Goal: Task Accomplishment & Management: Manage account settings

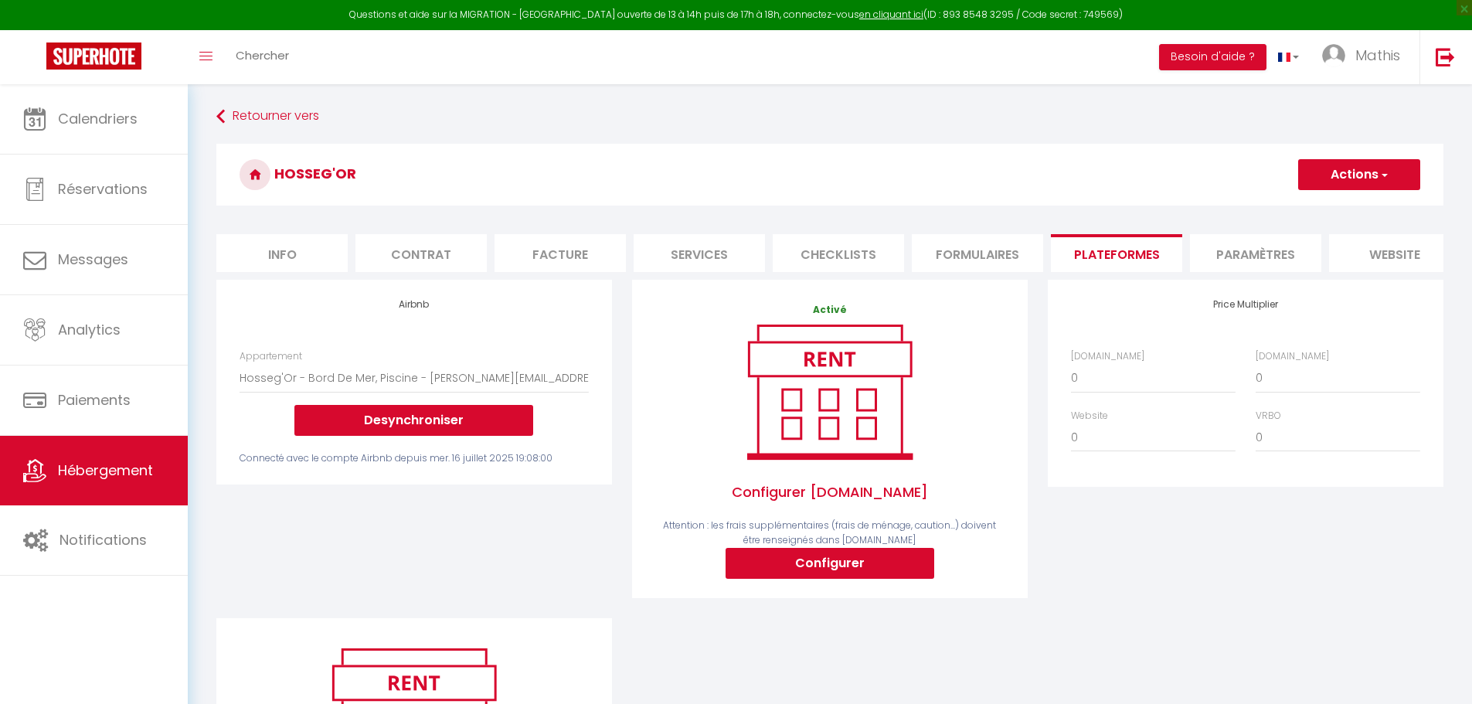
select select "4160-1466472617046676628"
click at [83, 462] on span "Hébergement" at bounding box center [105, 469] width 95 height 19
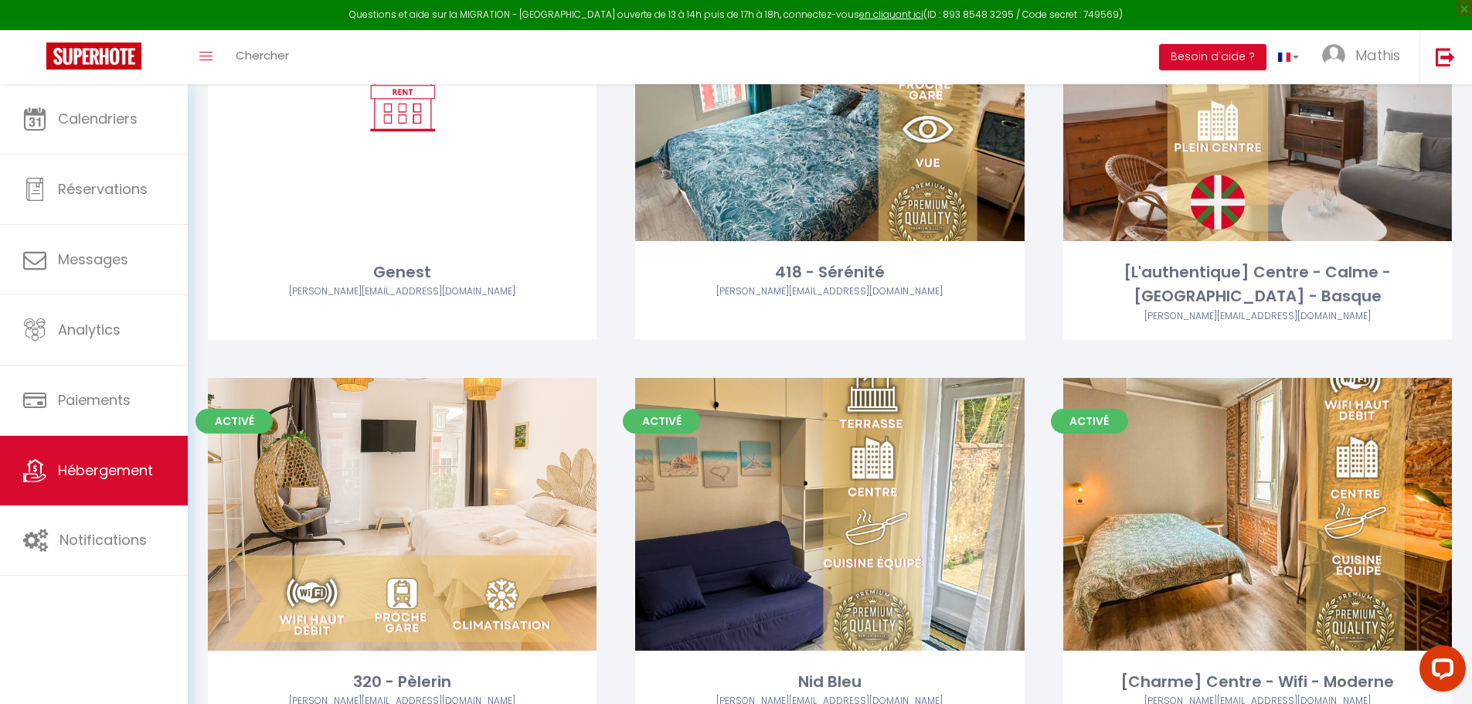
scroll to position [3399, 0]
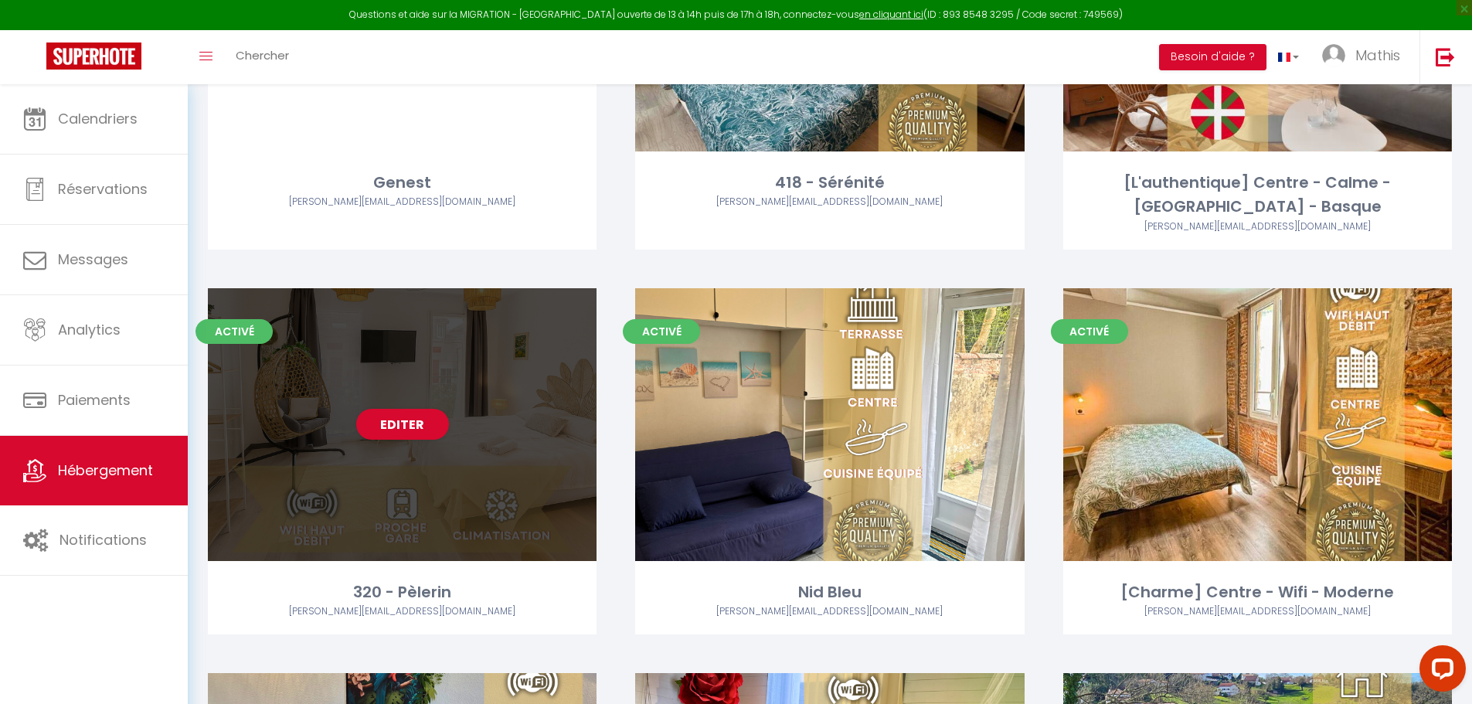
click at [399, 450] on div "Editer" at bounding box center [402, 424] width 389 height 273
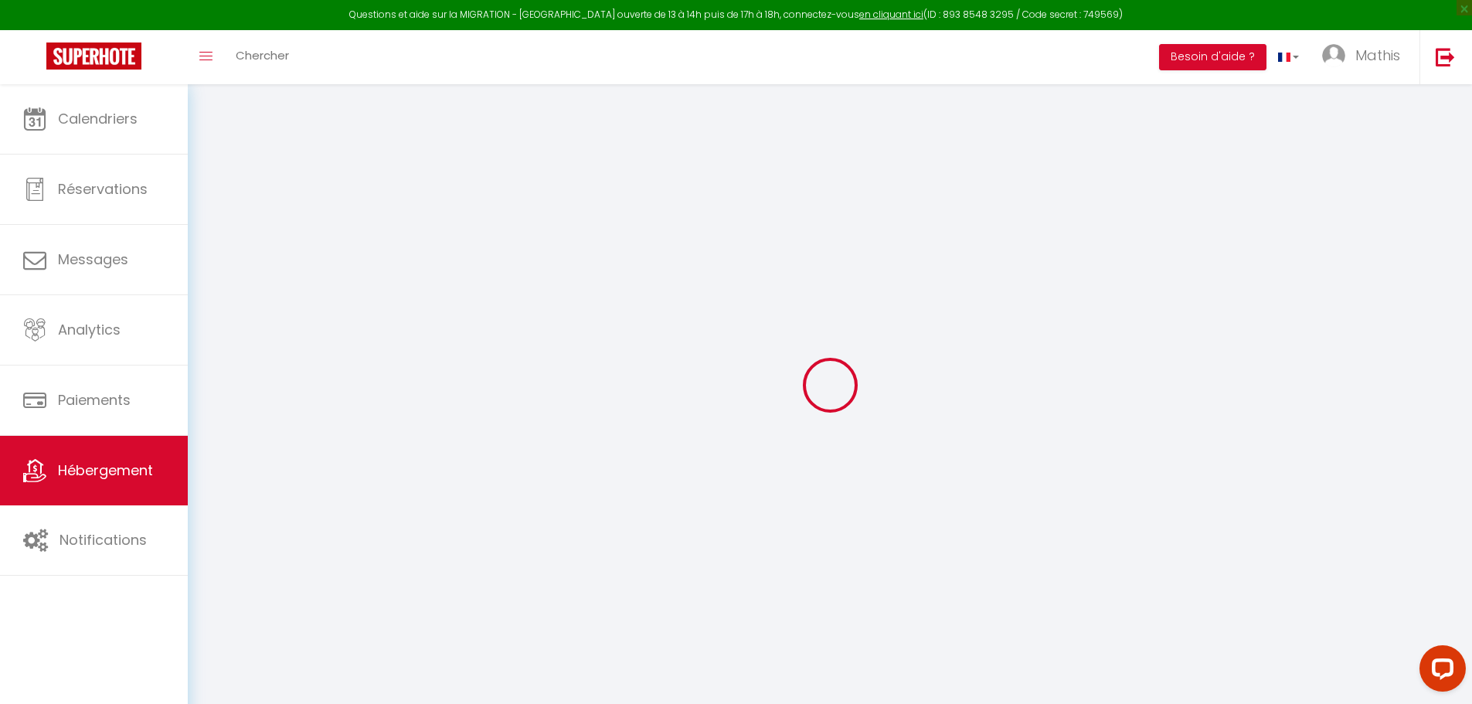
checkbox input "false"
select select "4160-1484825335608824453"
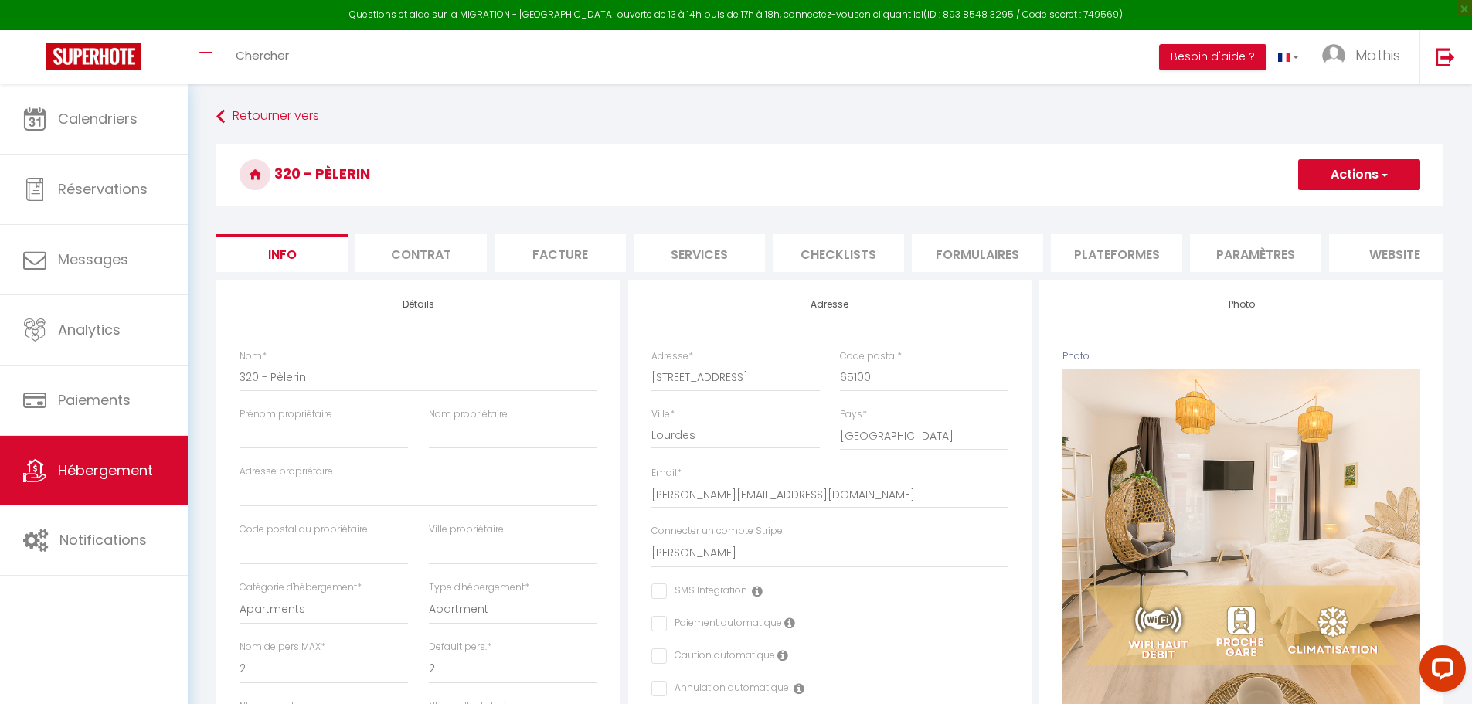
checkbox input "false"
click at [1272, 248] on li "Paramètres" at bounding box center [1255, 253] width 131 height 38
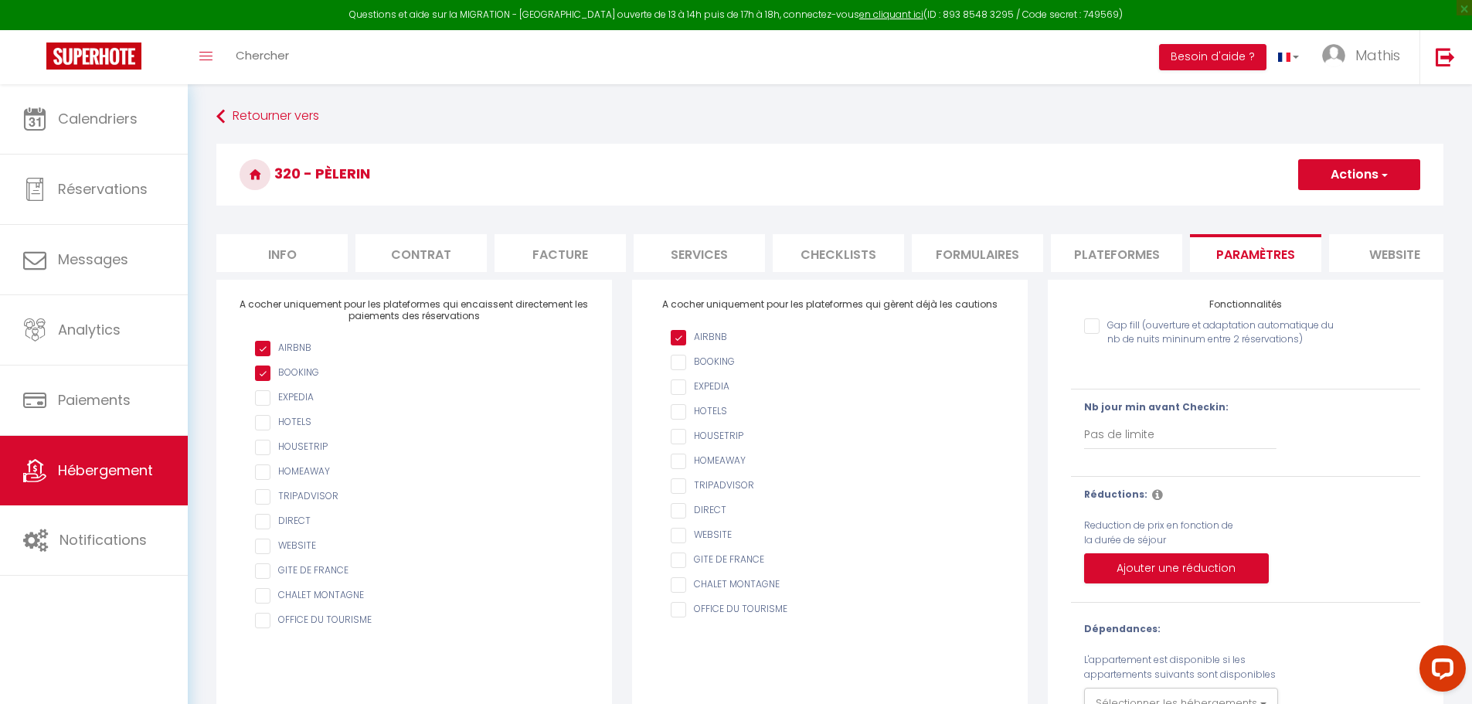
click at [1151, 251] on li "Plateformes" at bounding box center [1116, 253] width 131 height 38
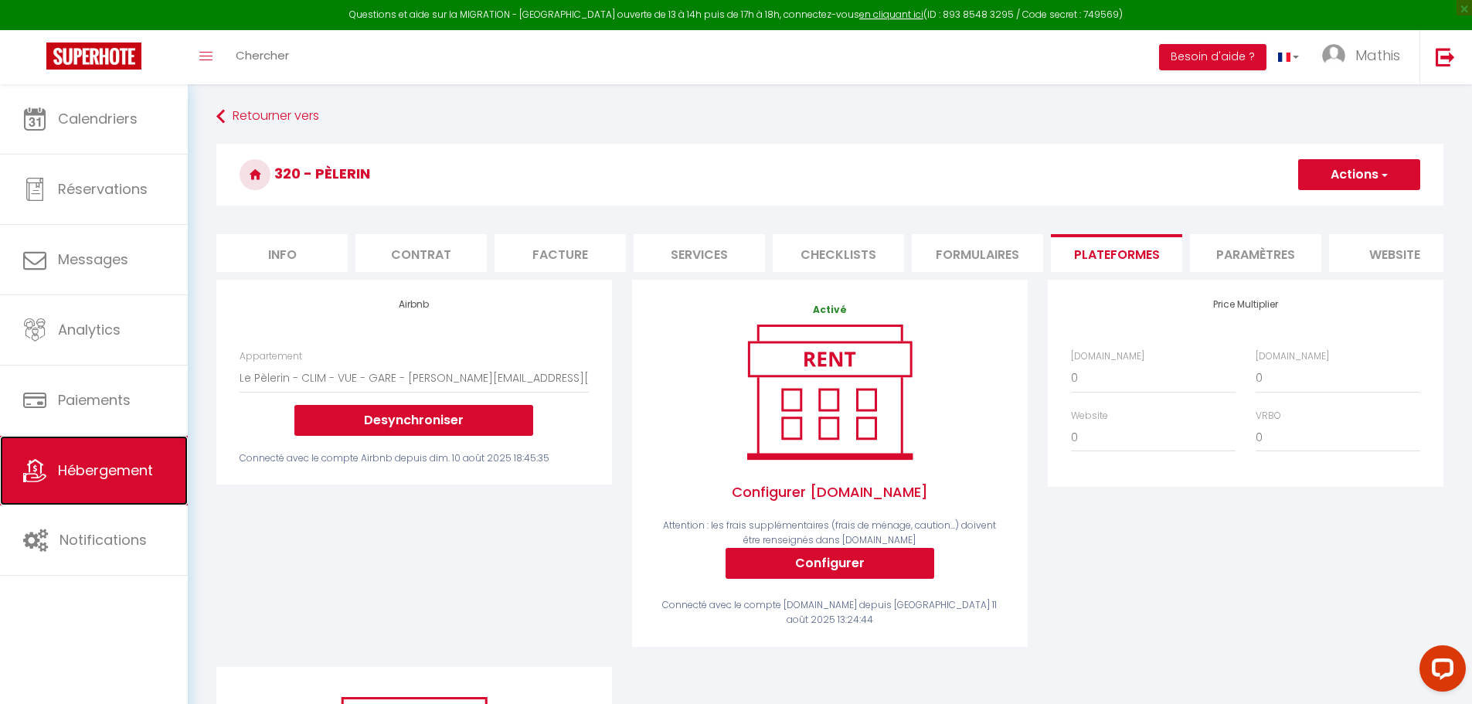
click at [133, 465] on span "Hébergement" at bounding box center [105, 469] width 95 height 19
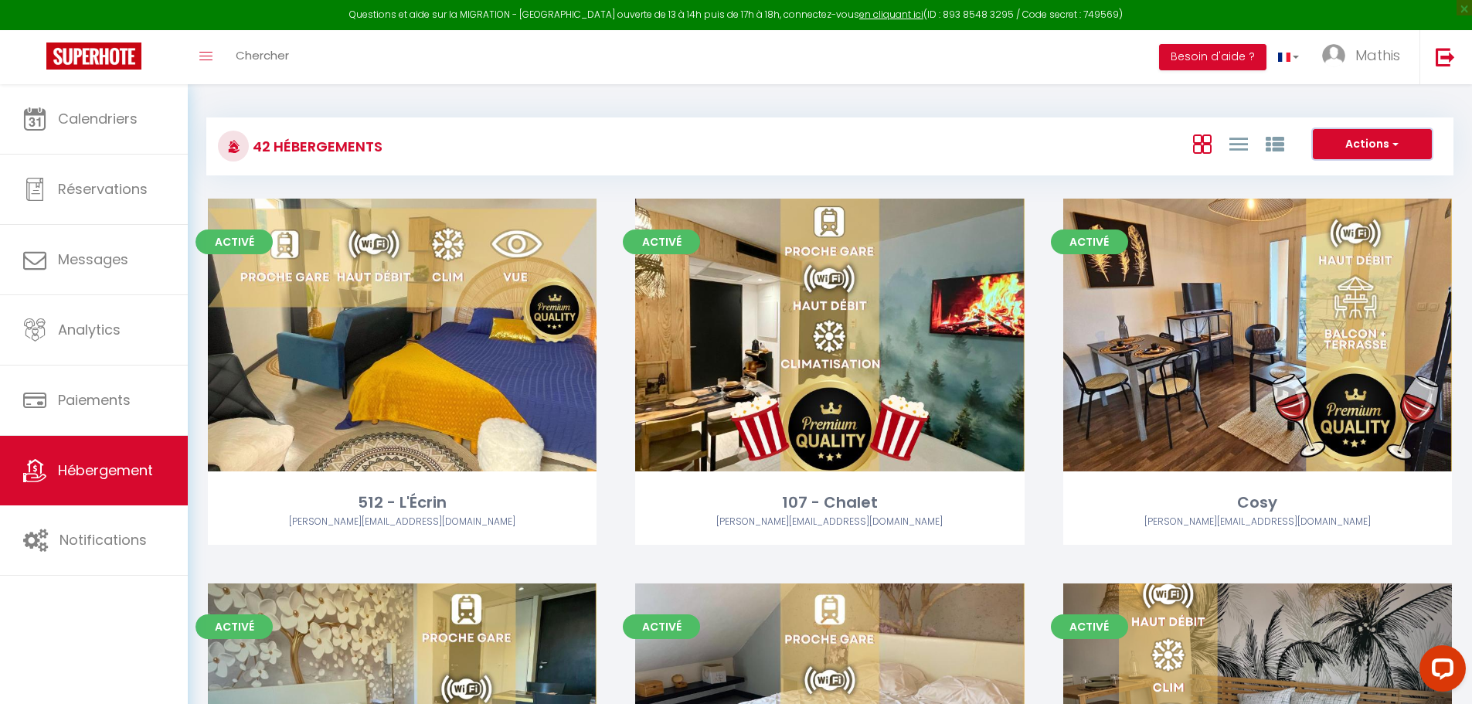
click at [1362, 148] on button "Actions" at bounding box center [1372, 144] width 119 height 31
click at [888, 138] on div "Actions Créer un Hébergement Nouveau groupe" at bounding box center [1037, 146] width 829 height 35
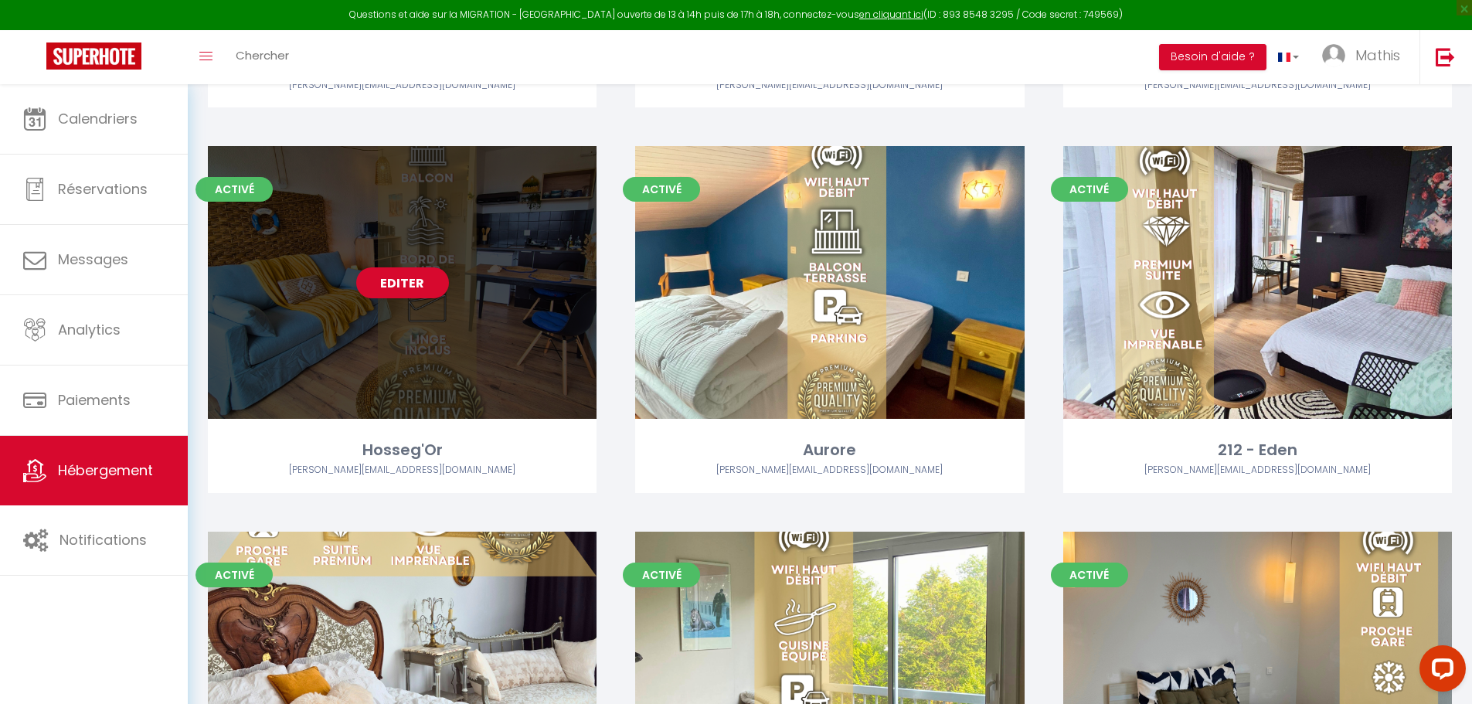
scroll to position [4695, 0]
click at [328, 268] on div "Editer" at bounding box center [402, 283] width 389 height 273
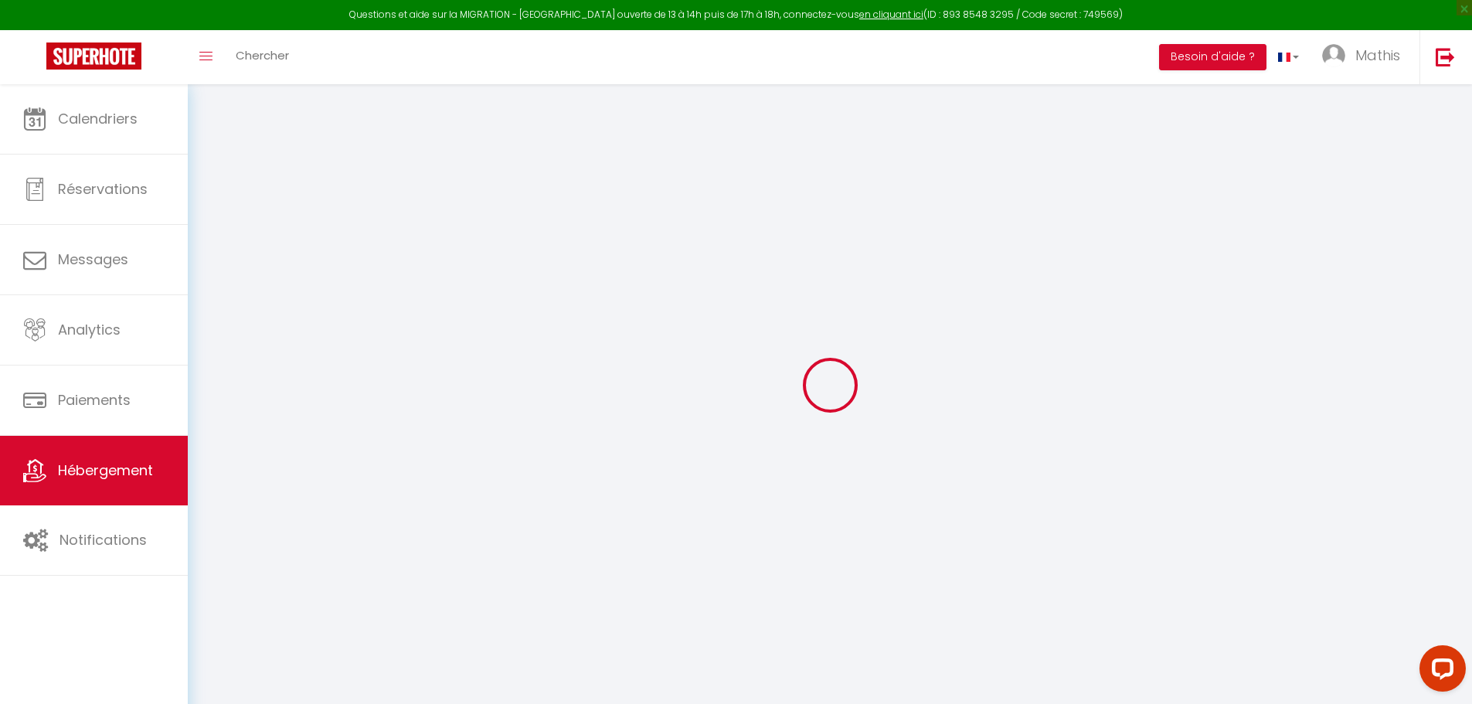
checkbox input "false"
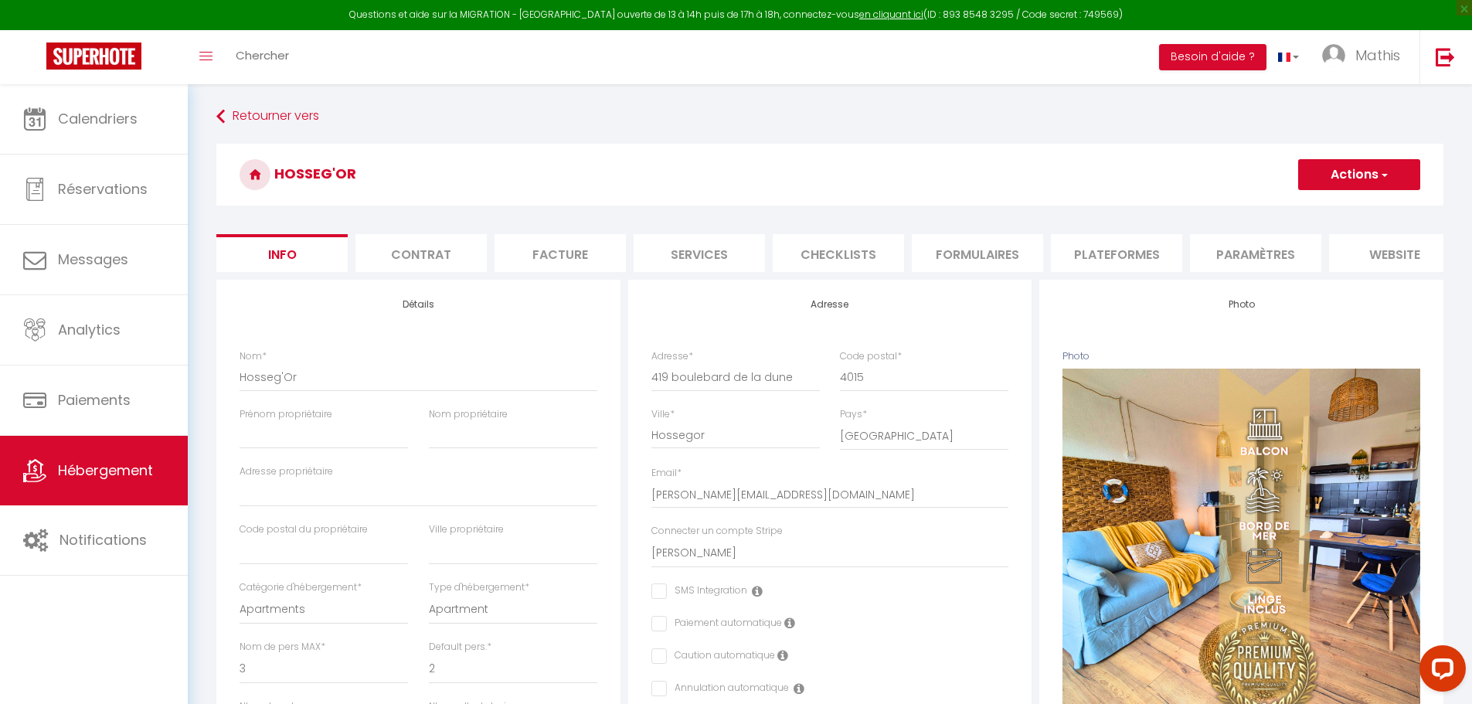
click at [1133, 265] on li "Plateformes" at bounding box center [1116, 253] width 131 height 38
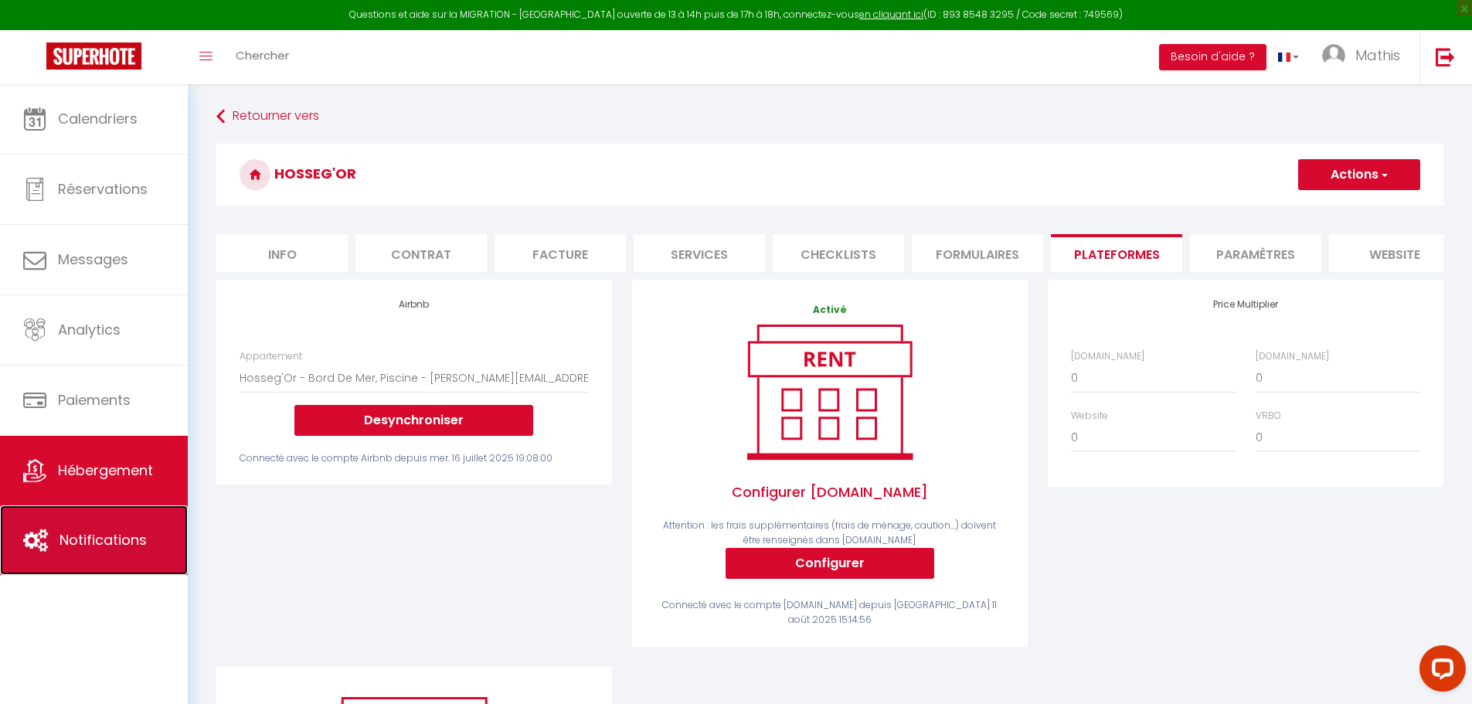
click at [82, 532] on span "Notifications" at bounding box center [102, 539] width 87 height 19
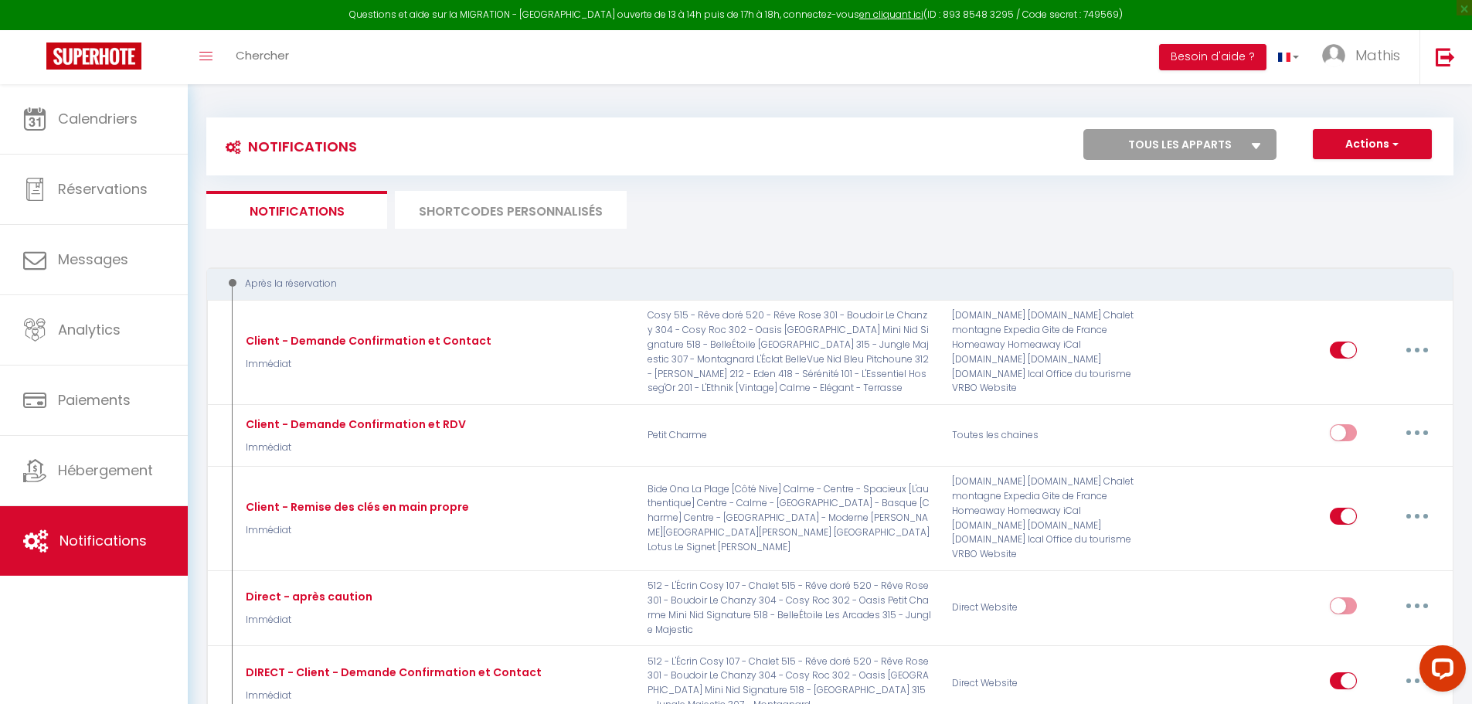
click at [559, 218] on li "SHORTCODES PERSONNALISÉS" at bounding box center [511, 210] width 232 height 38
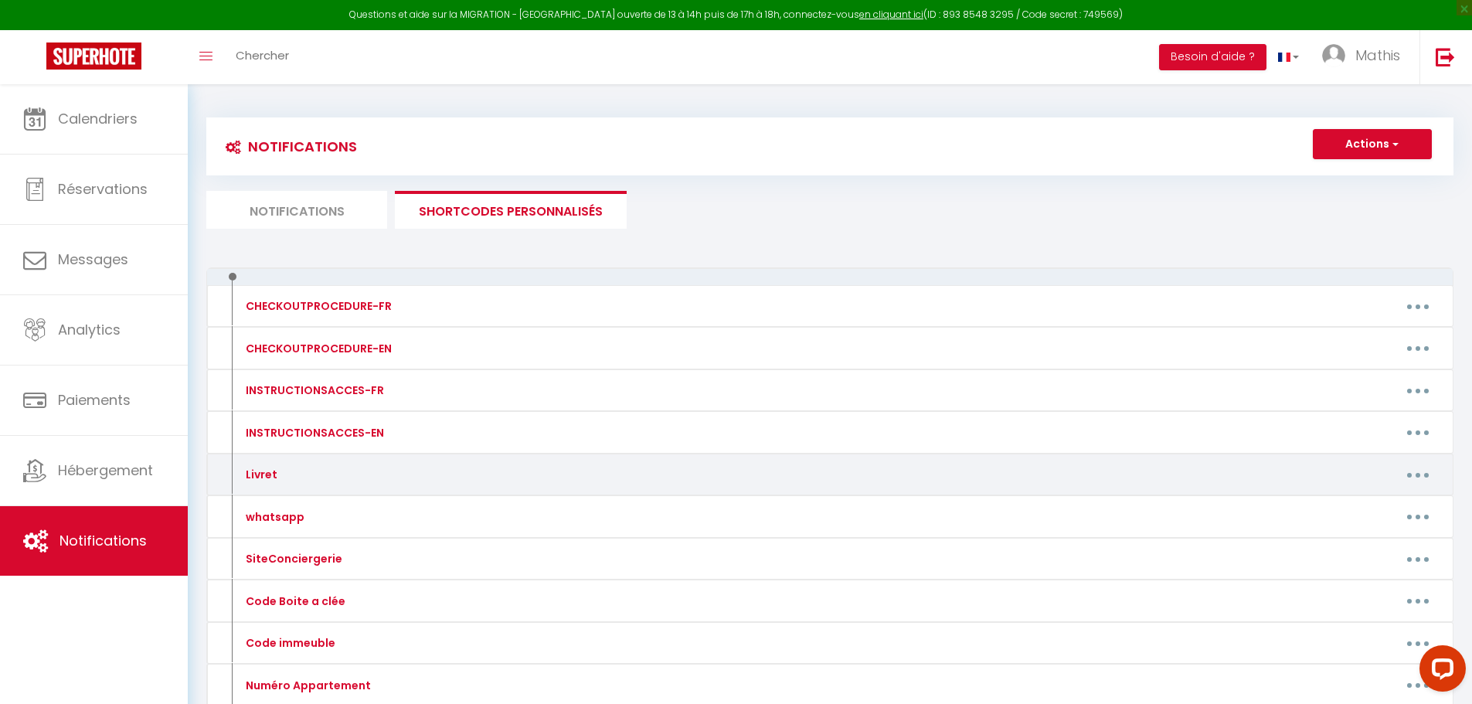
click at [1405, 477] on button "button" at bounding box center [1417, 474] width 43 height 25
click at [1376, 515] on link "Editer" at bounding box center [1377, 510] width 114 height 26
type input "Livret"
type textarea "-Erreur-"
type textarea "[URL][DOMAIN_NAME]"
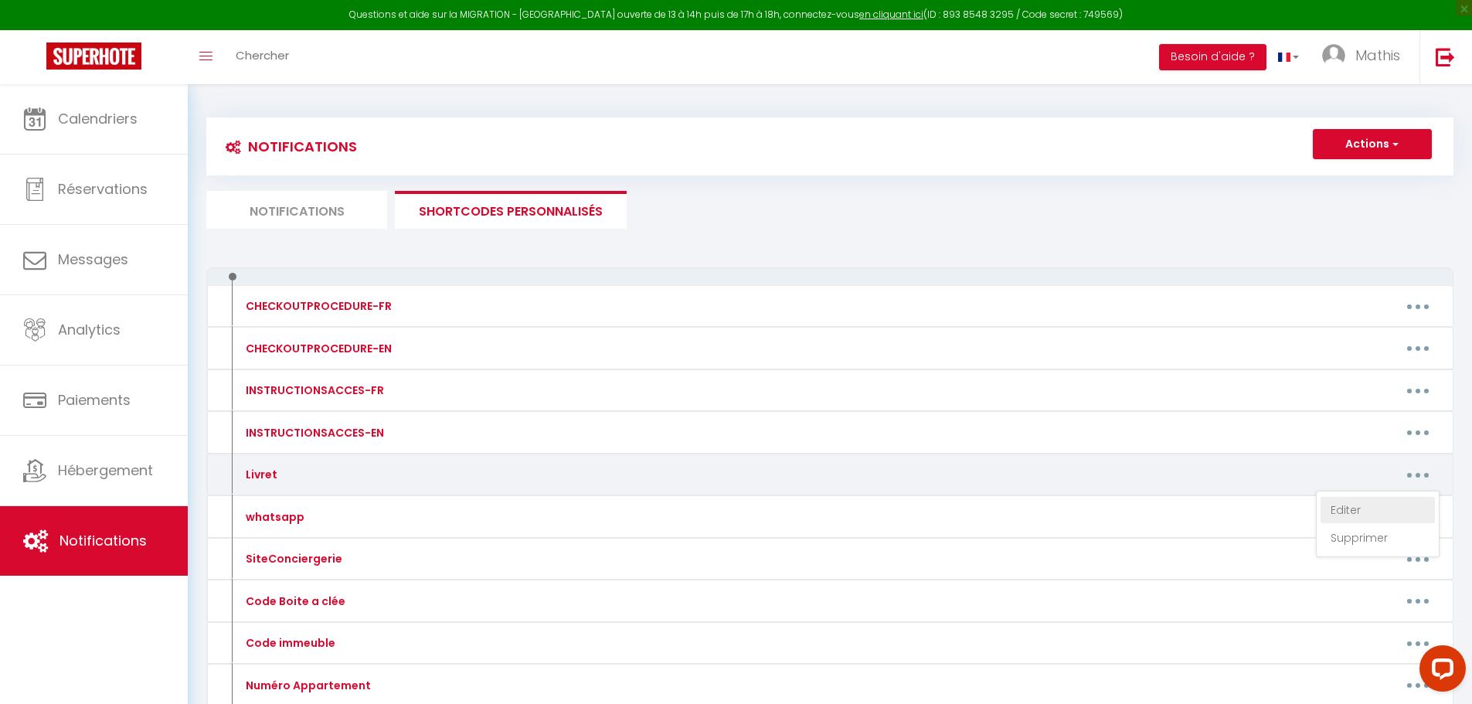
type textarea "[URL][DOMAIN_NAME]"
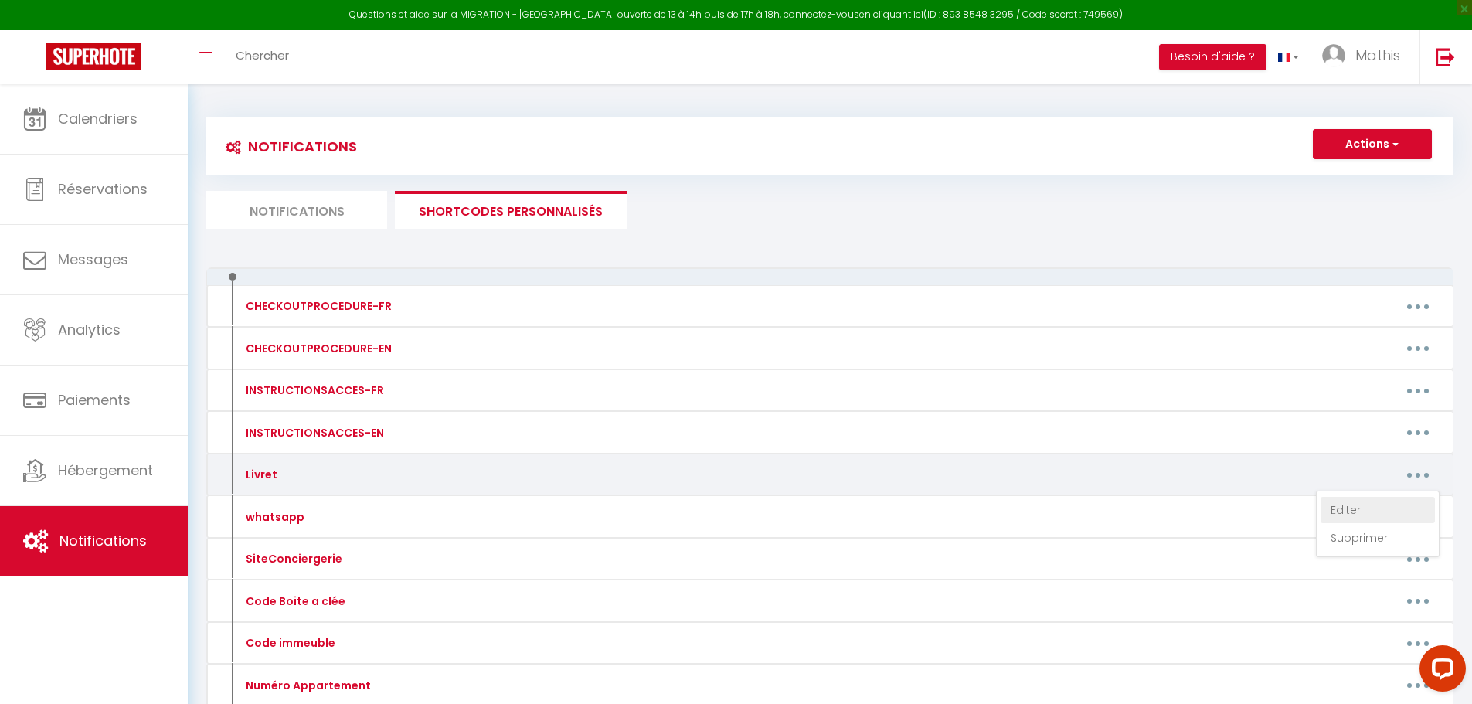
type textarea "[URL][DOMAIN_NAME]"
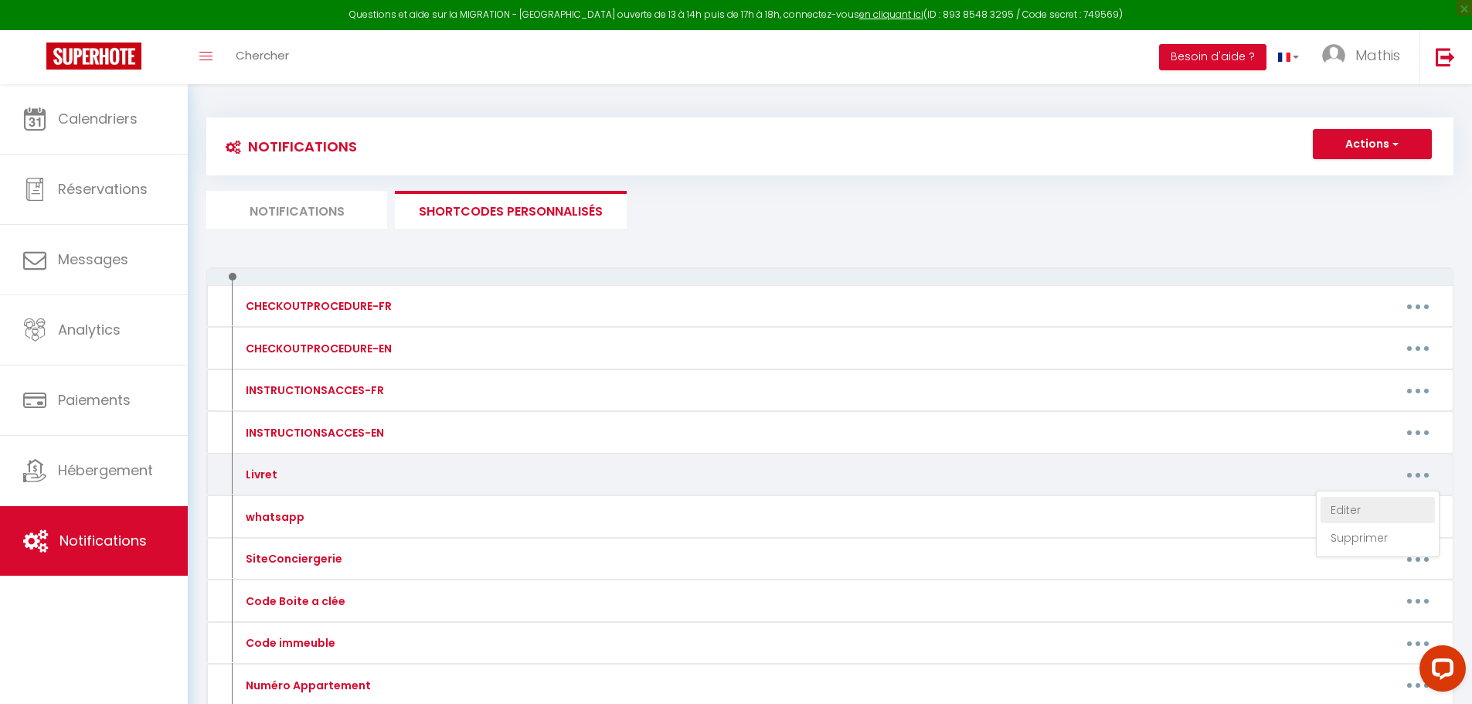
type textarea "[URL][DOMAIN_NAME]"
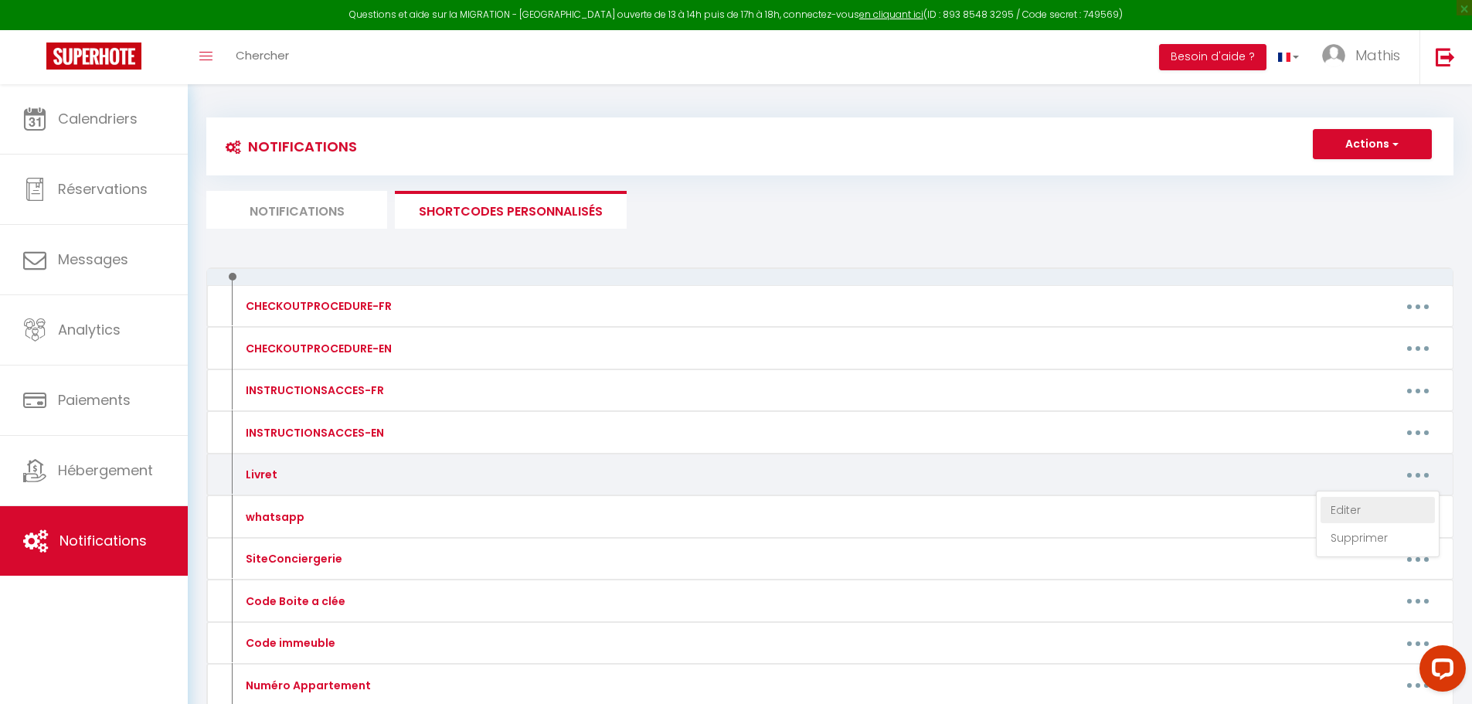
type textarea "[URL][DOMAIN_NAME]"
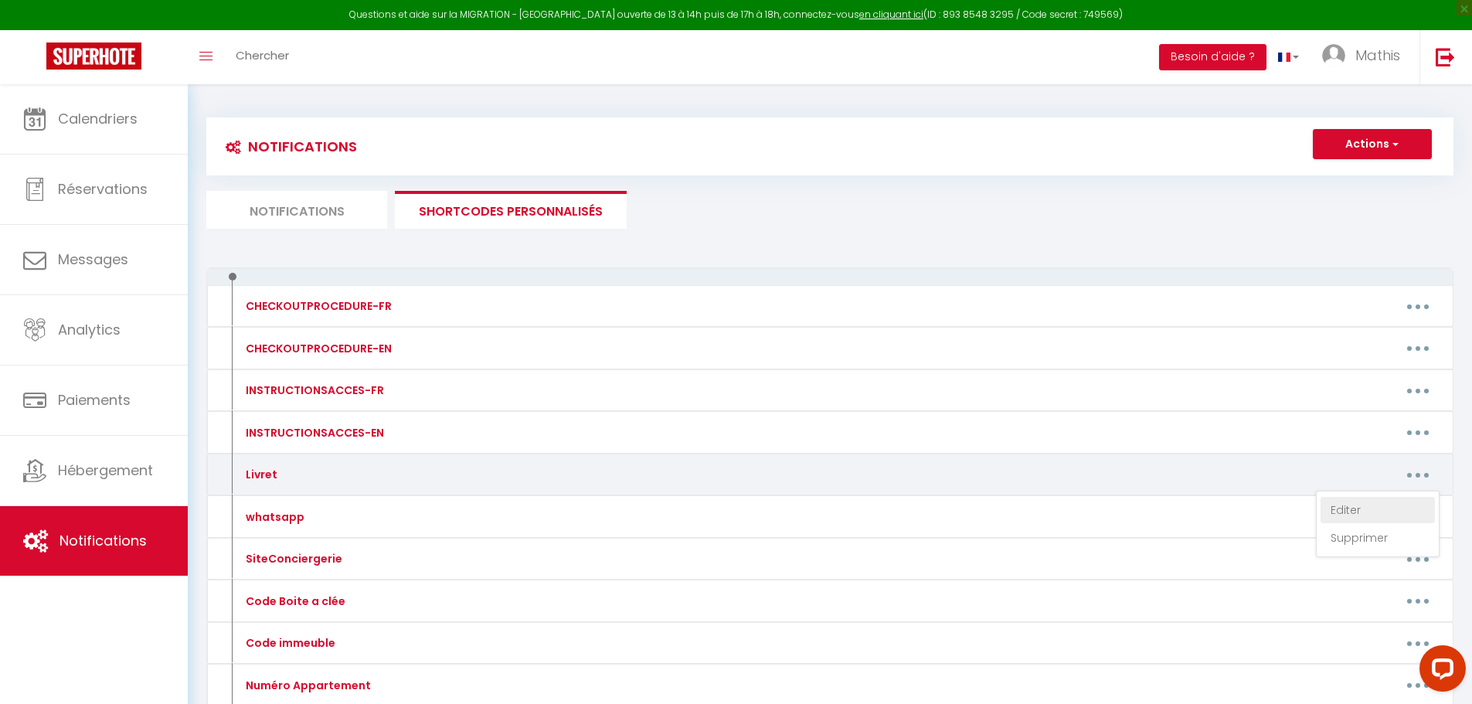
type textarea "[URL][DOMAIN_NAME]"
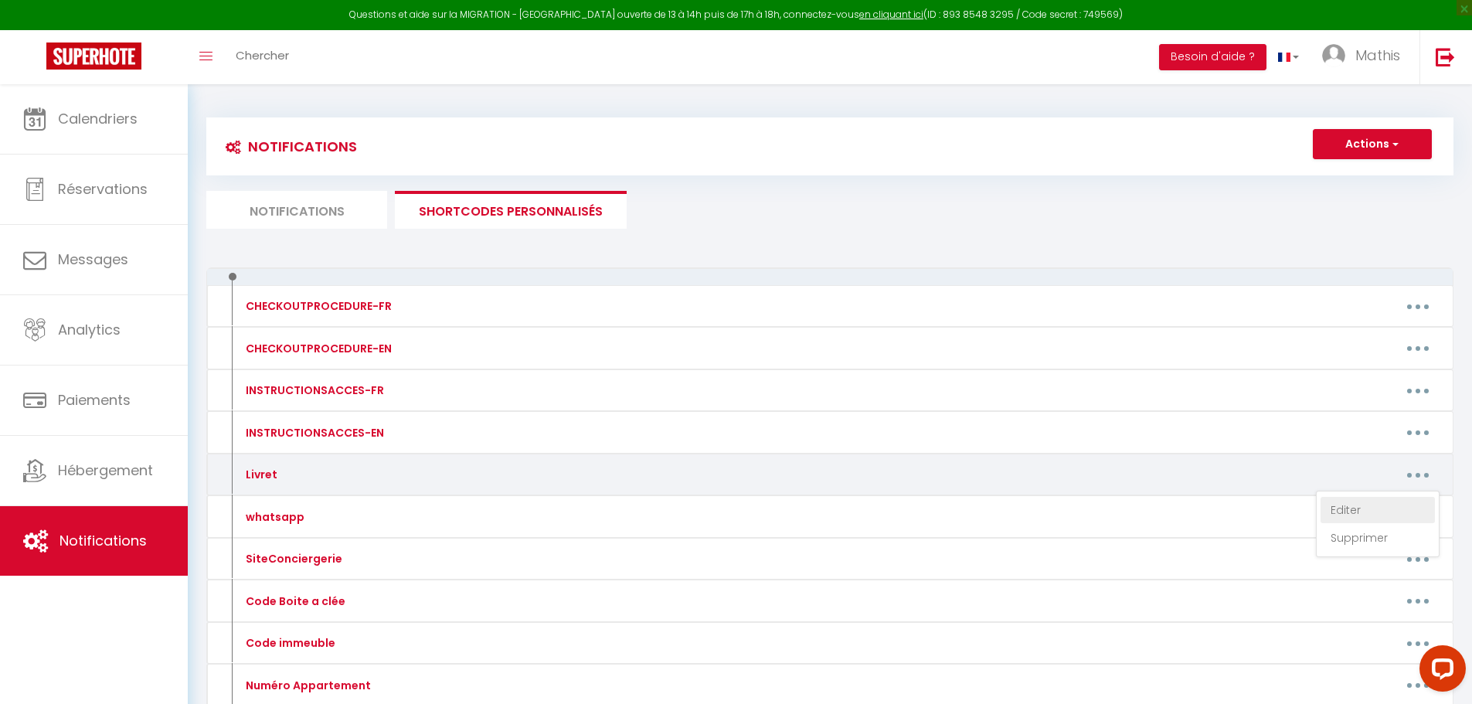
type textarea "[URL][DOMAIN_NAME]"
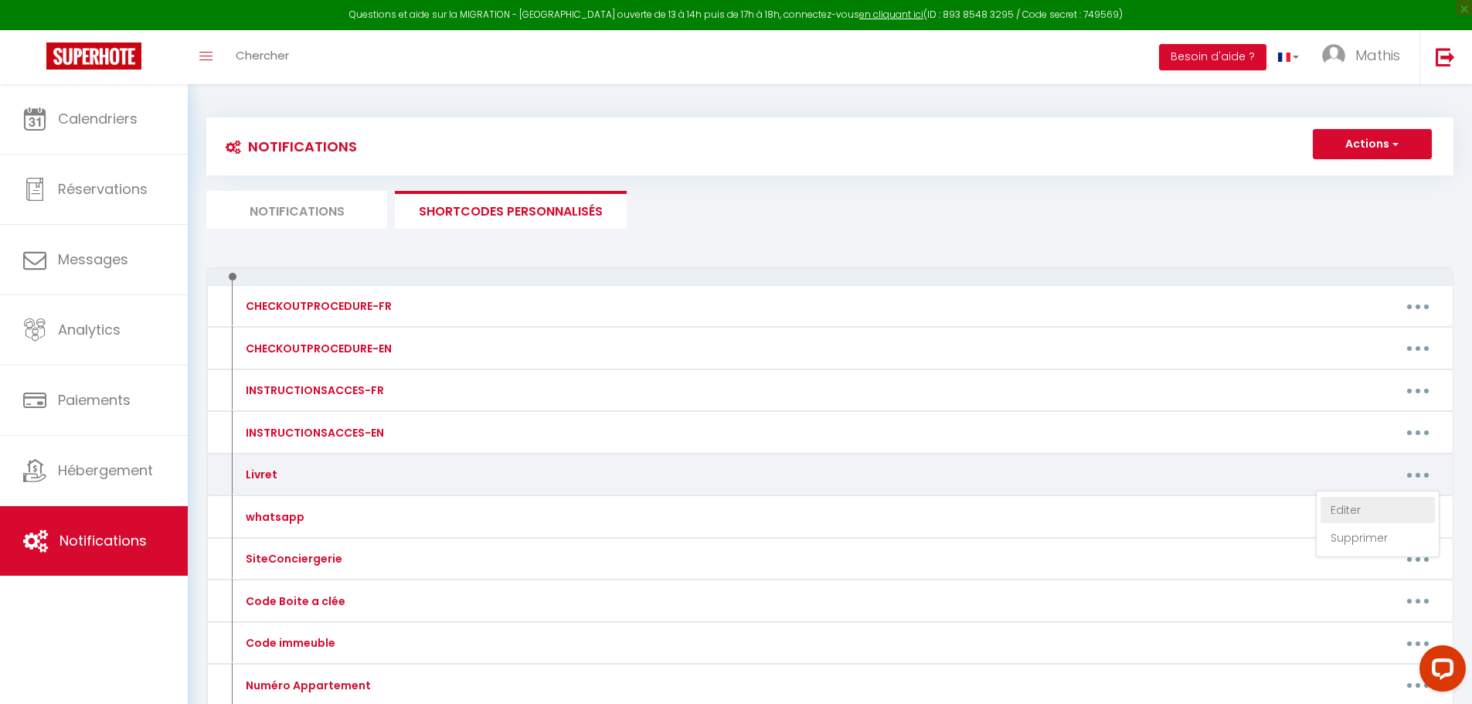
type textarea "[URL][DOMAIN_NAME]"
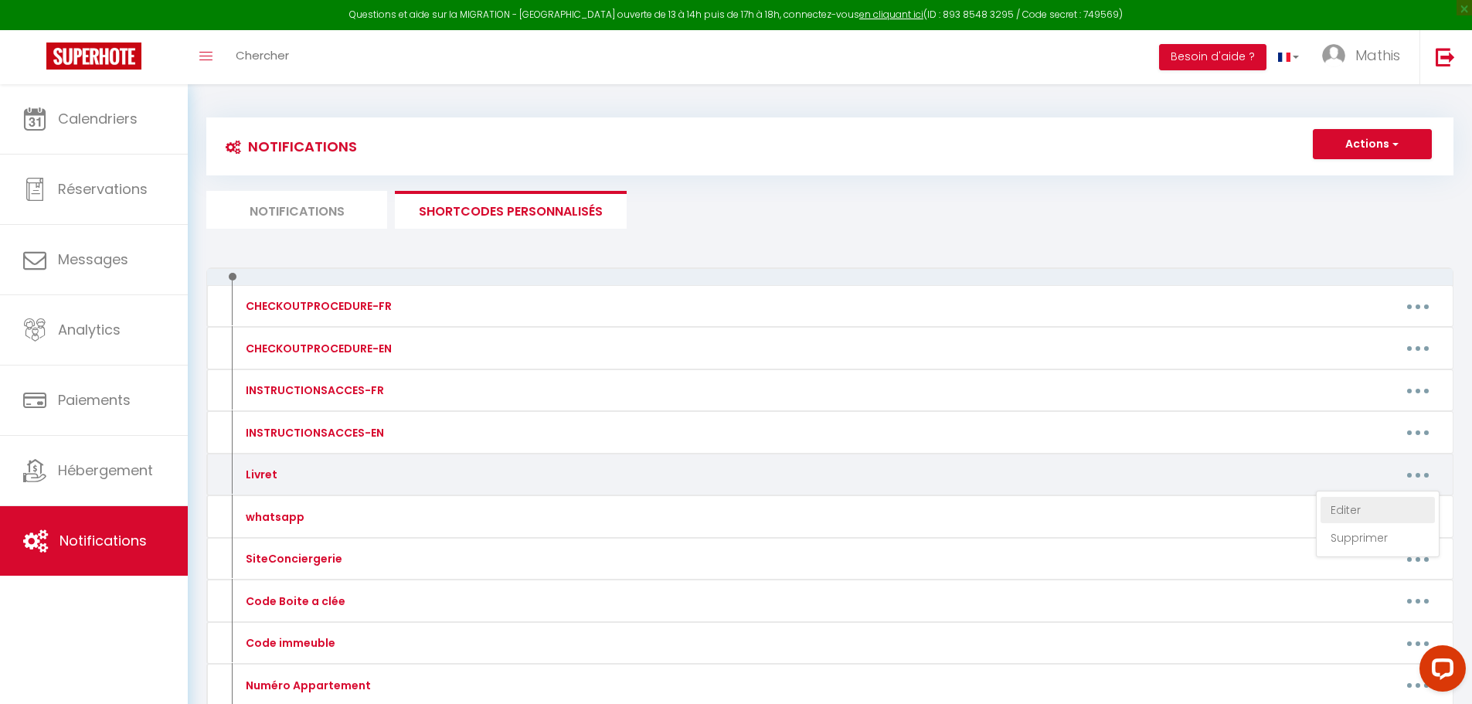
type textarea "[URL][DOMAIN_NAME]"
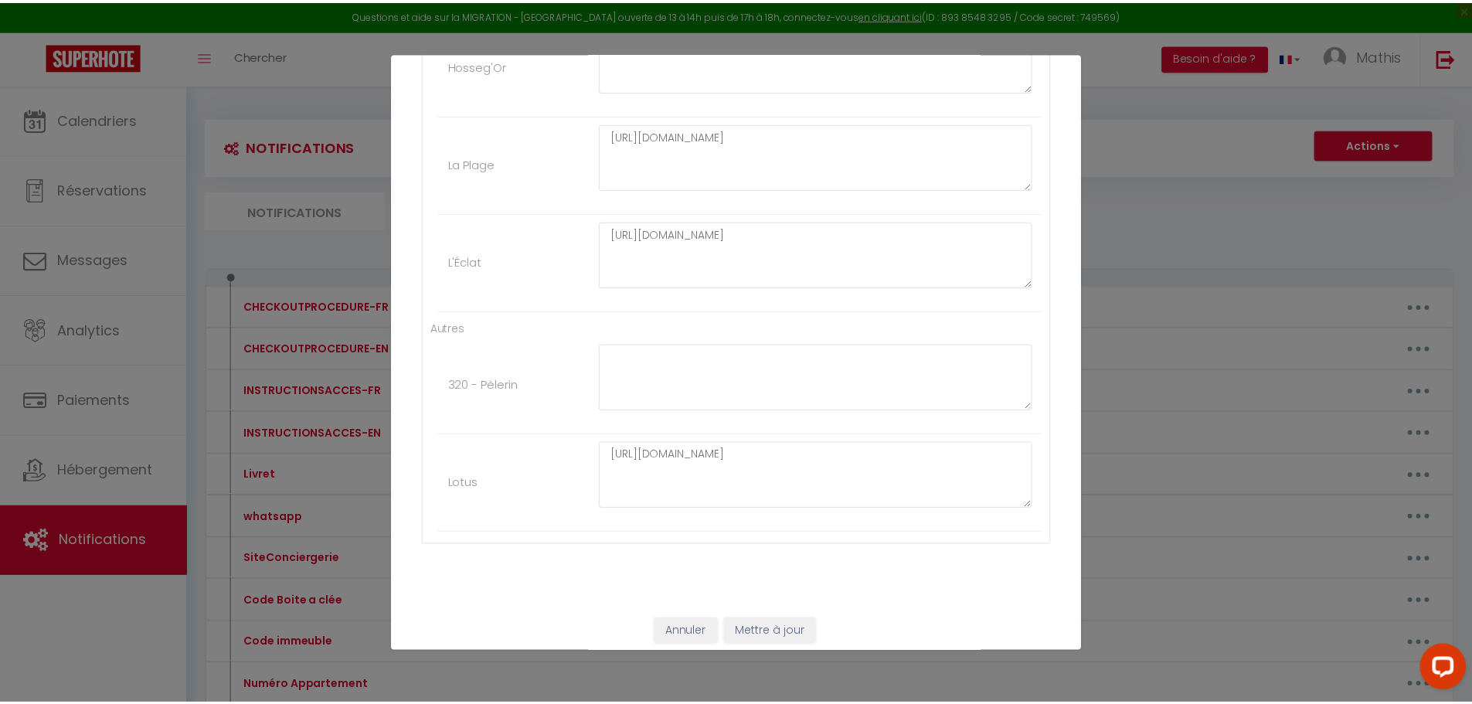
scroll to position [4222, 0]
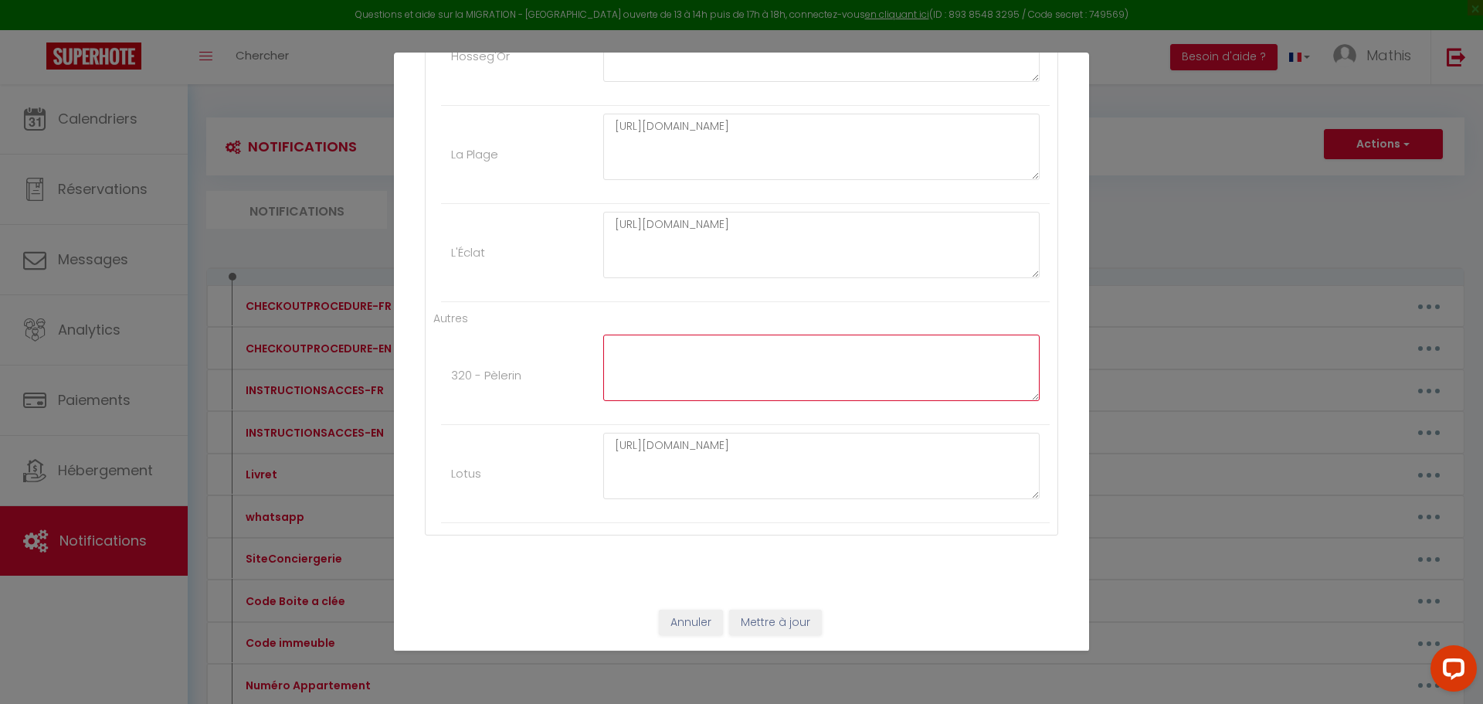
paste textarea "[URL][DOMAIN_NAME]"
type textarea "[URL][DOMAIN_NAME]"
click at [767, 623] on button "Mettre à jour" at bounding box center [775, 623] width 93 height 26
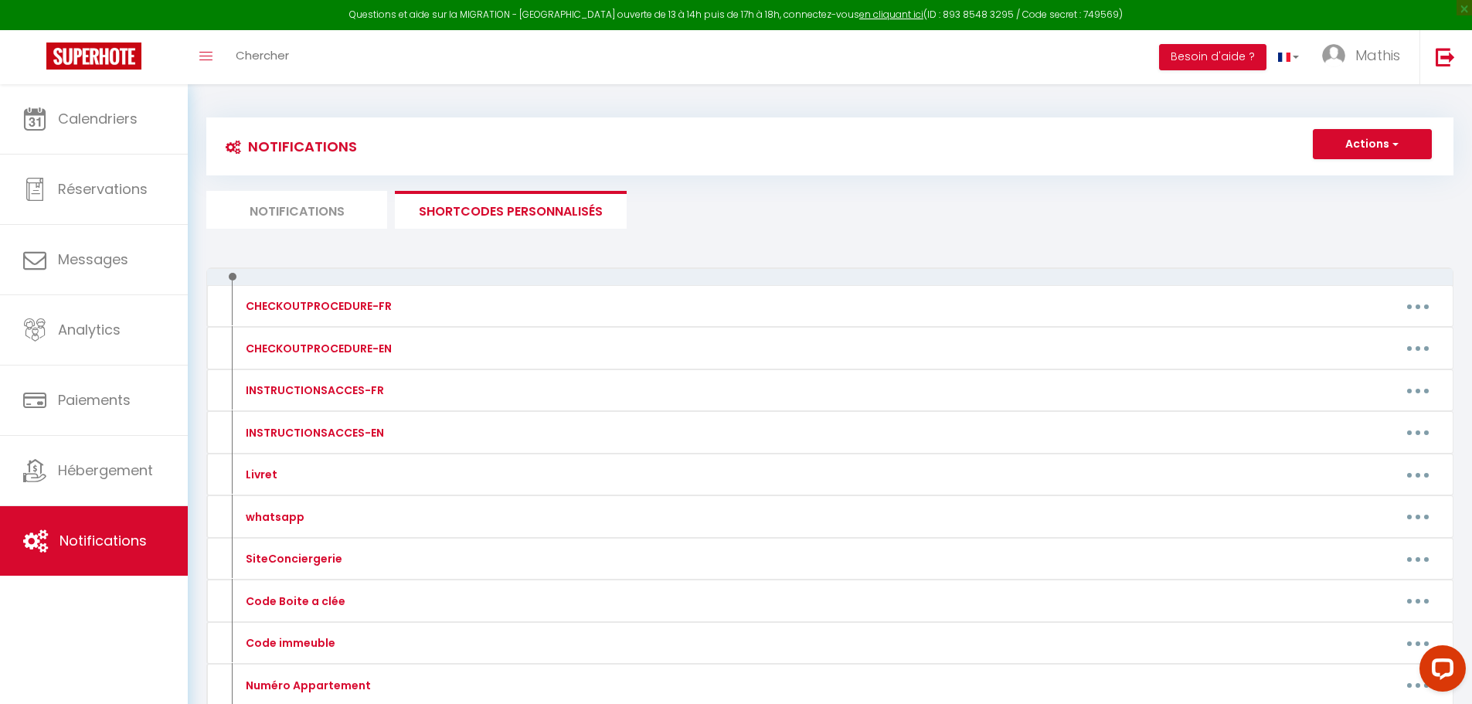
scroll to position [104, 0]
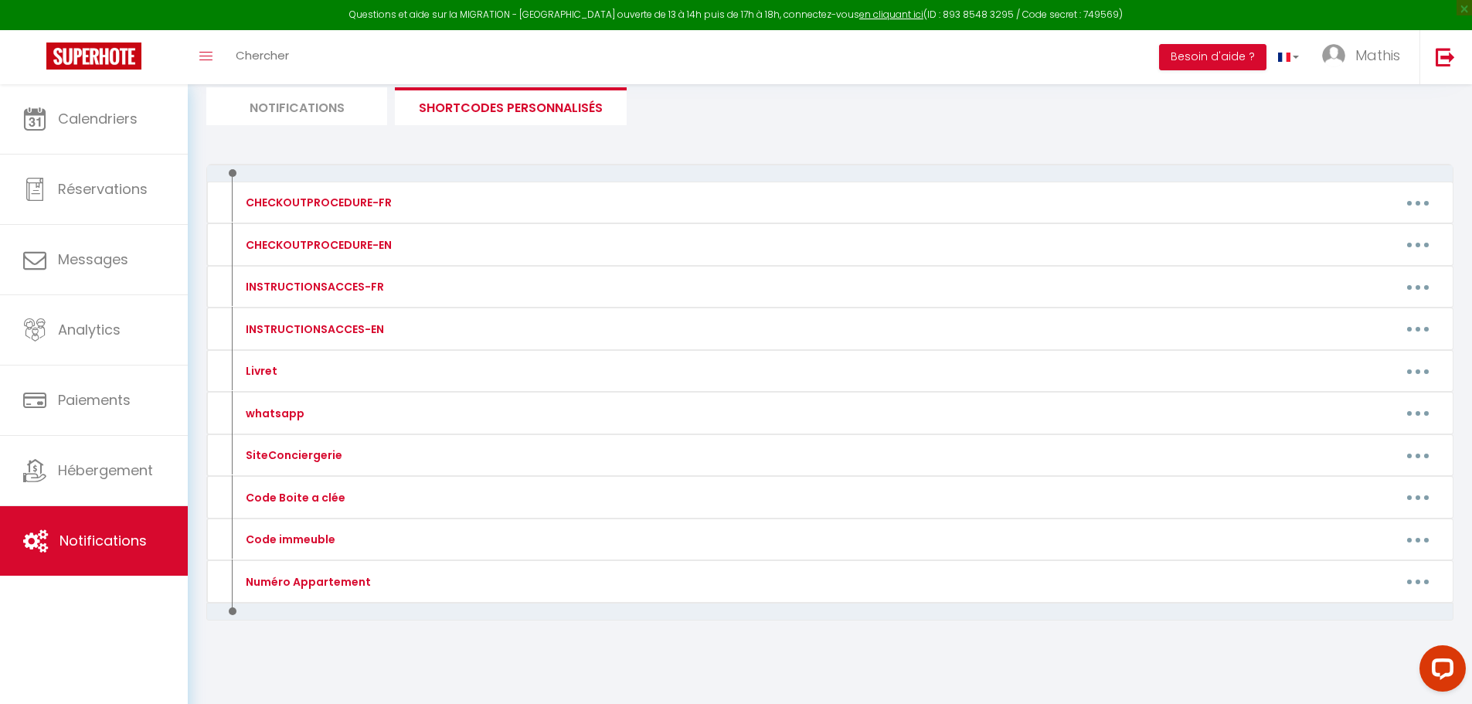
click at [569, 196] on div "Editer Supprimer" at bounding box center [992, 202] width 913 height 25
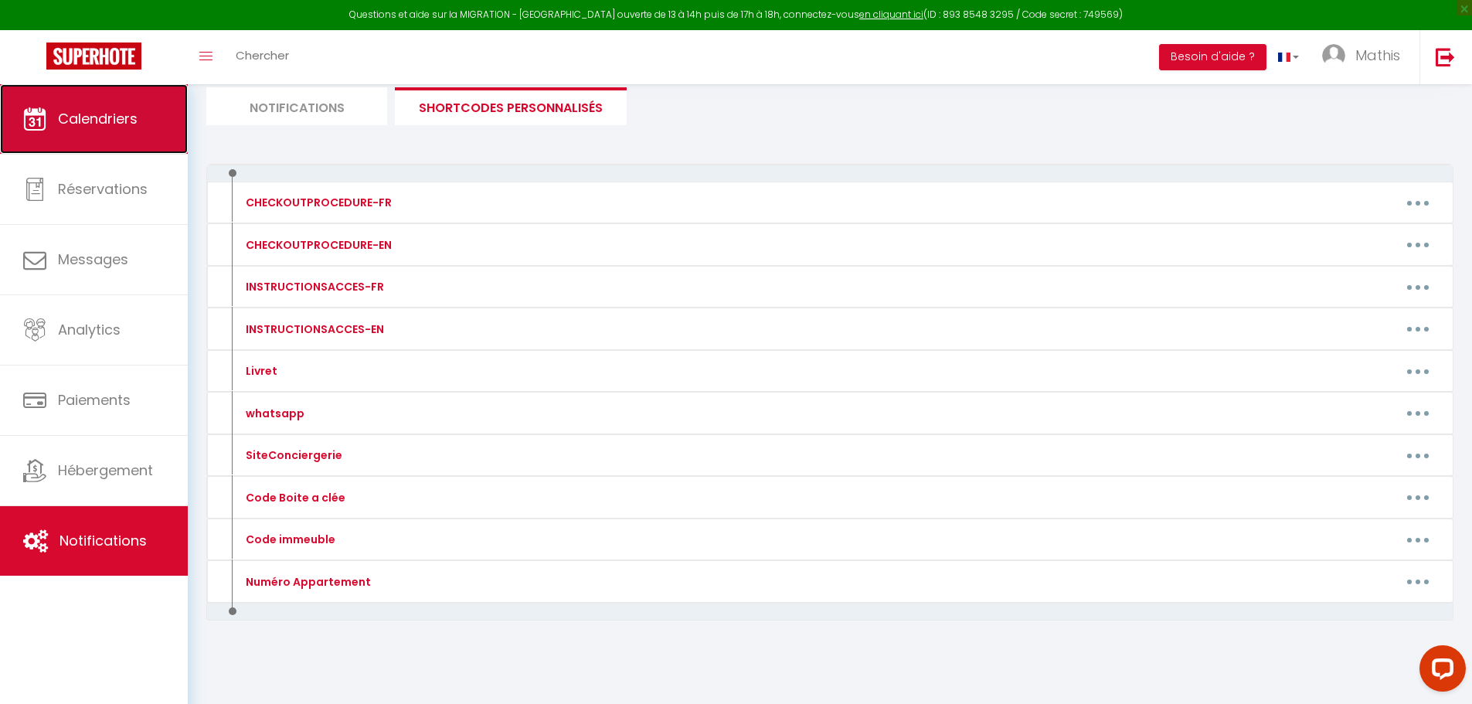
click at [120, 128] on link "Calendriers" at bounding box center [94, 119] width 188 height 70
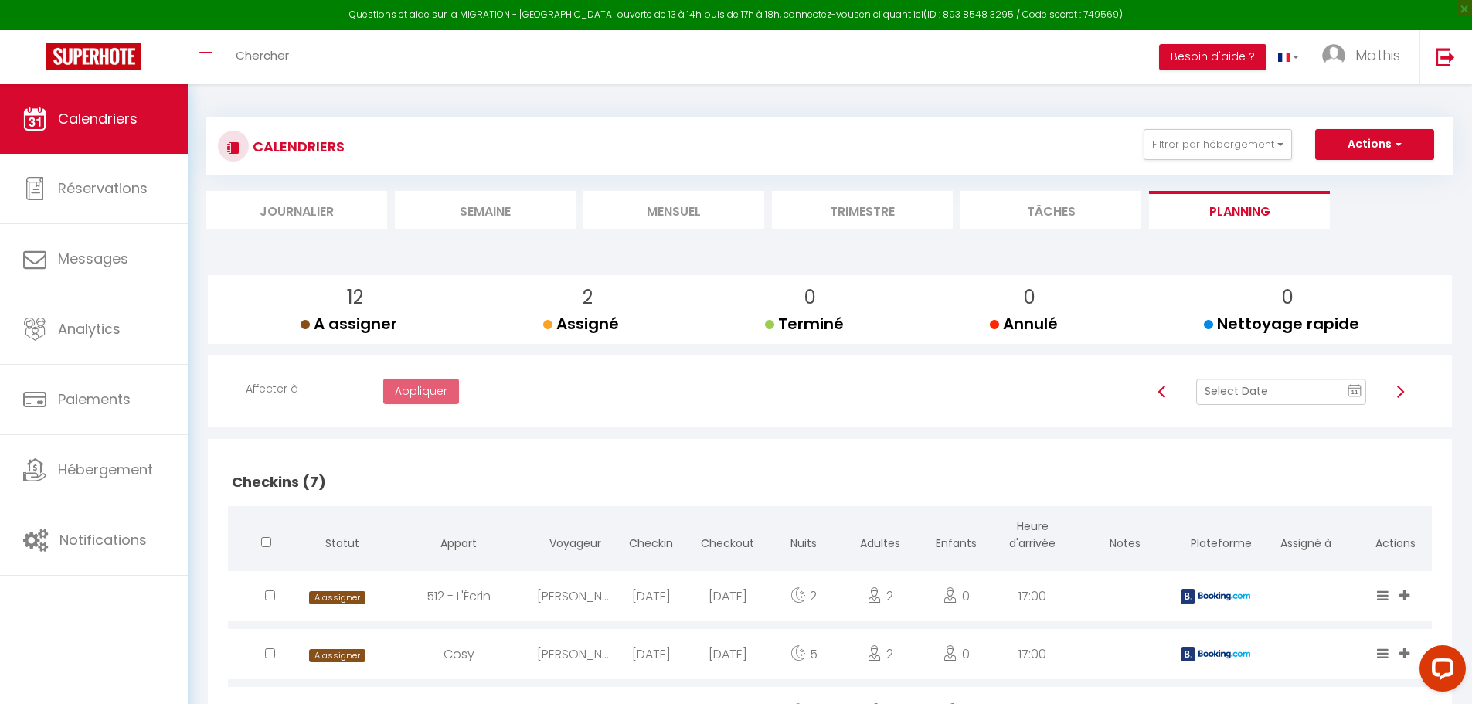
click at [698, 216] on li "Mensuel" at bounding box center [673, 210] width 181 height 38
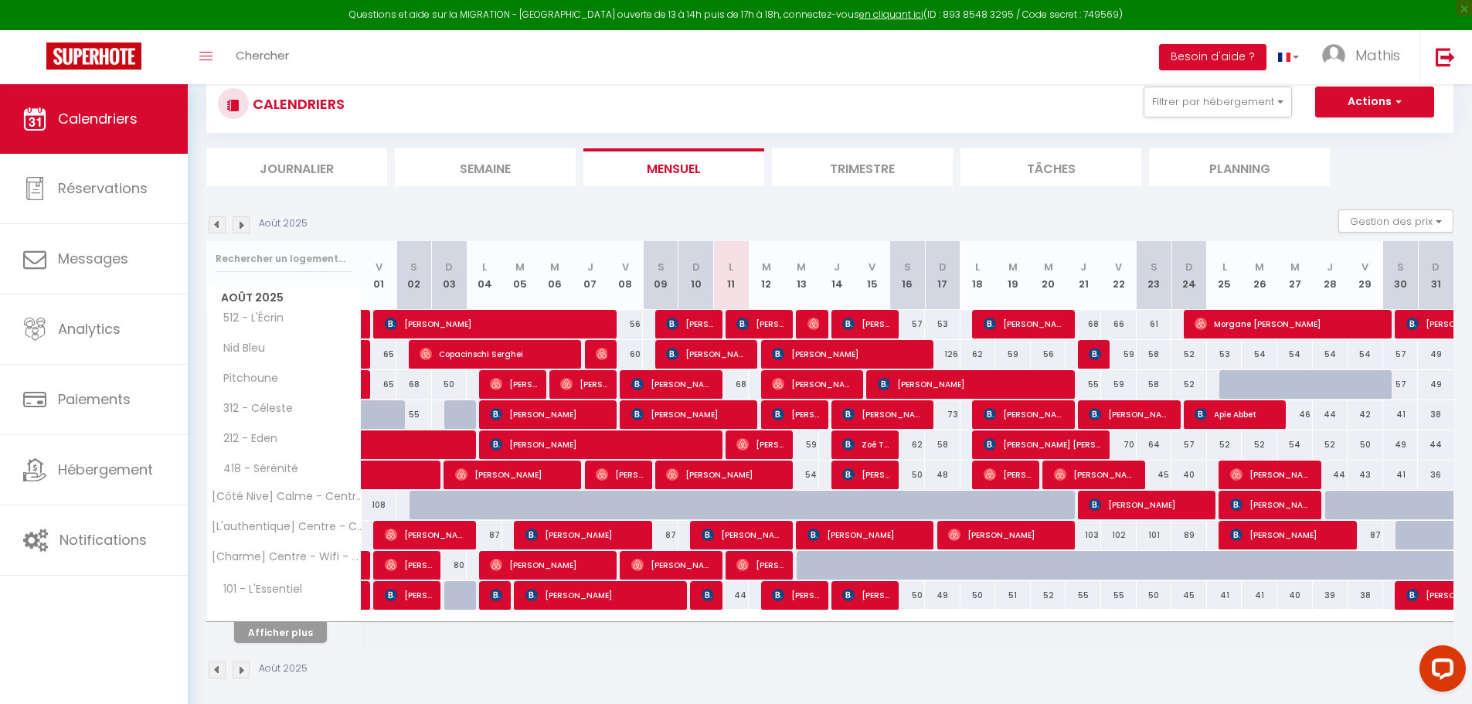
scroll to position [84, 0]
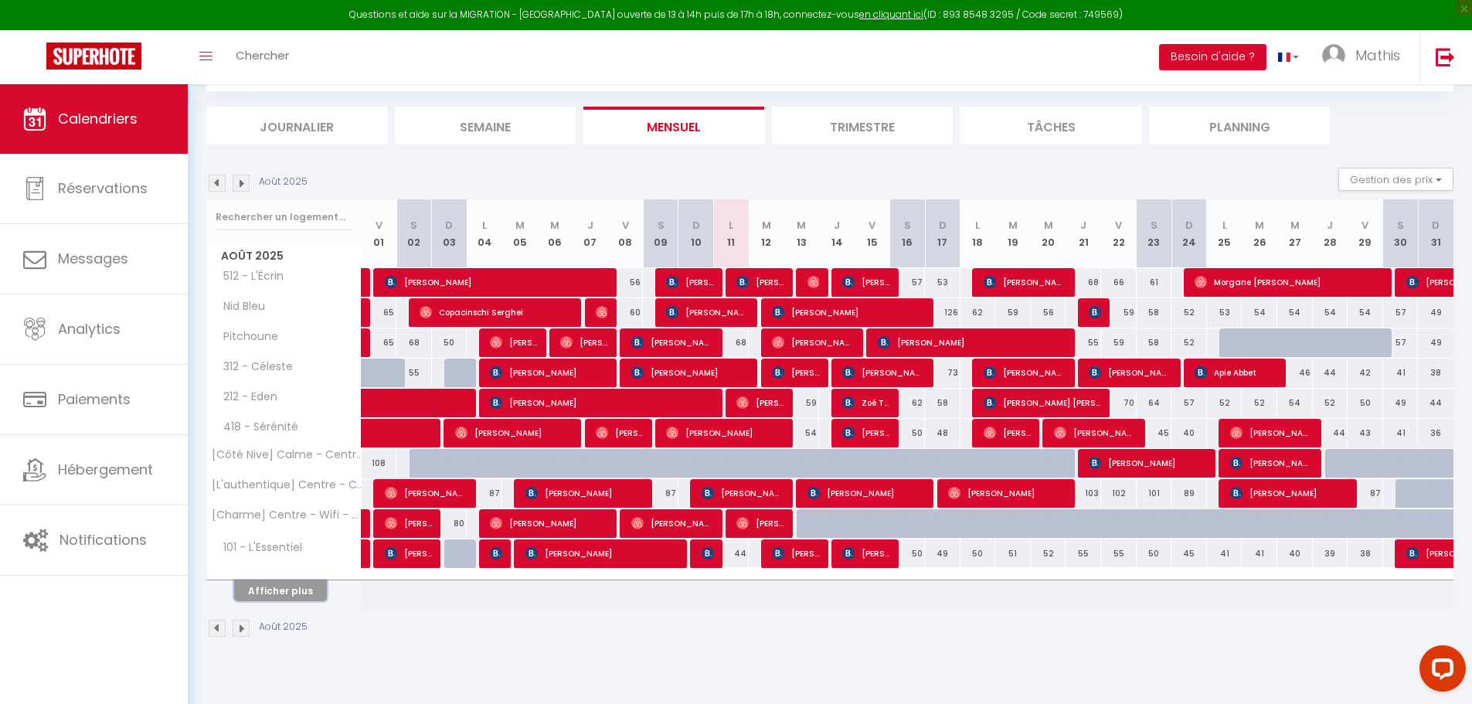
click at [273, 583] on button "Afficher plus" at bounding box center [280, 590] width 93 height 21
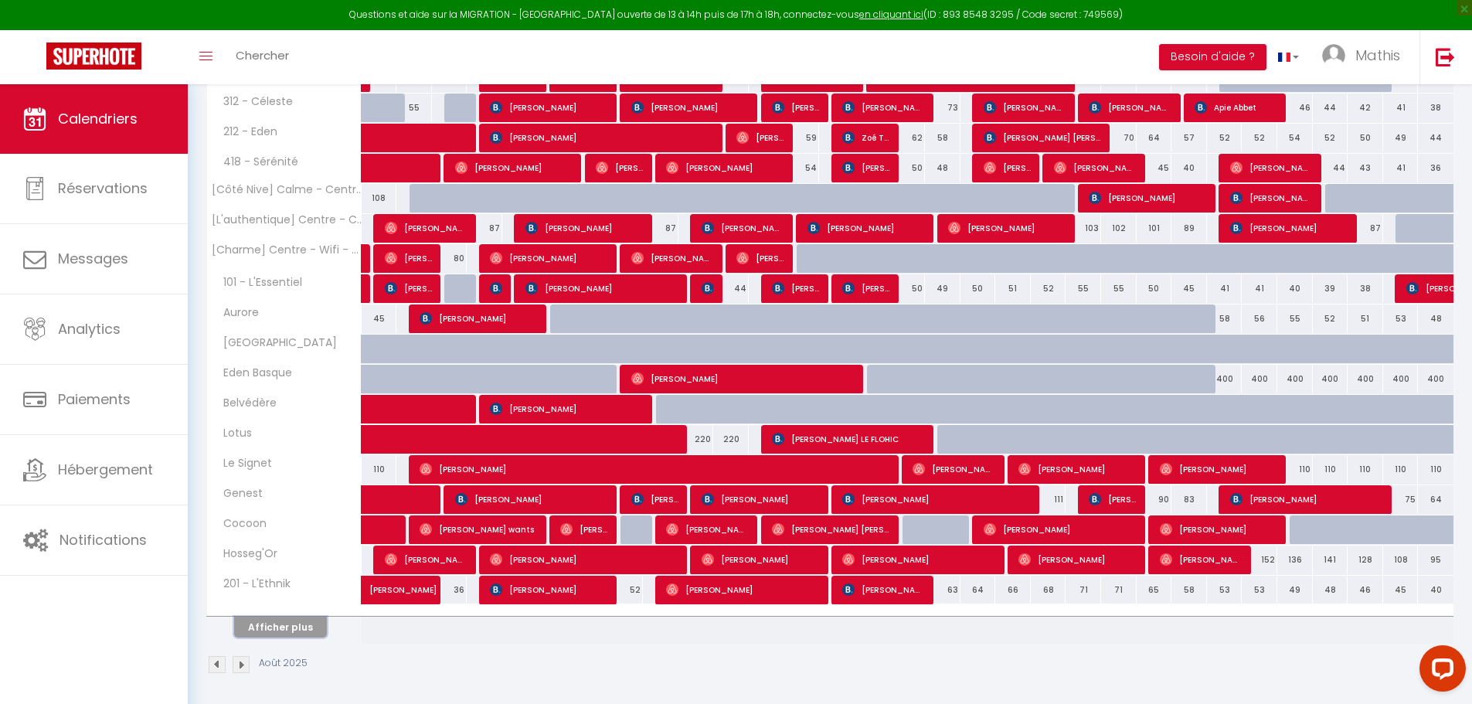
scroll to position [353, 0]
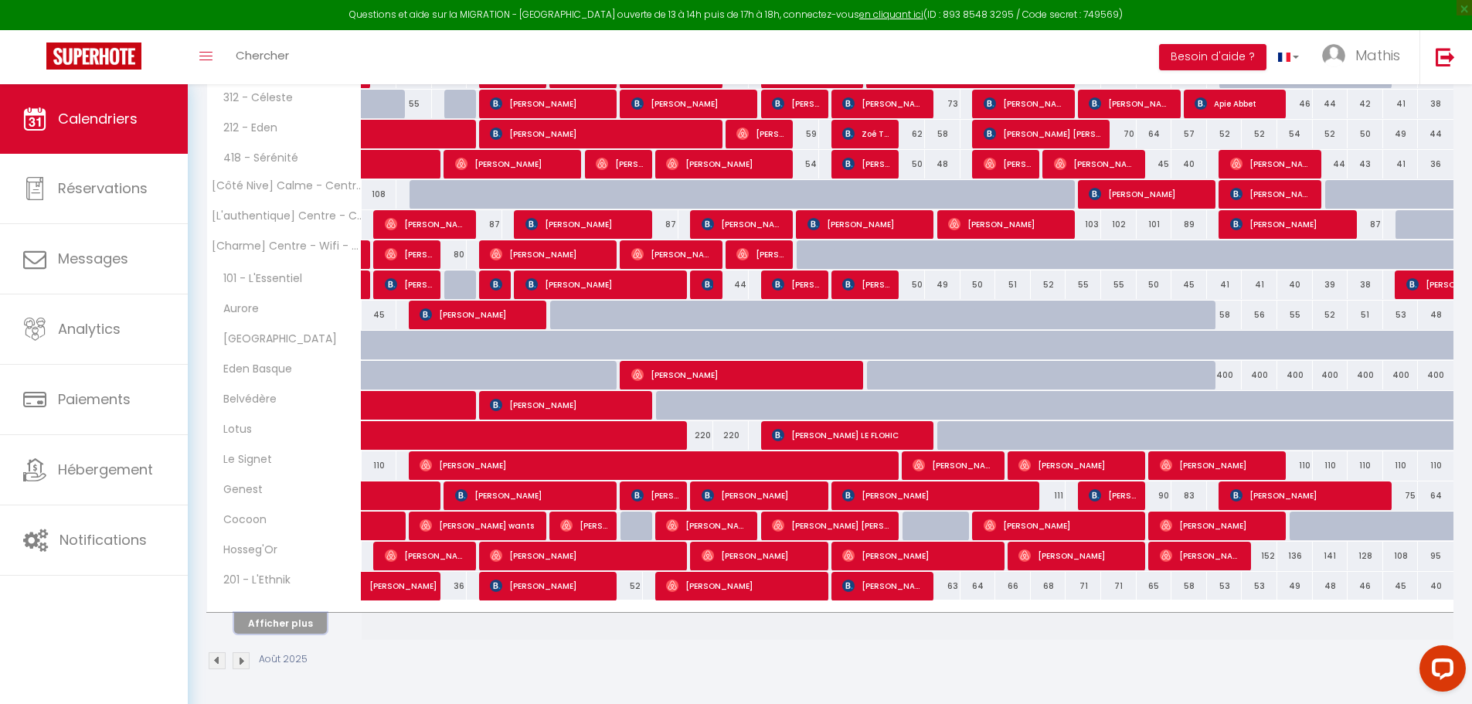
click at [314, 618] on button "Afficher plus" at bounding box center [280, 623] width 93 height 21
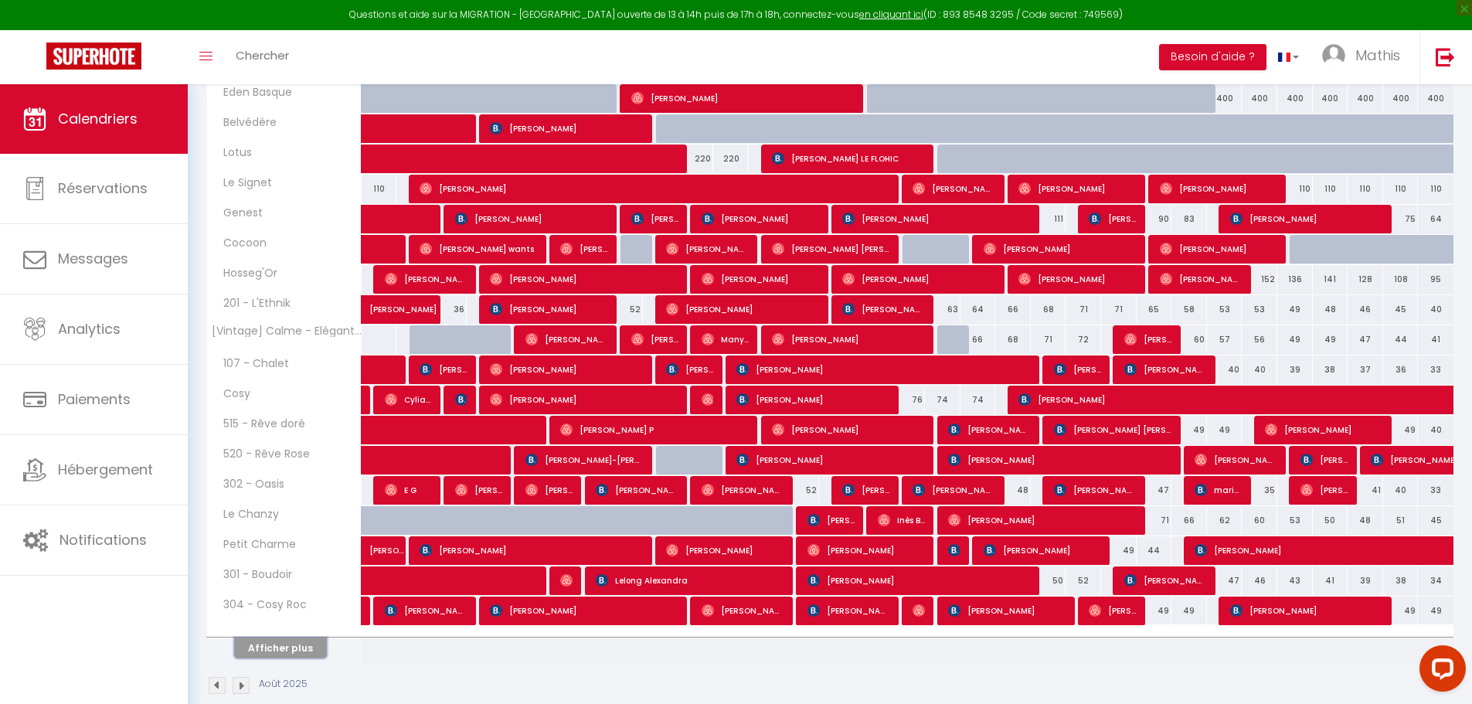
scroll to position [654, 0]
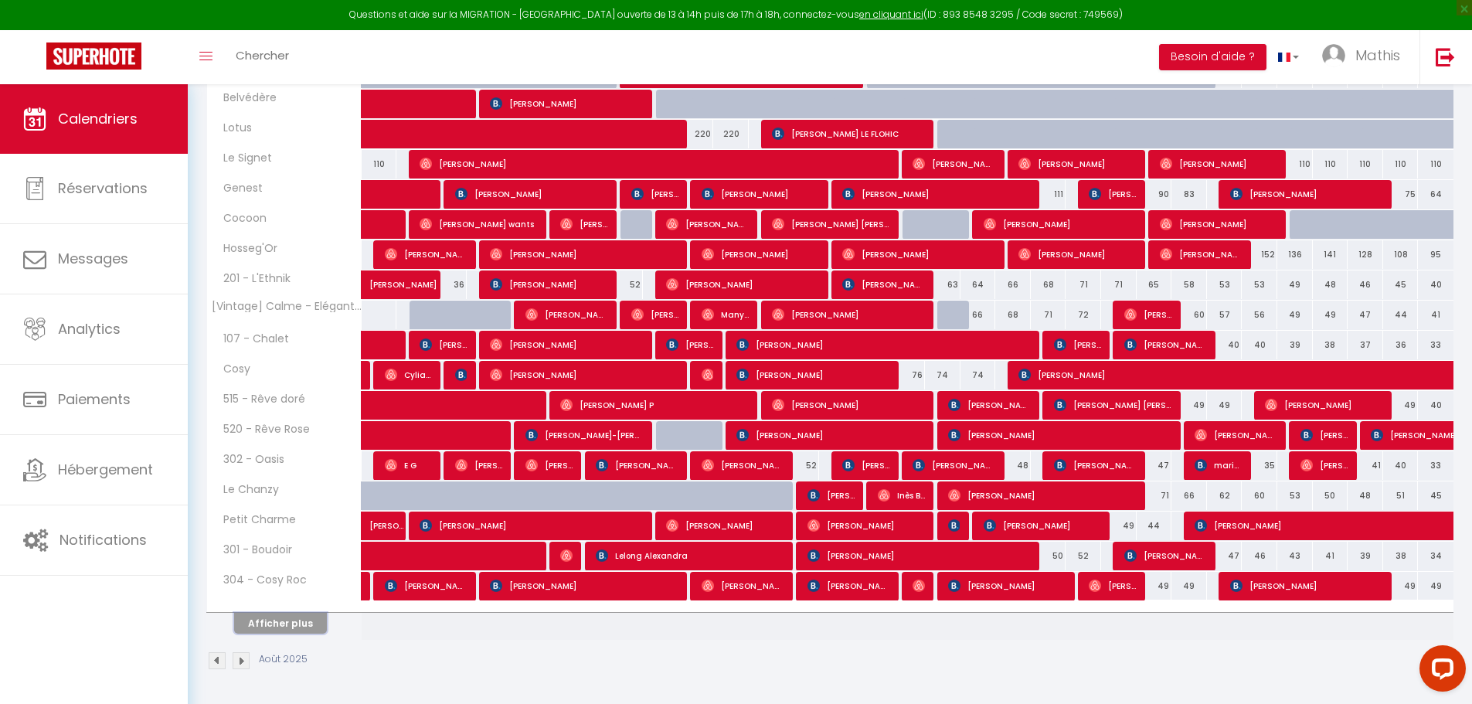
click at [295, 625] on button "Afficher plus" at bounding box center [280, 623] width 93 height 21
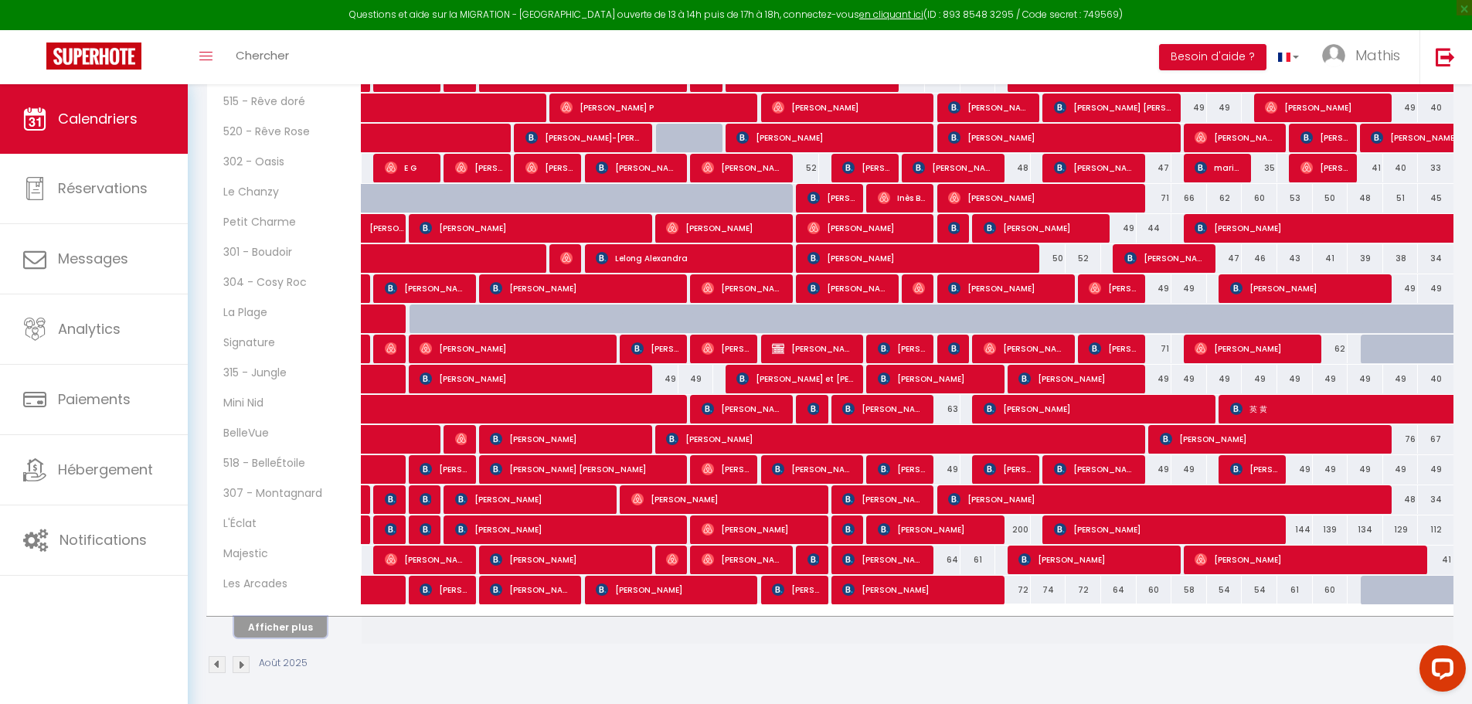
scroll to position [956, 0]
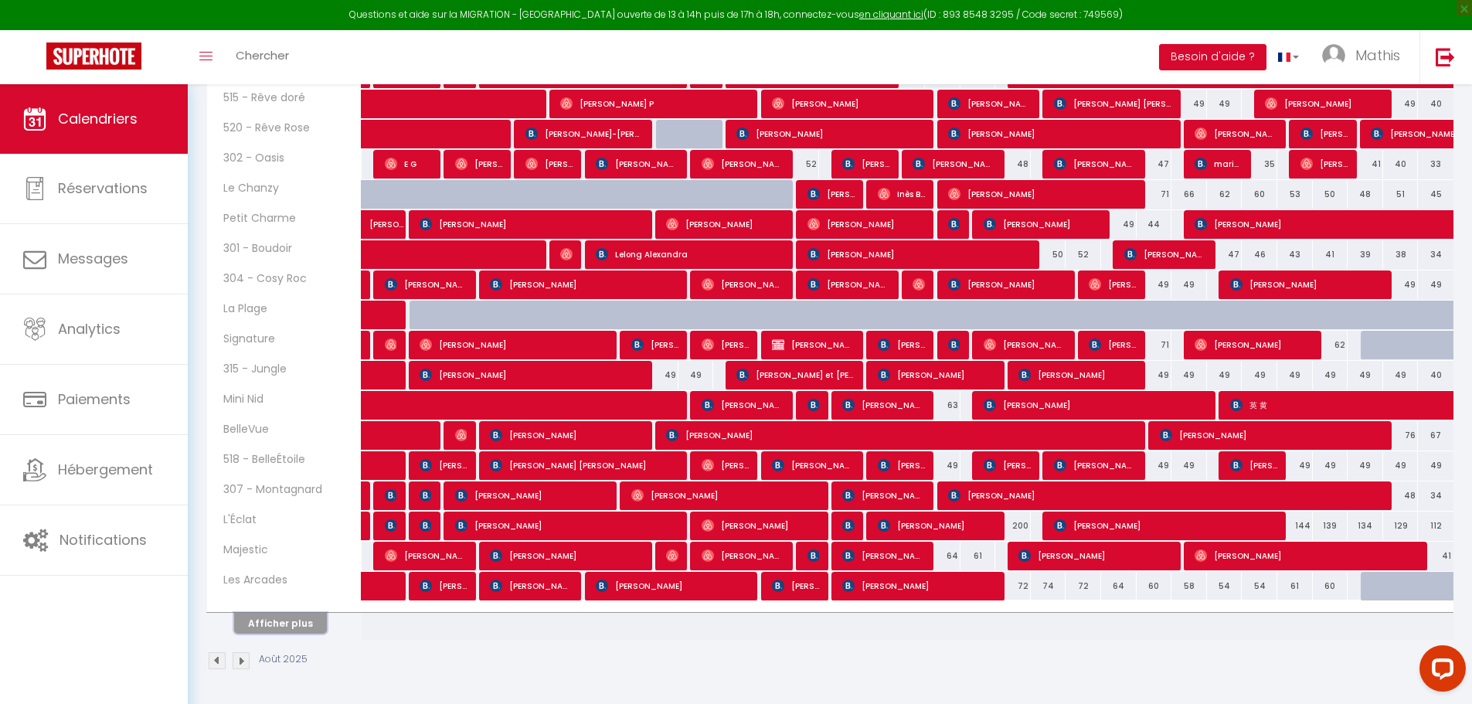
click at [300, 617] on button "Afficher plus" at bounding box center [280, 623] width 93 height 21
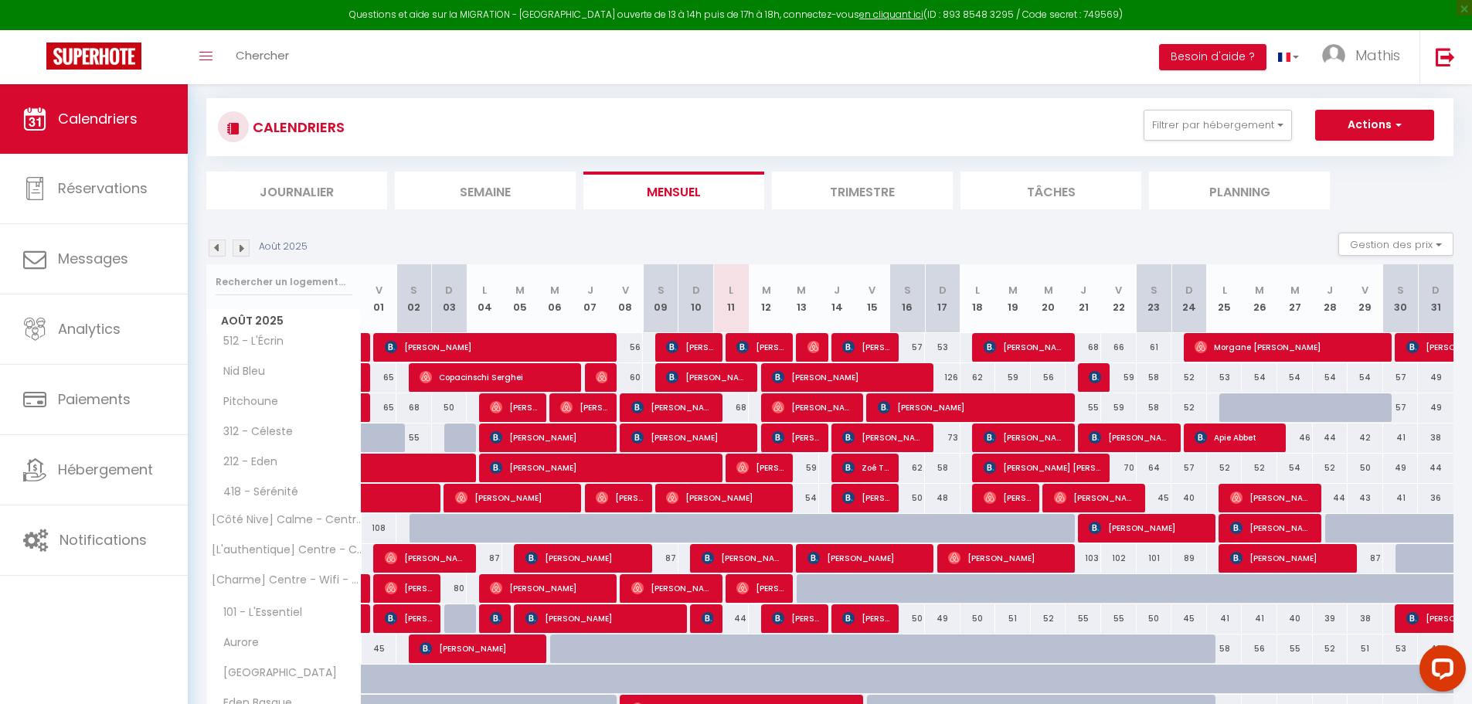
scroll to position [0, 0]
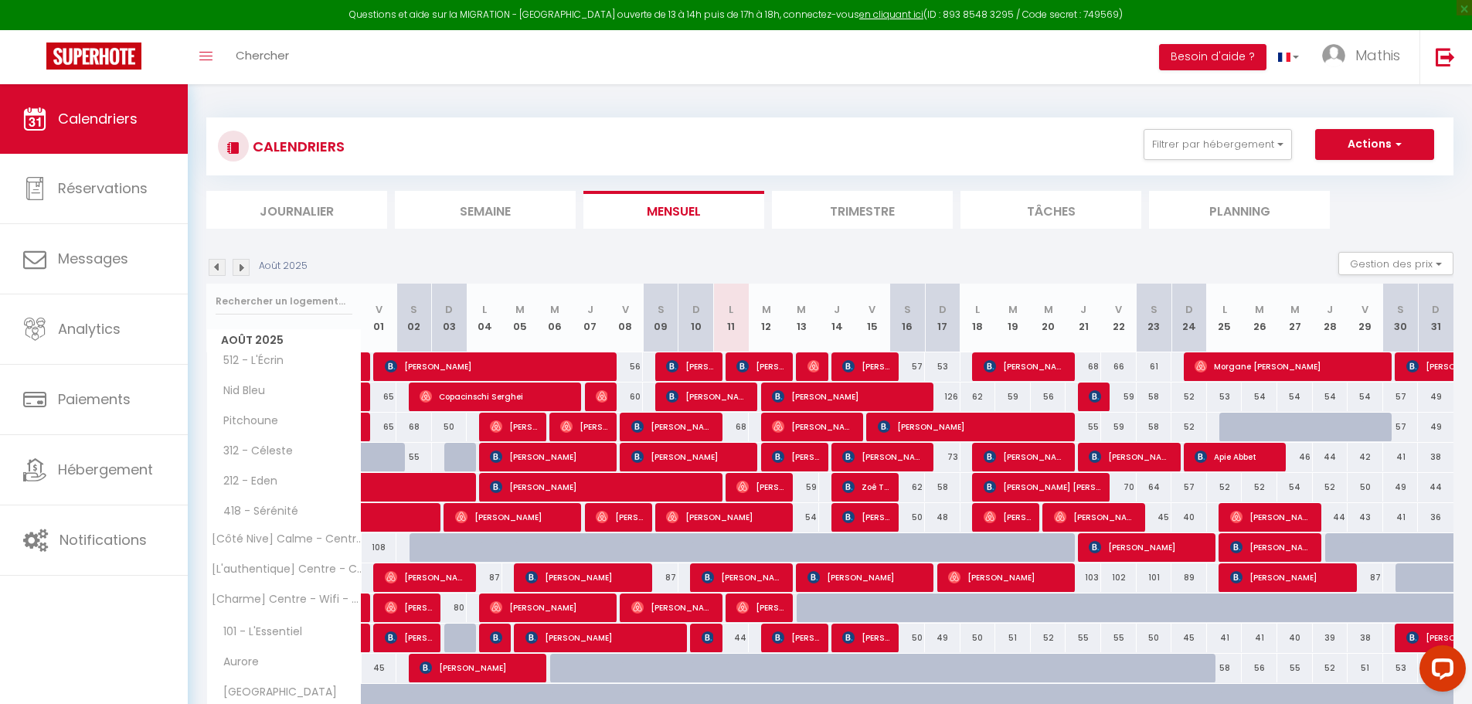
click at [1286, 201] on li "Planning" at bounding box center [1239, 210] width 181 height 38
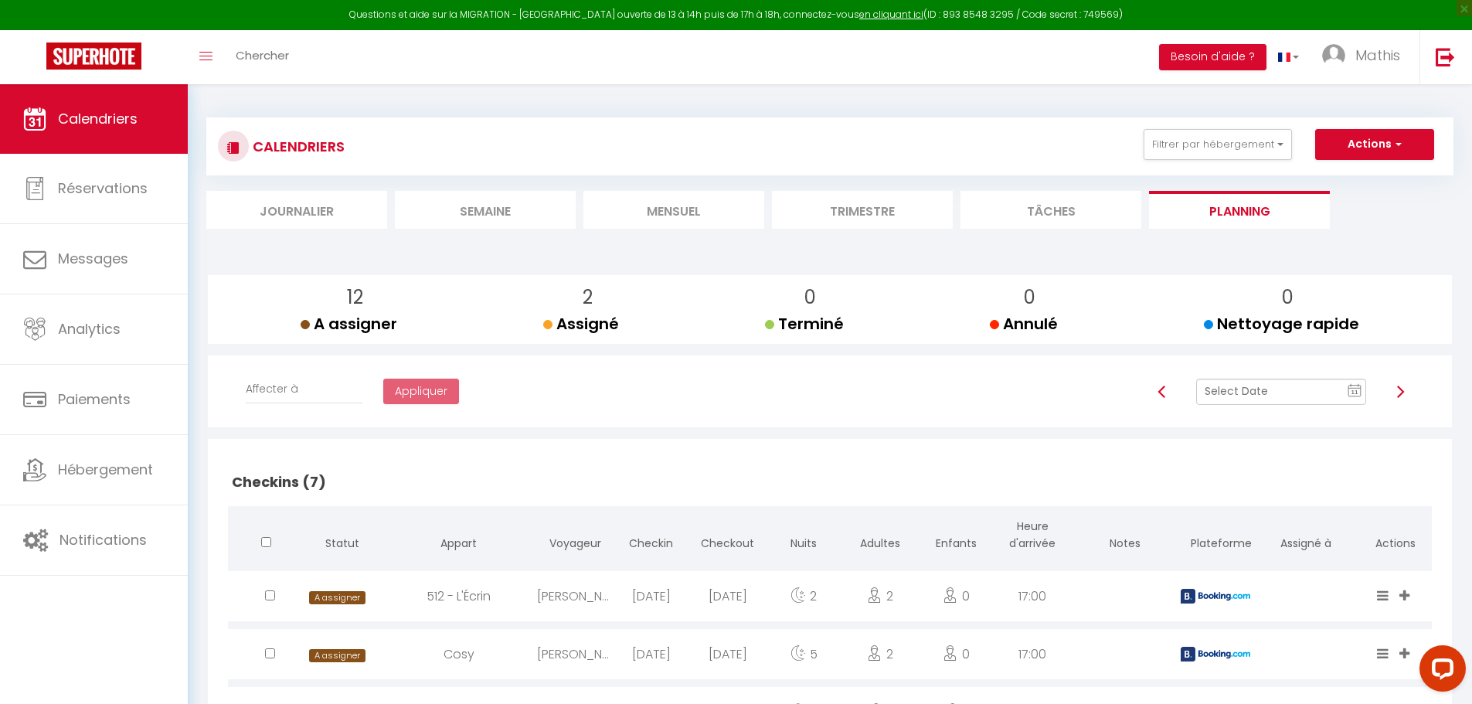
click at [1399, 389] on img at bounding box center [1400, 392] width 12 height 12
click at [1405, 392] on img at bounding box center [1400, 392] width 12 height 12
click at [672, 198] on li "Mensuel" at bounding box center [673, 210] width 181 height 38
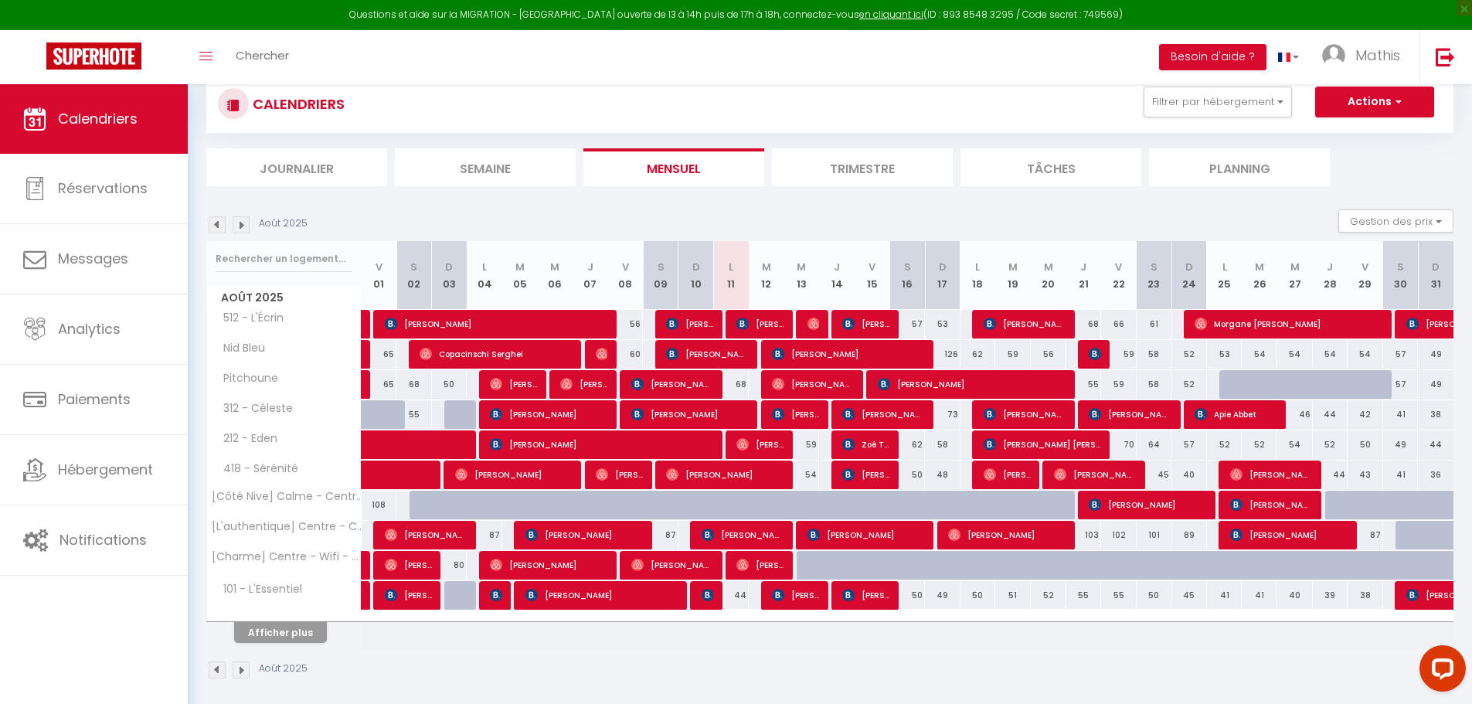
scroll to position [84, 0]
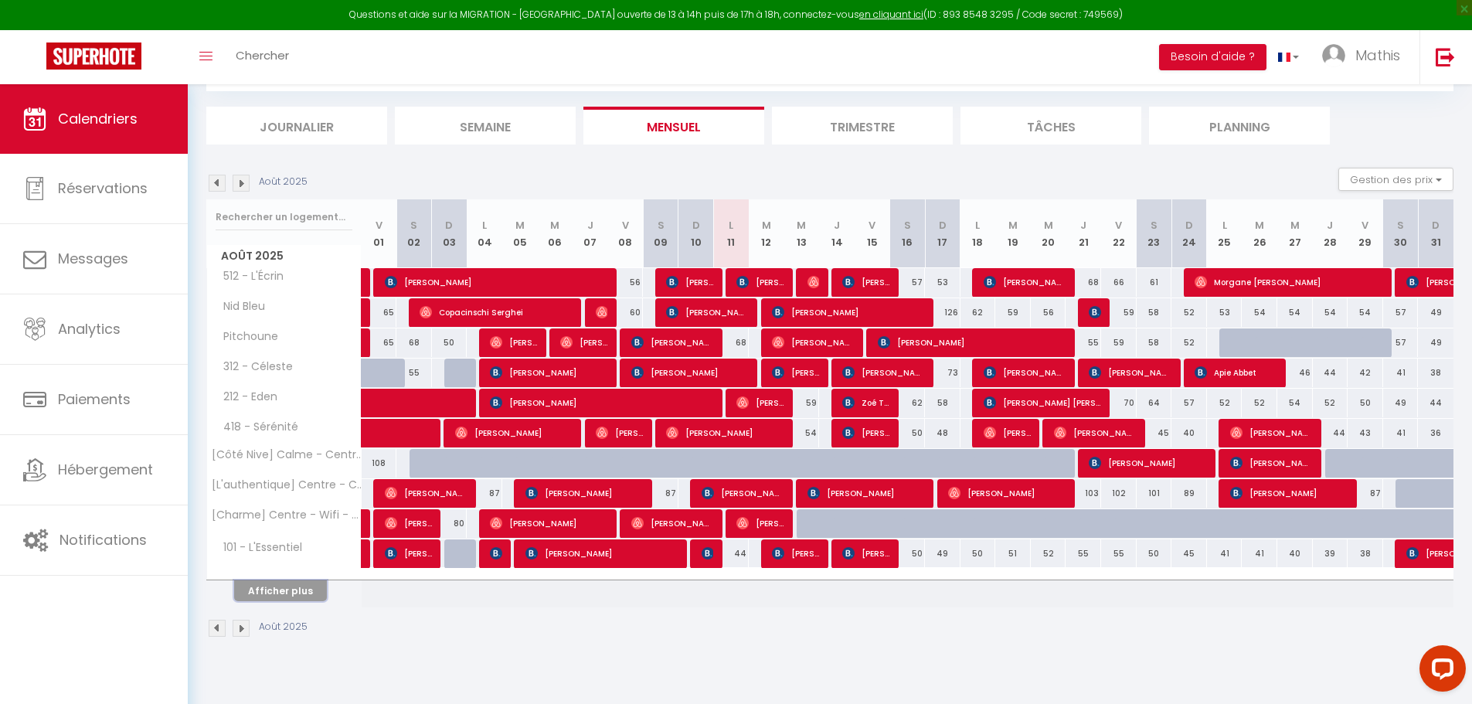
click at [302, 591] on button "Afficher plus" at bounding box center [280, 590] width 93 height 21
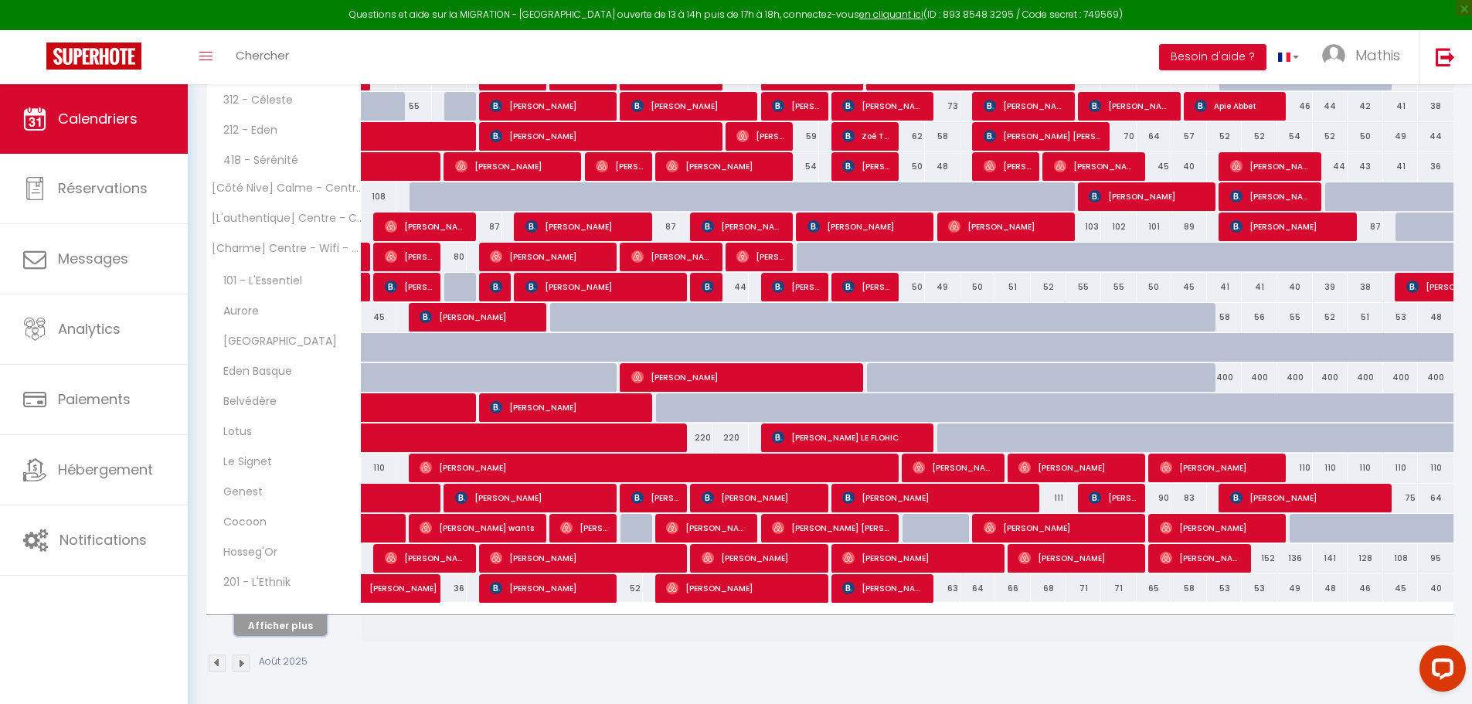
scroll to position [353, 0]
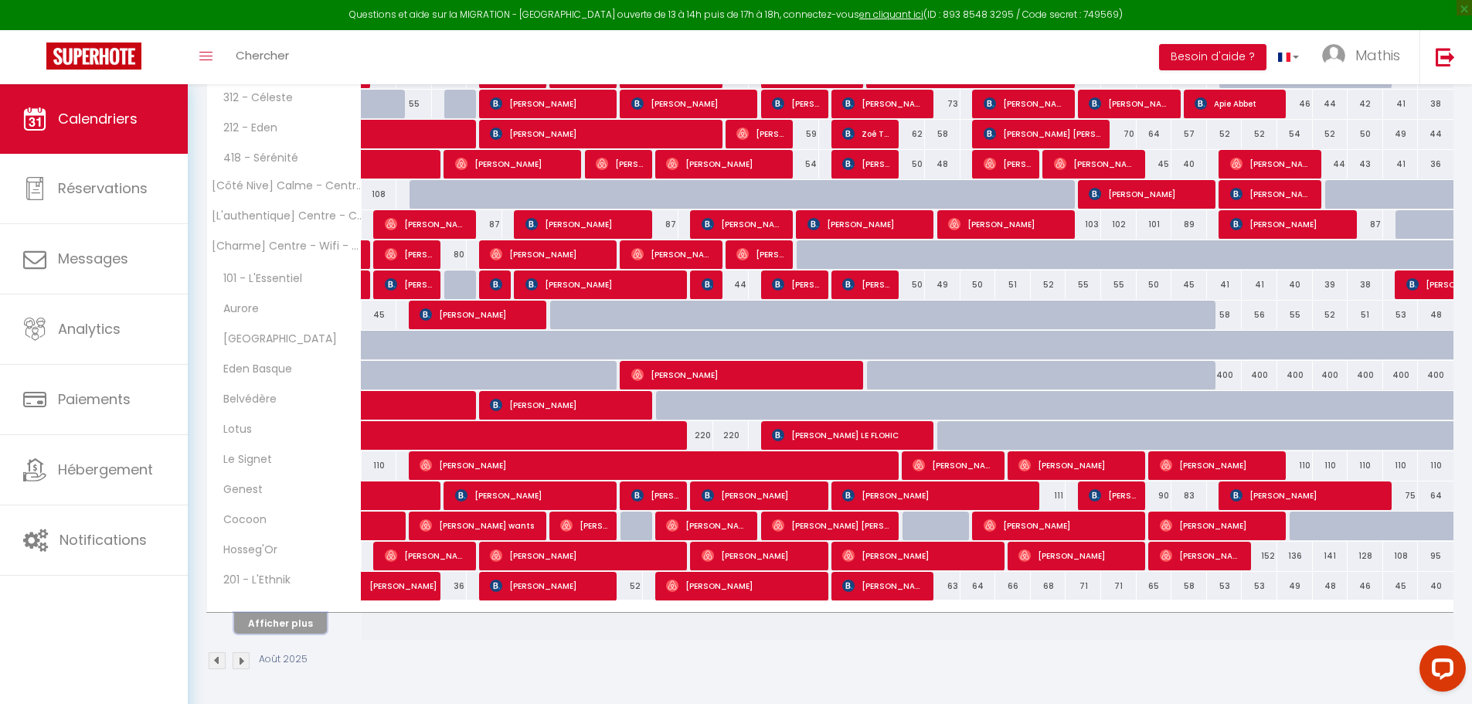
click at [297, 622] on button "Afficher plus" at bounding box center [280, 623] width 93 height 21
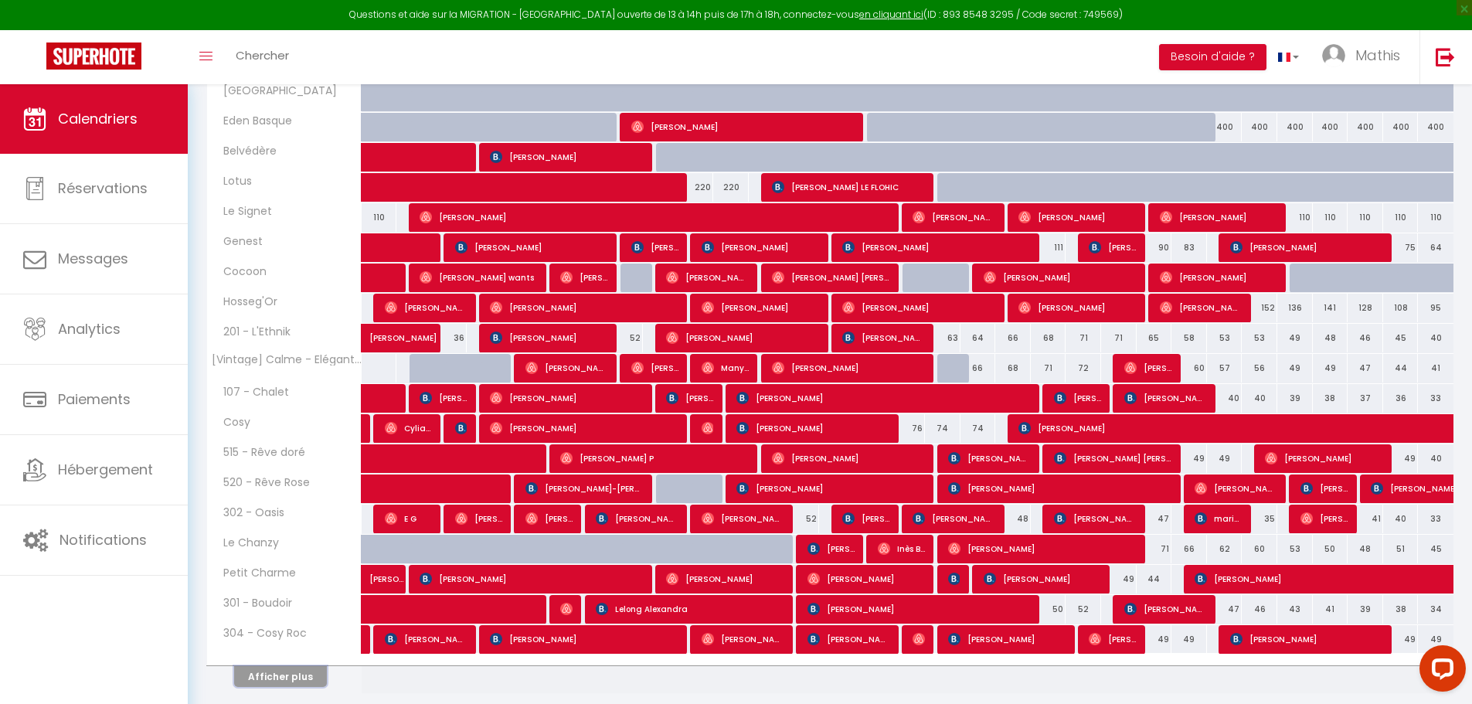
scroll to position [654, 0]
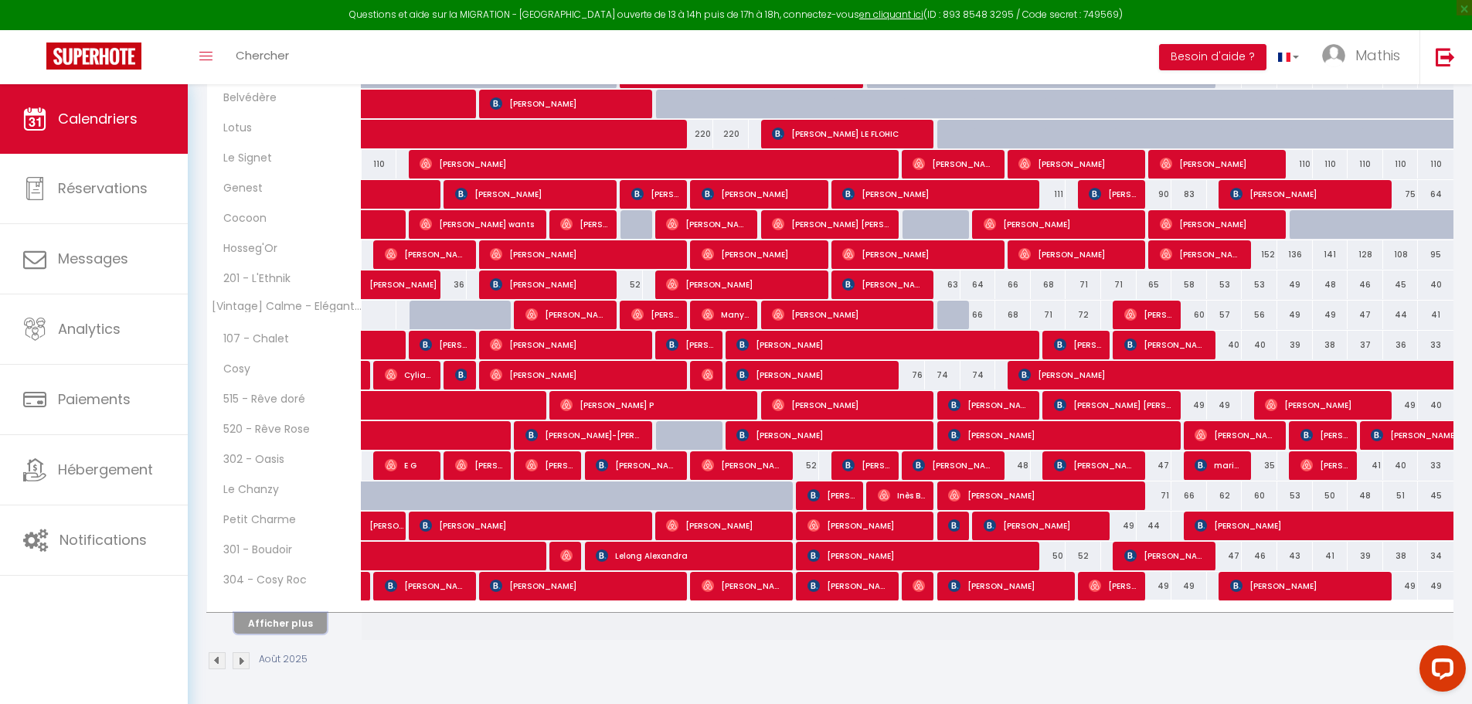
click at [289, 616] on button "Afficher plus" at bounding box center [280, 623] width 93 height 21
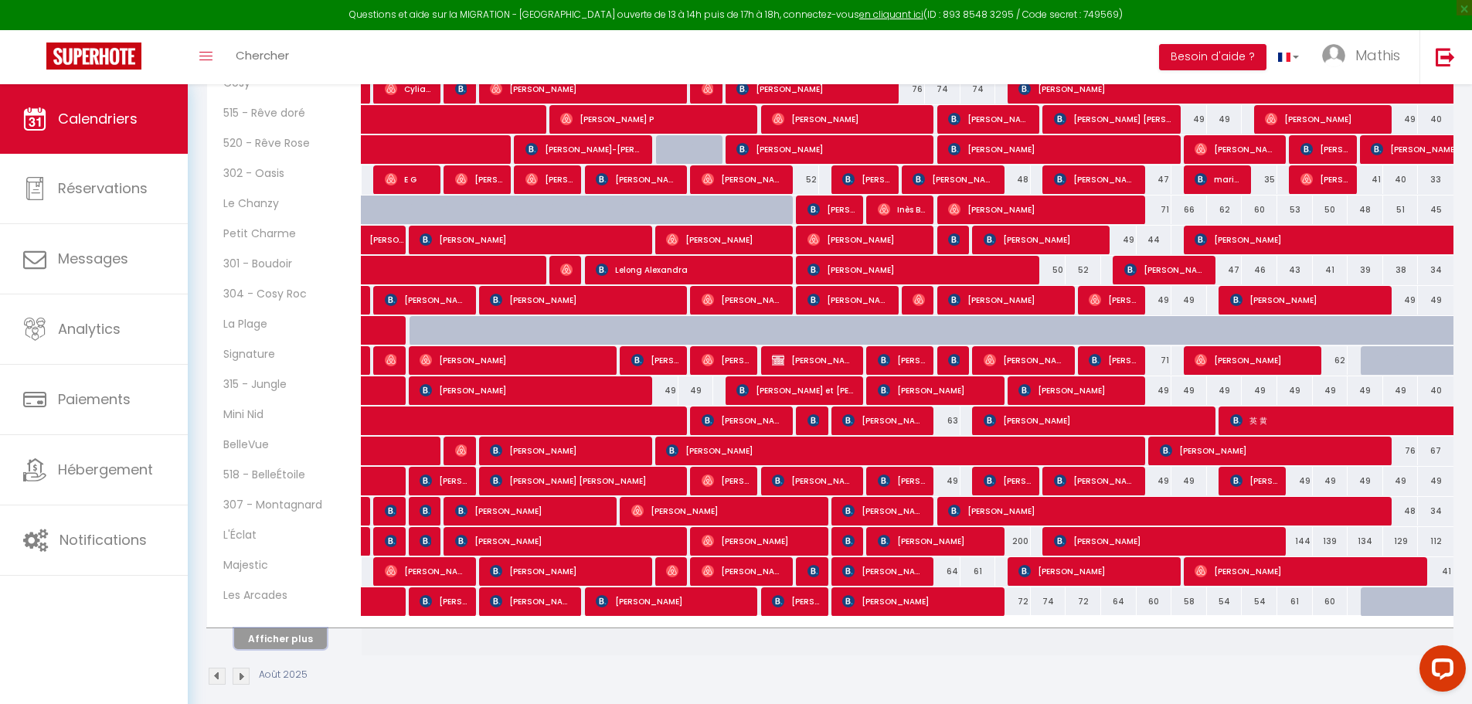
scroll to position [956, 0]
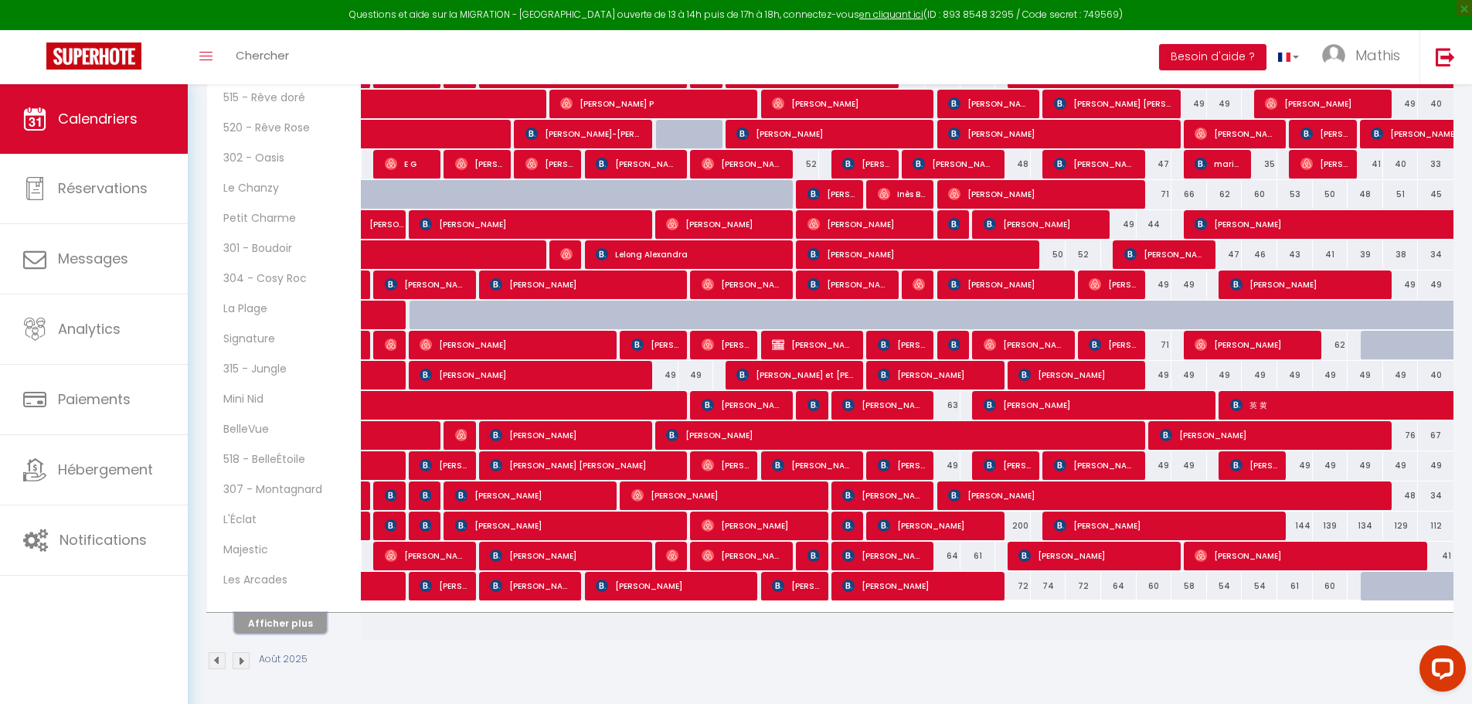
click at [296, 623] on button "Afficher plus" at bounding box center [280, 623] width 93 height 21
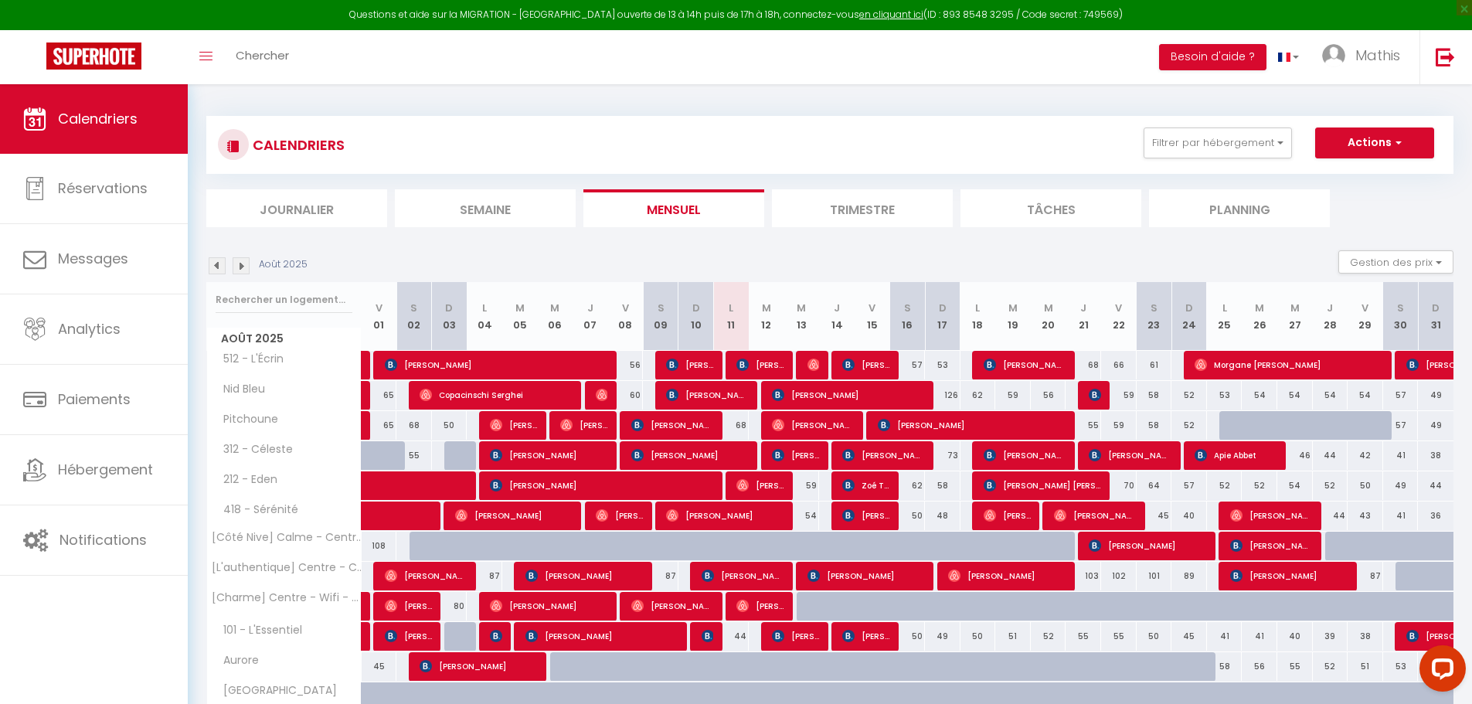
scroll to position [0, 0]
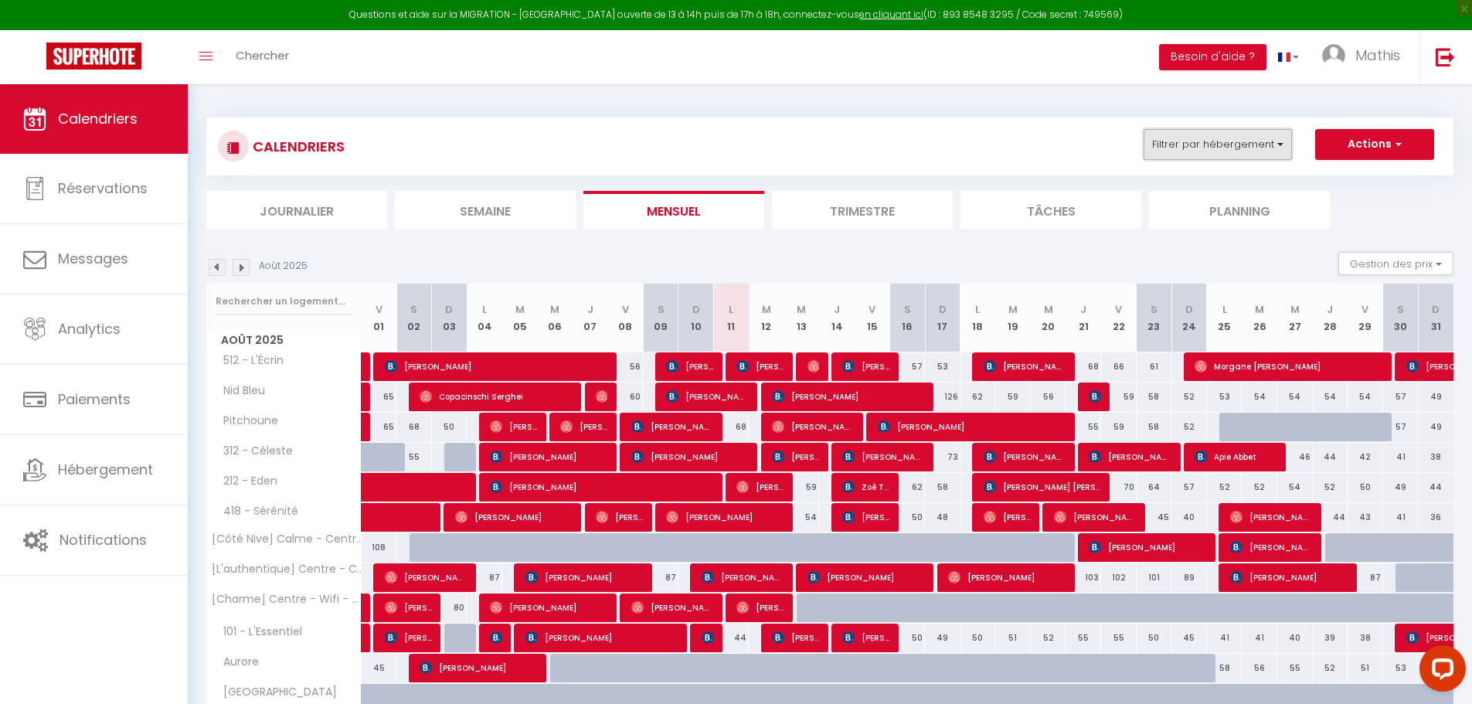
click at [1216, 155] on button "Filtrer par hébergement" at bounding box center [1217, 144] width 148 height 31
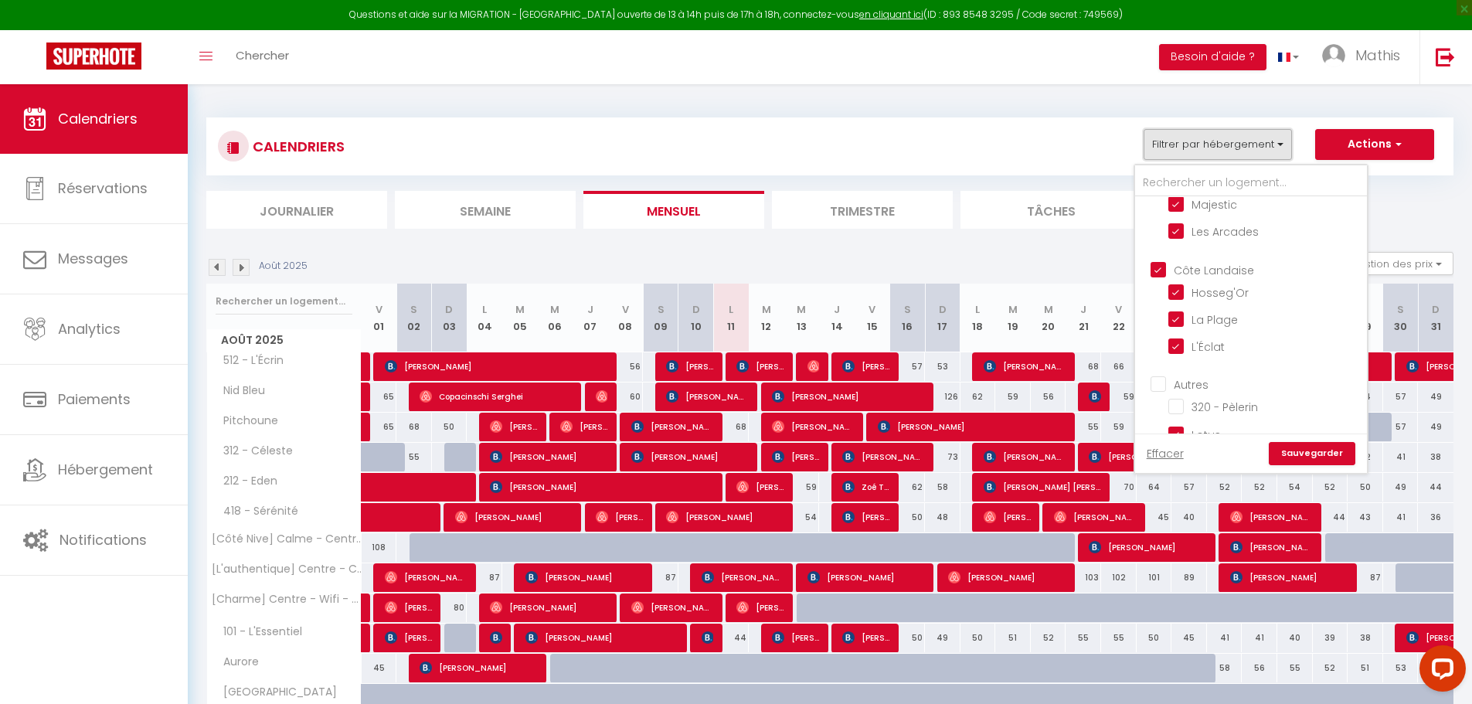
scroll to position [1197, 0]
click at [1185, 392] on input "320 - Pèlerin" at bounding box center [1264, 399] width 193 height 15
checkbox input "true"
click at [1331, 456] on link "Sauvegarder" at bounding box center [1312, 453] width 87 height 23
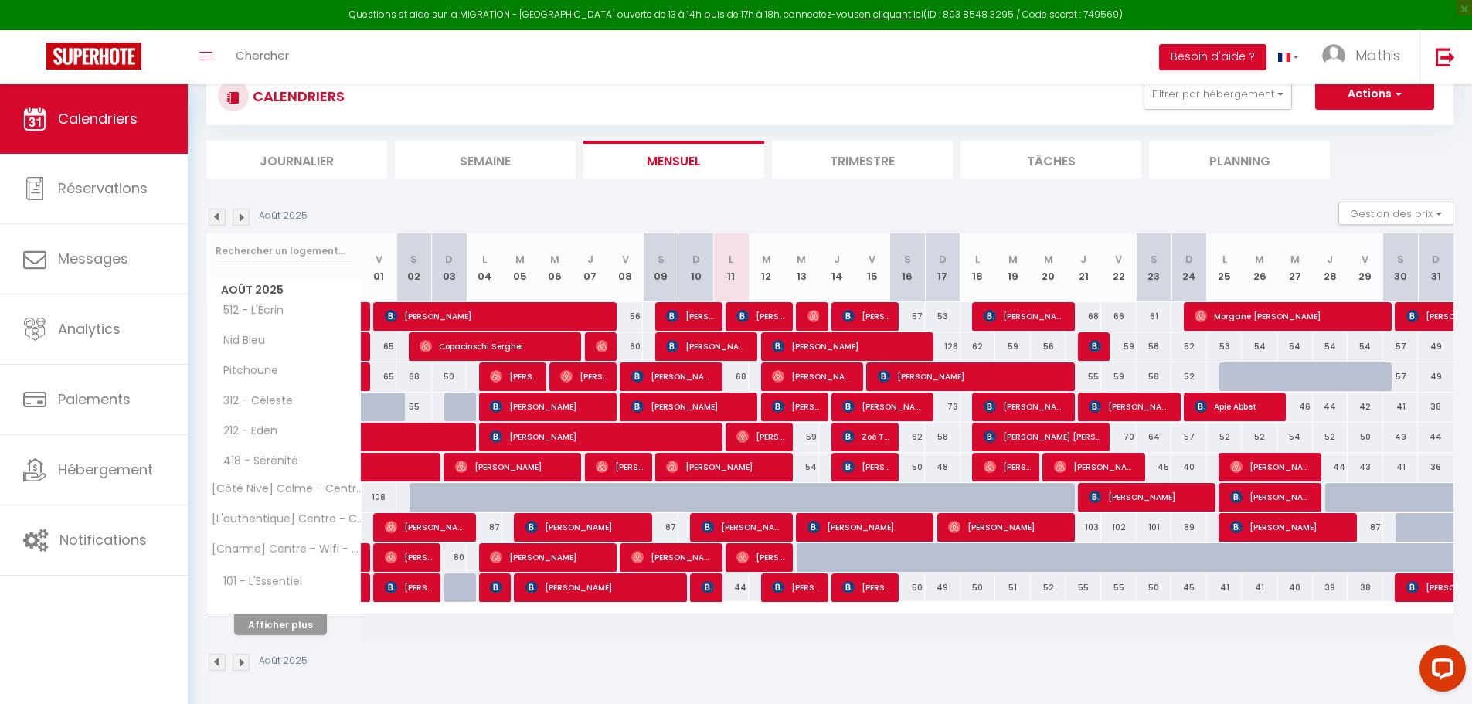
scroll to position [77, 0]
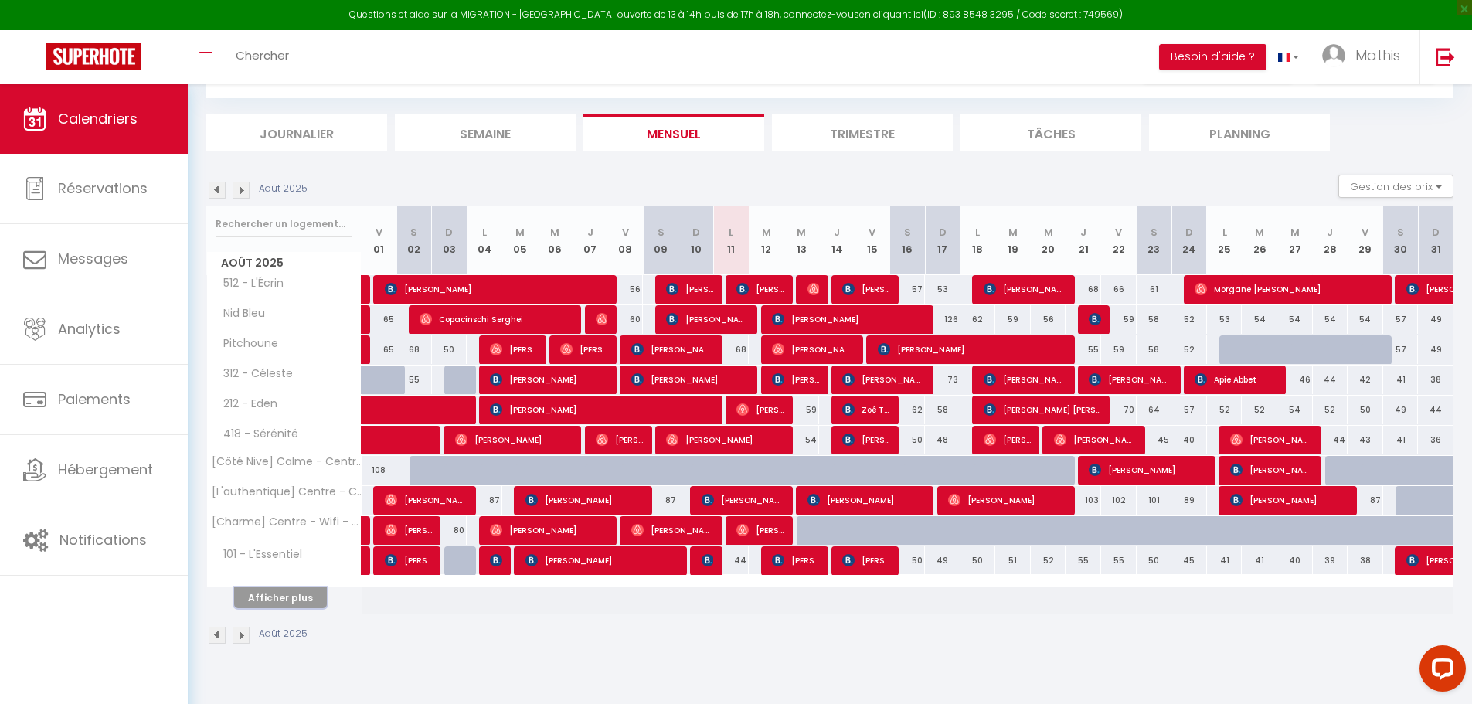
click at [267, 587] on button "Afficher plus" at bounding box center [280, 597] width 93 height 21
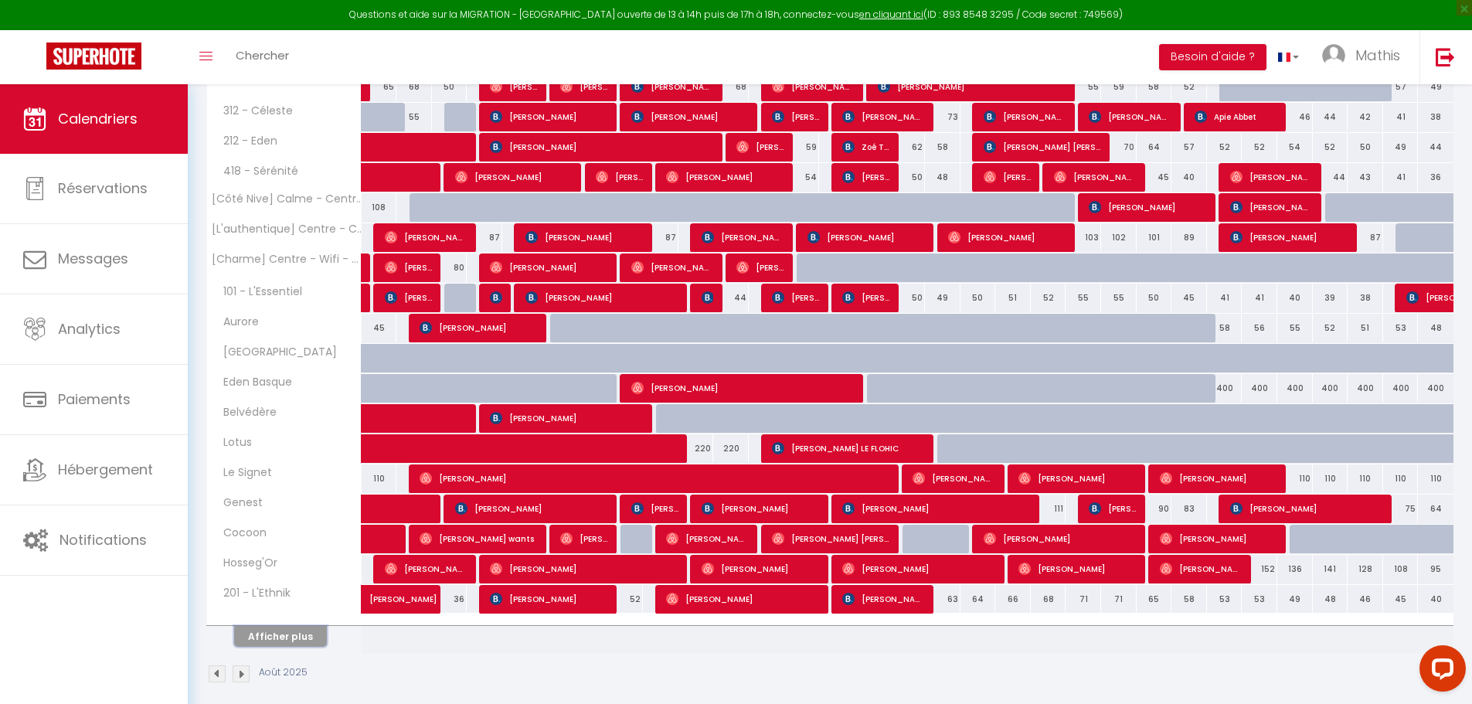
scroll to position [353, 0]
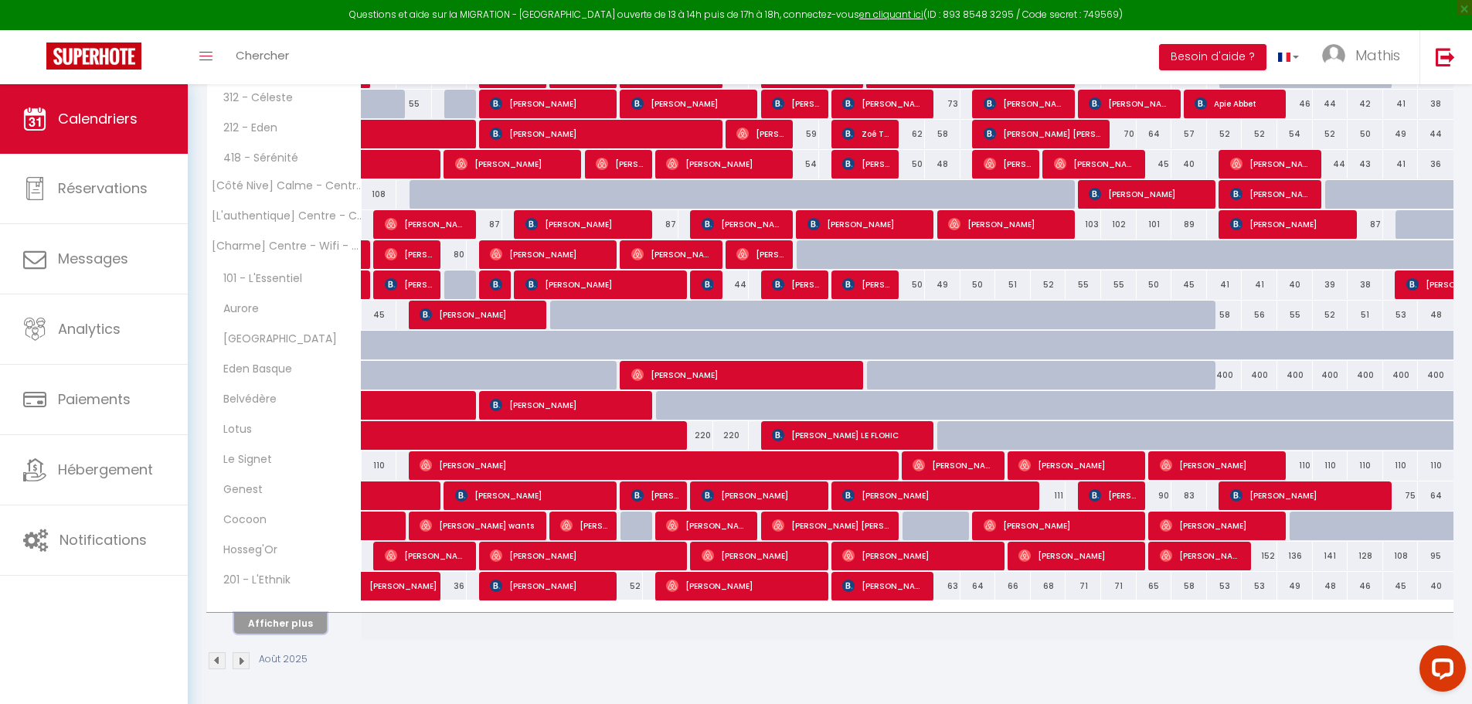
click at [284, 620] on button "Afficher plus" at bounding box center [280, 623] width 93 height 21
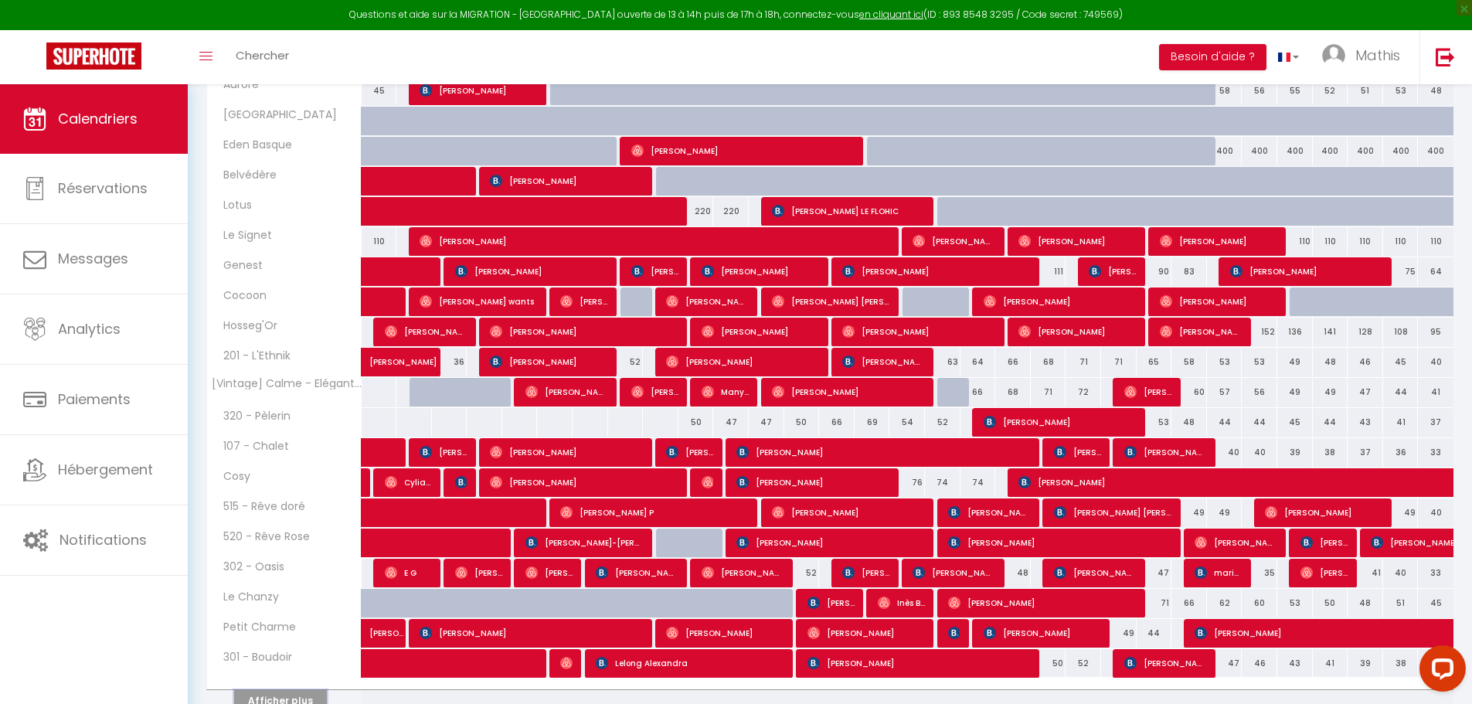
scroll to position [585, 0]
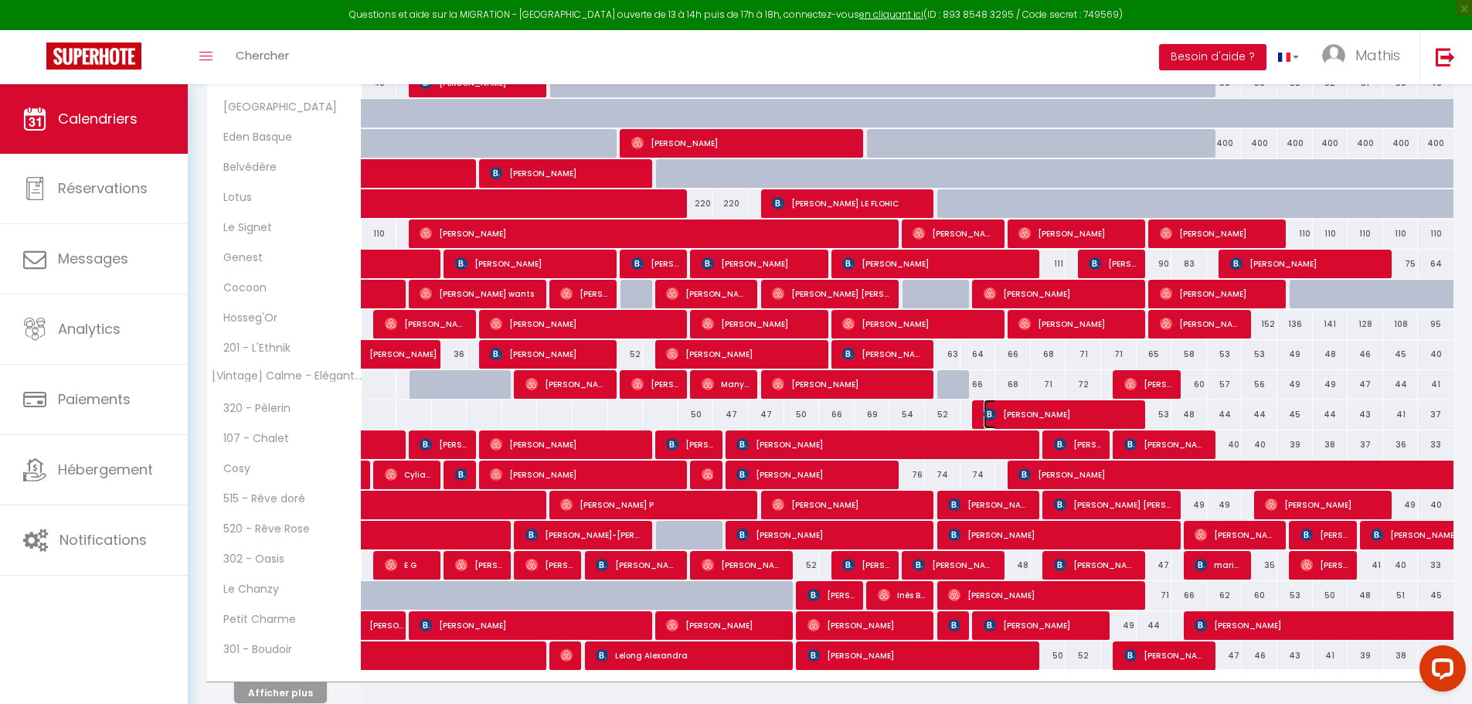
click at [1062, 415] on span "[PERSON_NAME]" at bounding box center [1061, 413] width 154 height 29
select select "OK"
select select "KO"
select select "0"
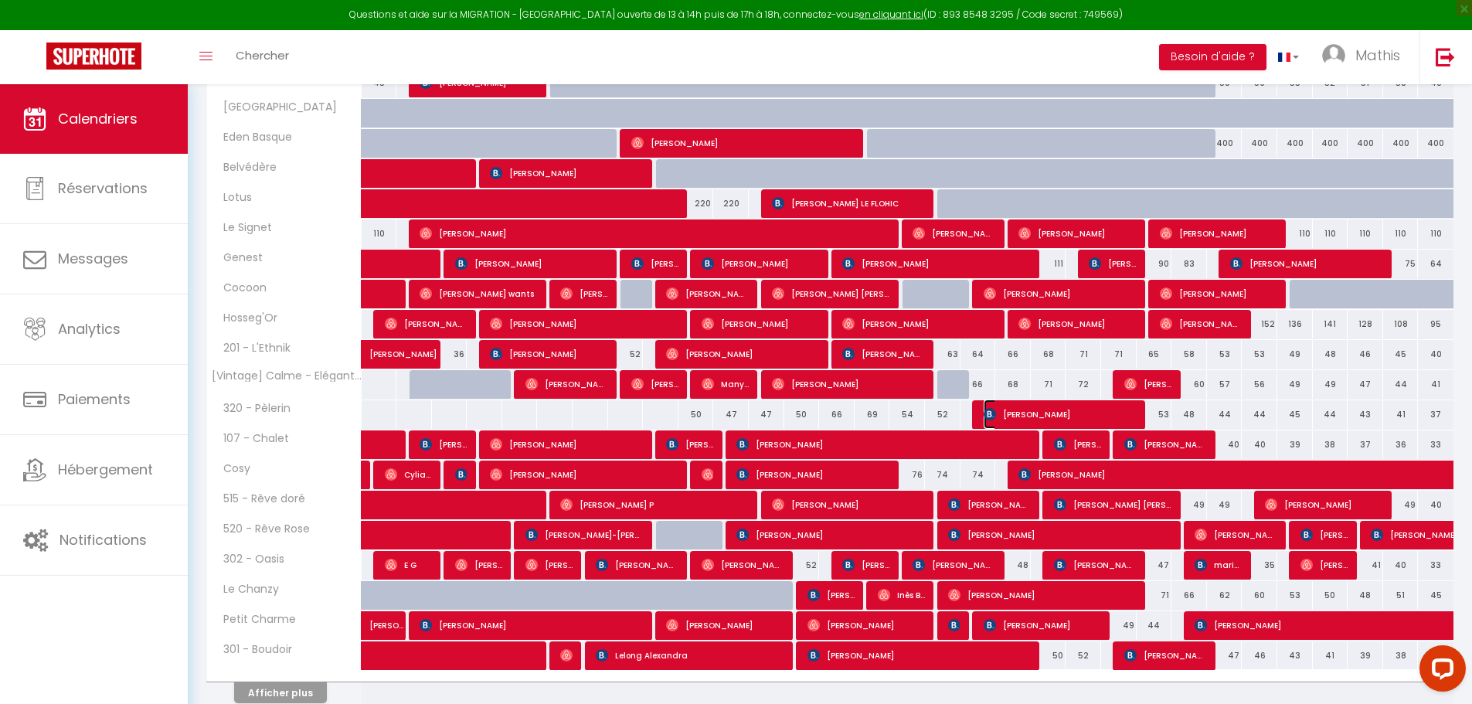
select select "1"
select select
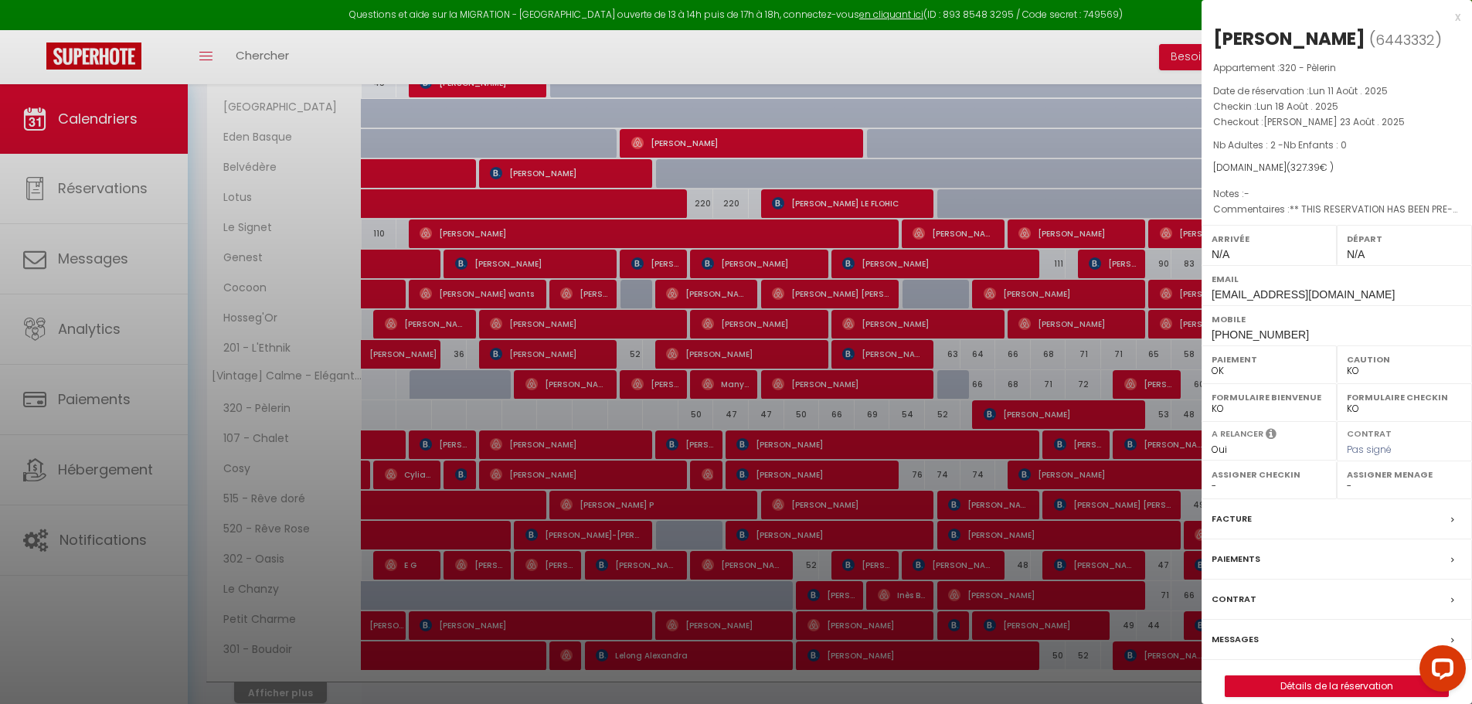
click at [1002, 522] on div at bounding box center [736, 352] width 1472 height 704
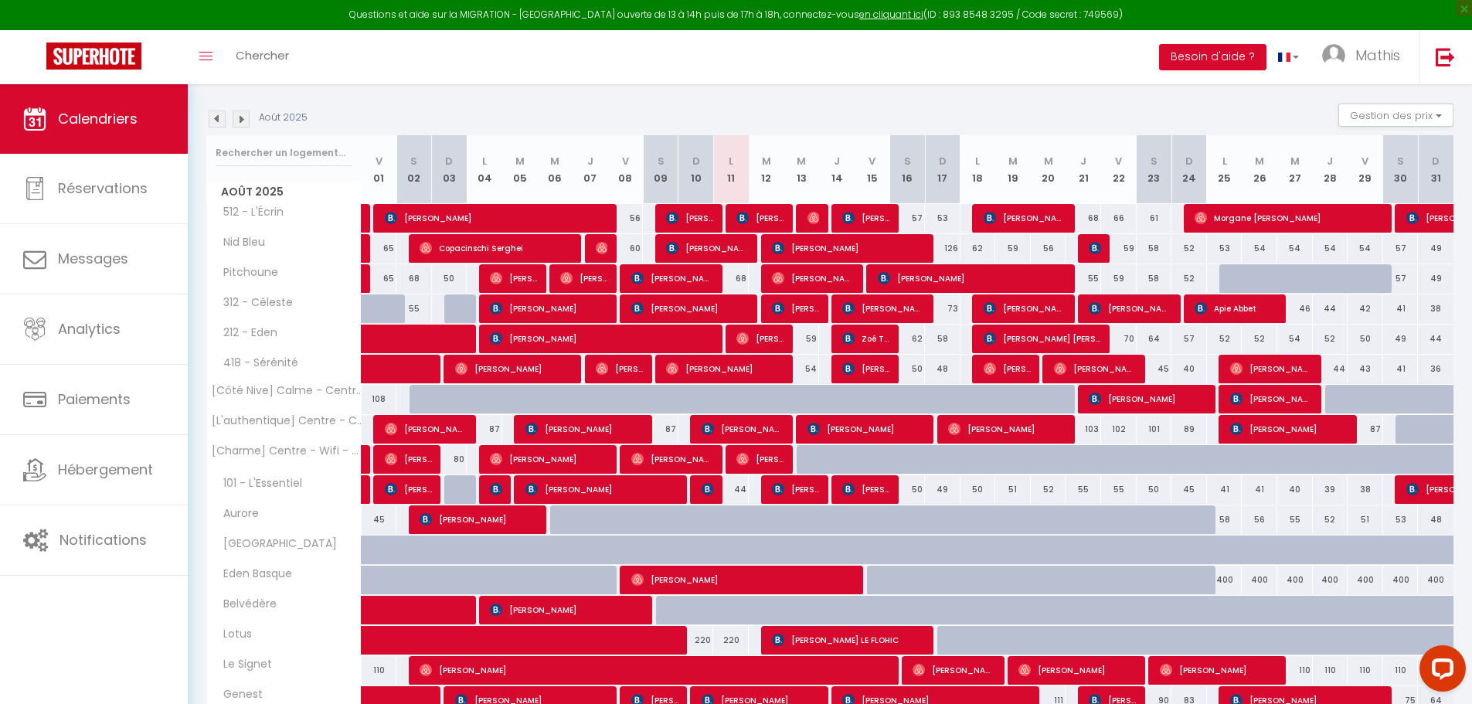
scroll to position [155, 0]
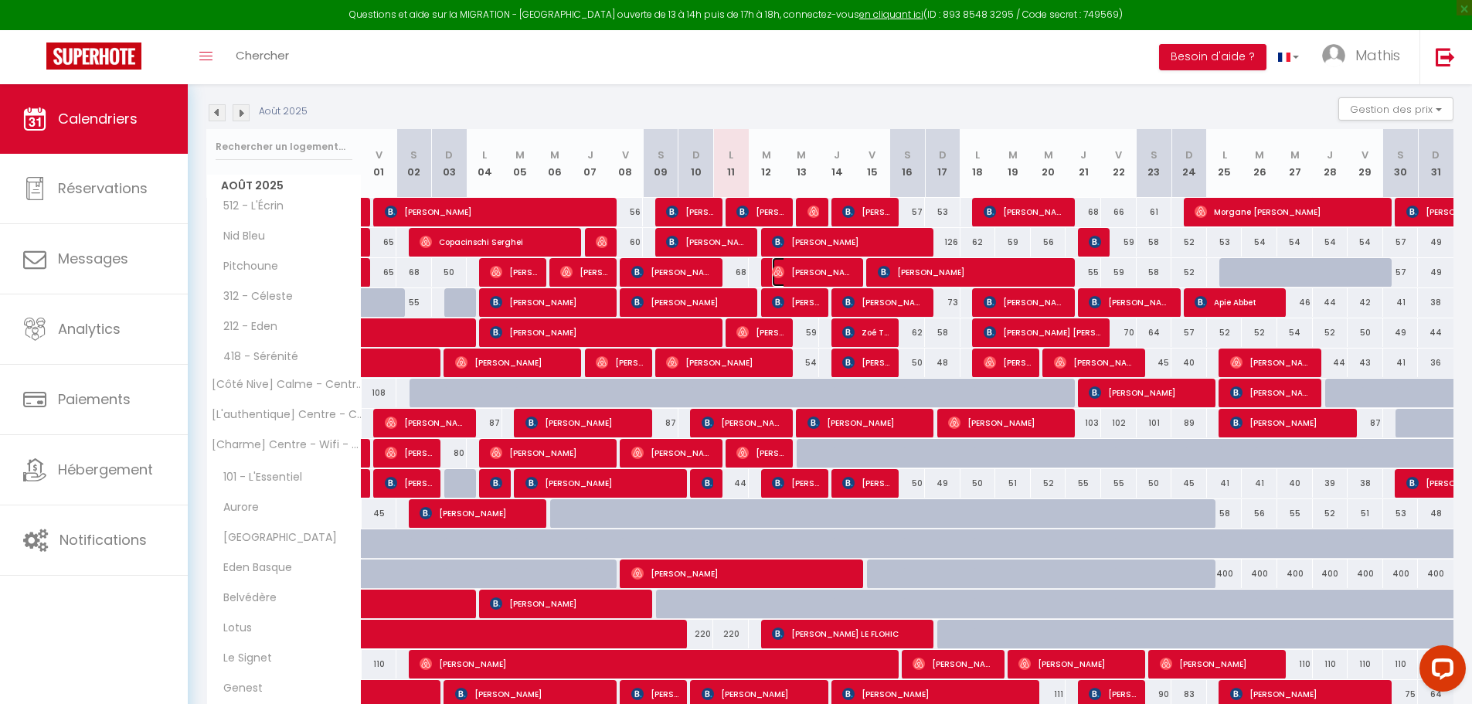
click at [840, 274] on span "[PERSON_NAME]" at bounding box center [813, 271] width 83 height 29
select select "OK"
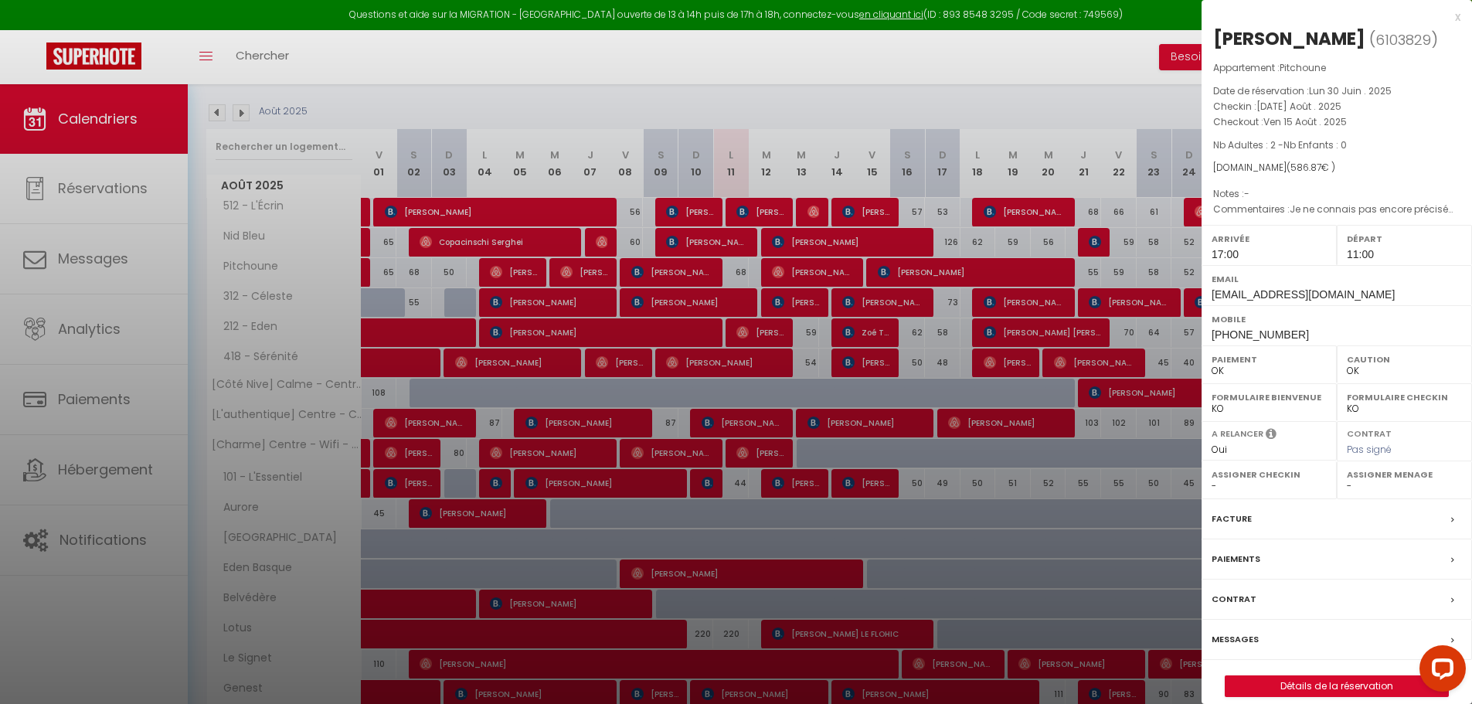
click at [909, 491] on div at bounding box center [736, 352] width 1472 height 704
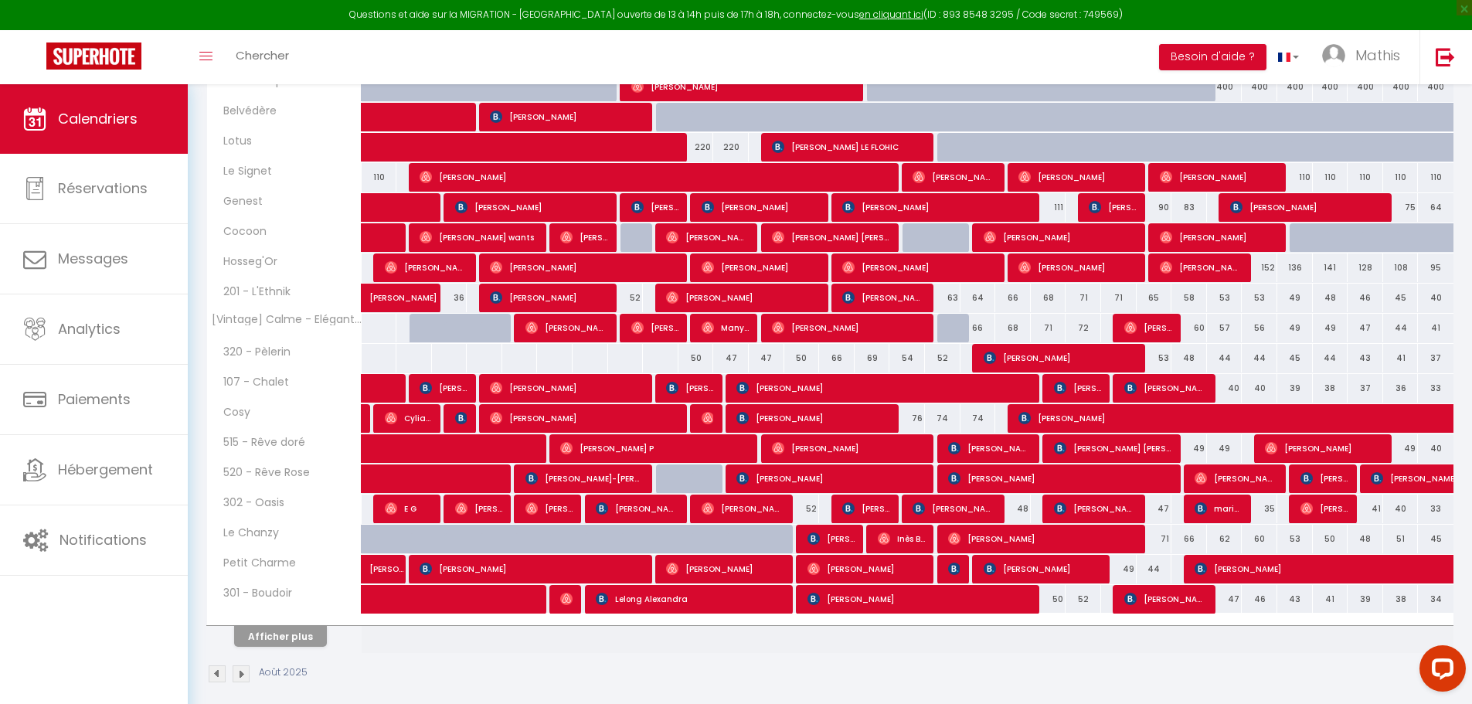
scroll to position [654, 0]
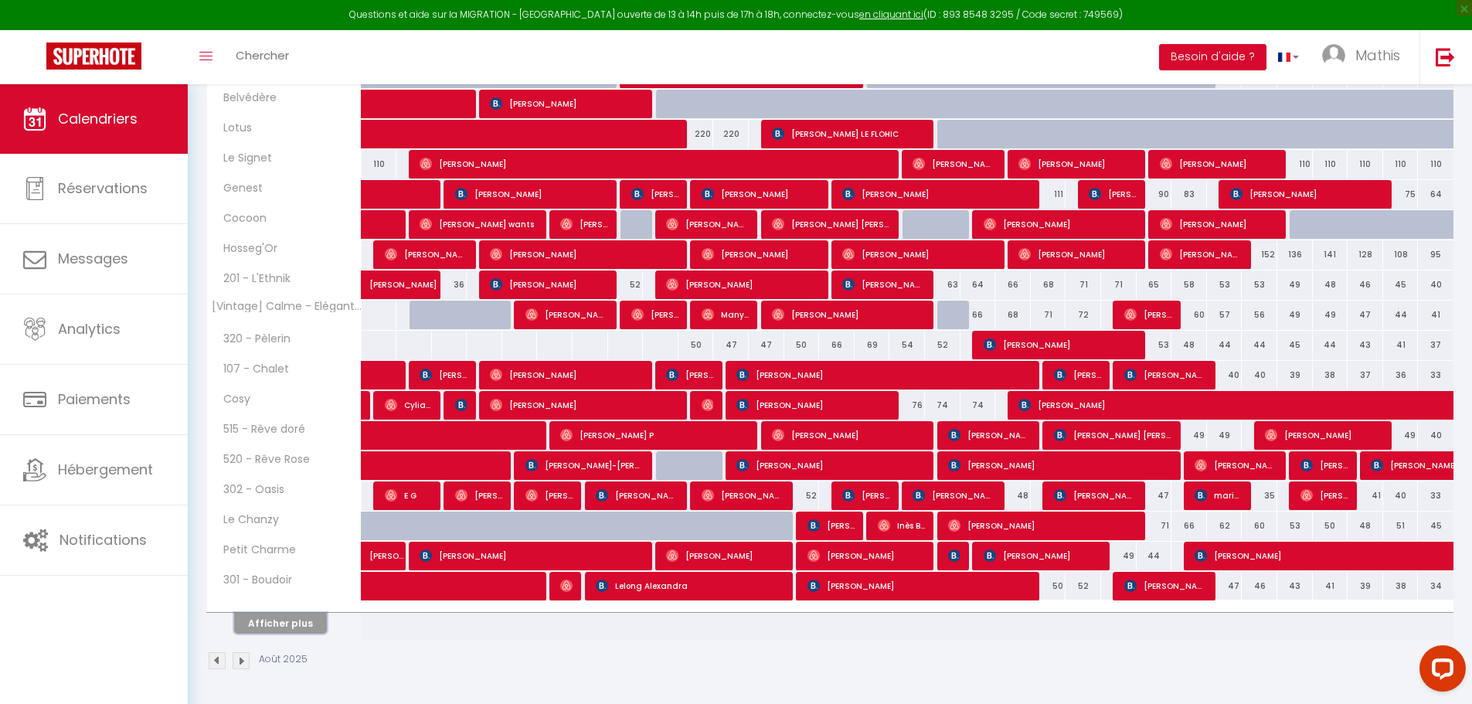
click at [300, 633] on button "Afficher plus" at bounding box center [280, 623] width 93 height 21
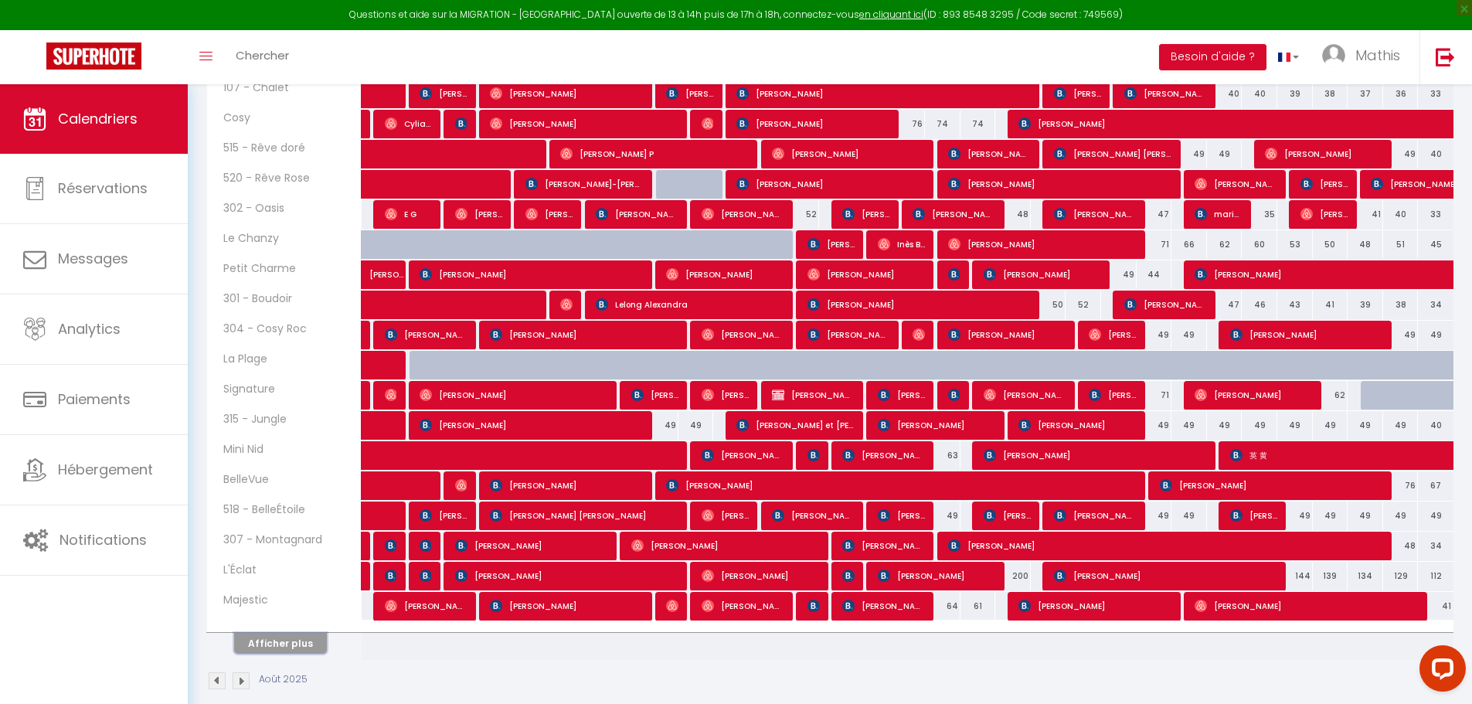
scroll to position [956, 0]
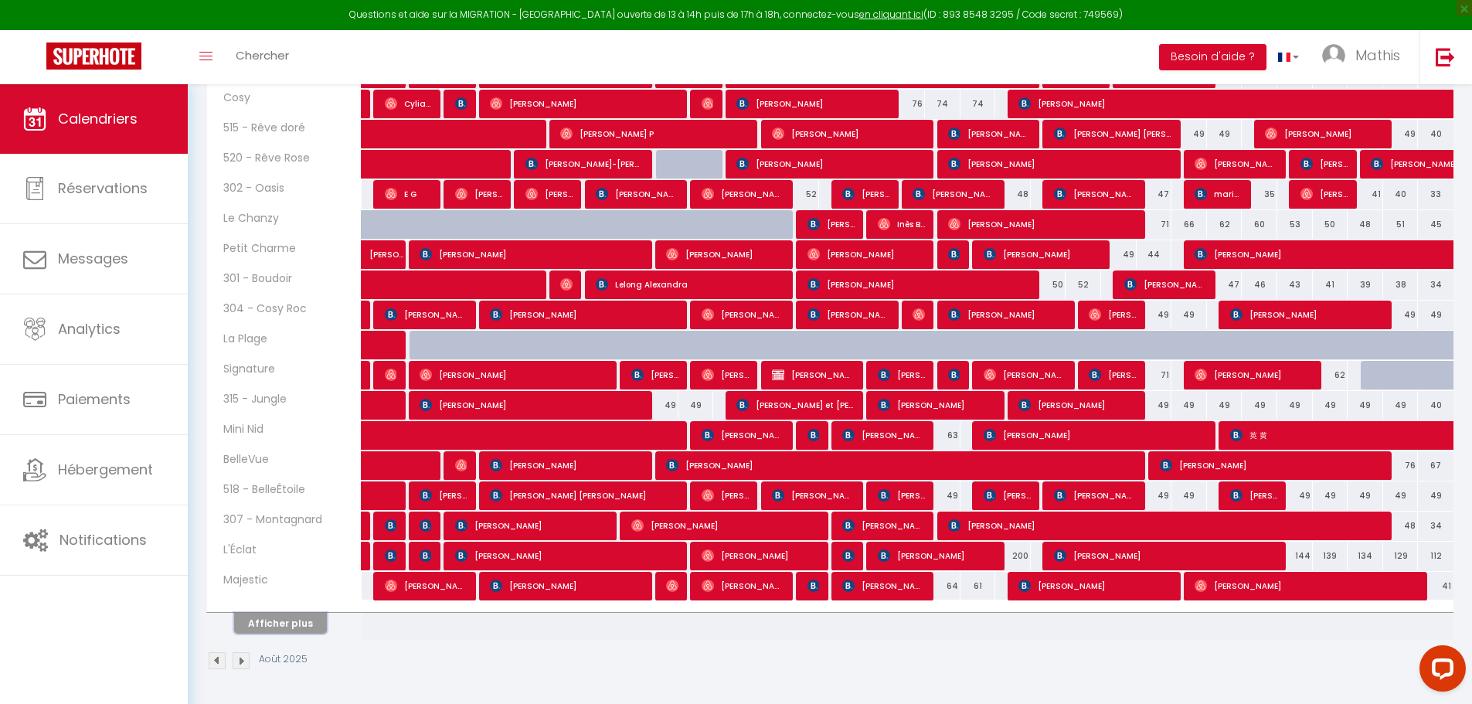
click at [277, 624] on button "Afficher plus" at bounding box center [280, 623] width 93 height 21
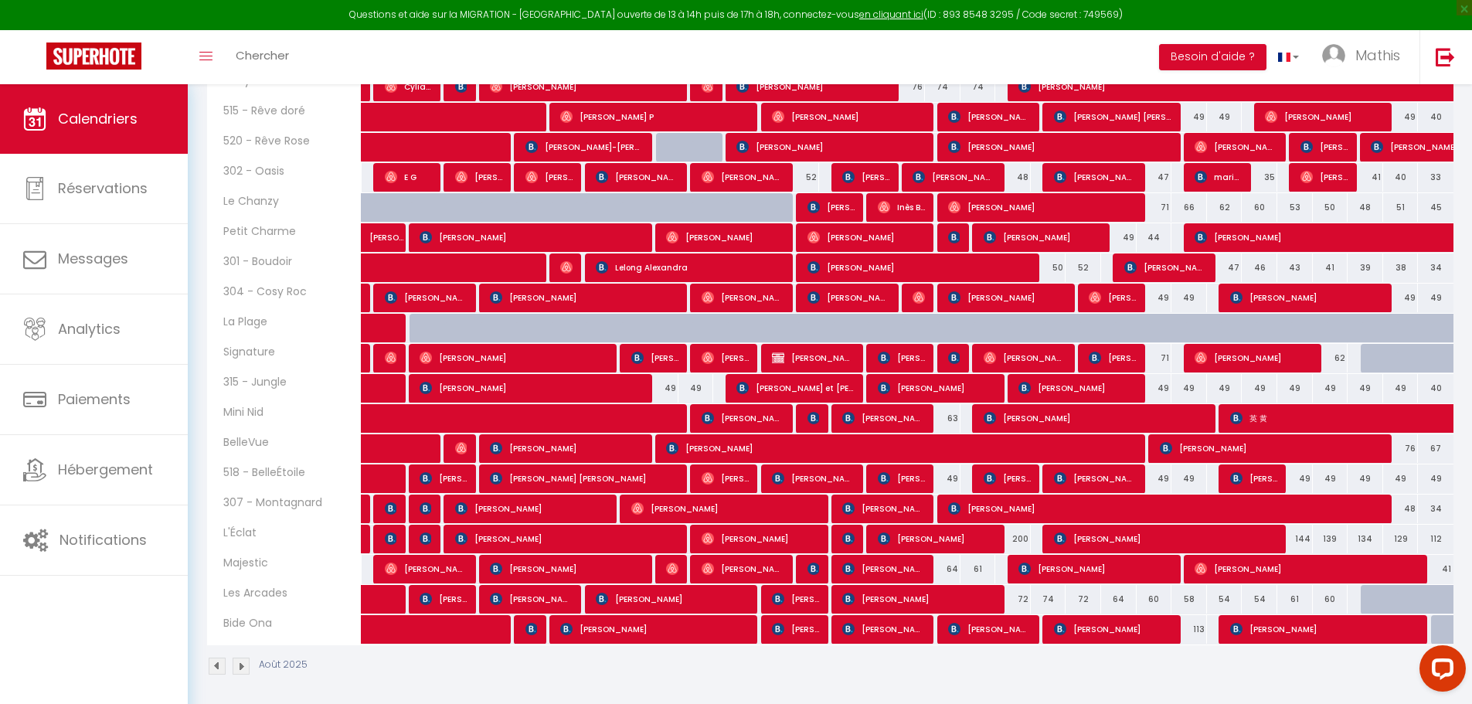
scroll to position [978, 0]
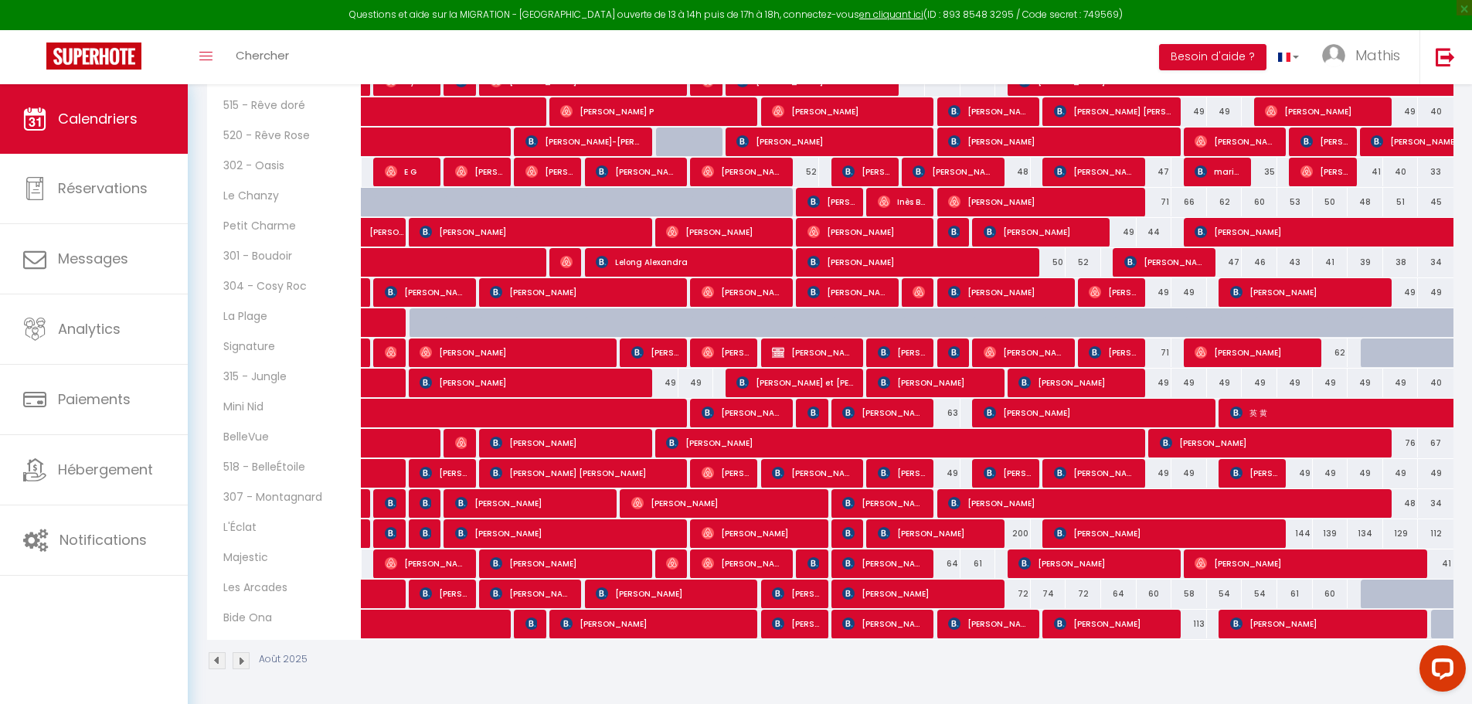
click at [951, 413] on div "63" at bounding box center [943, 413] width 36 height 29
type input "63"
type input "Dim 17 Août 2025"
type input "Lun 18 Août 2025"
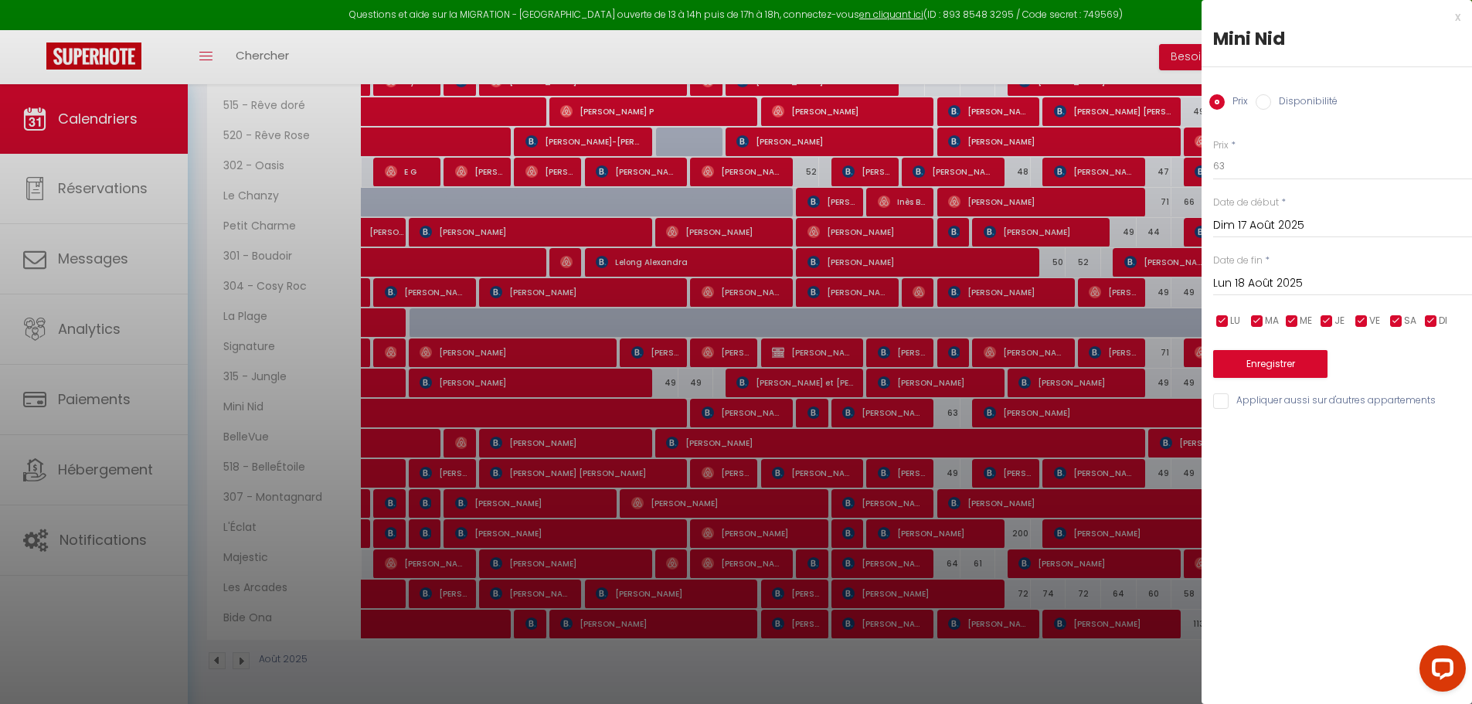
click at [936, 485] on div at bounding box center [736, 352] width 1472 height 704
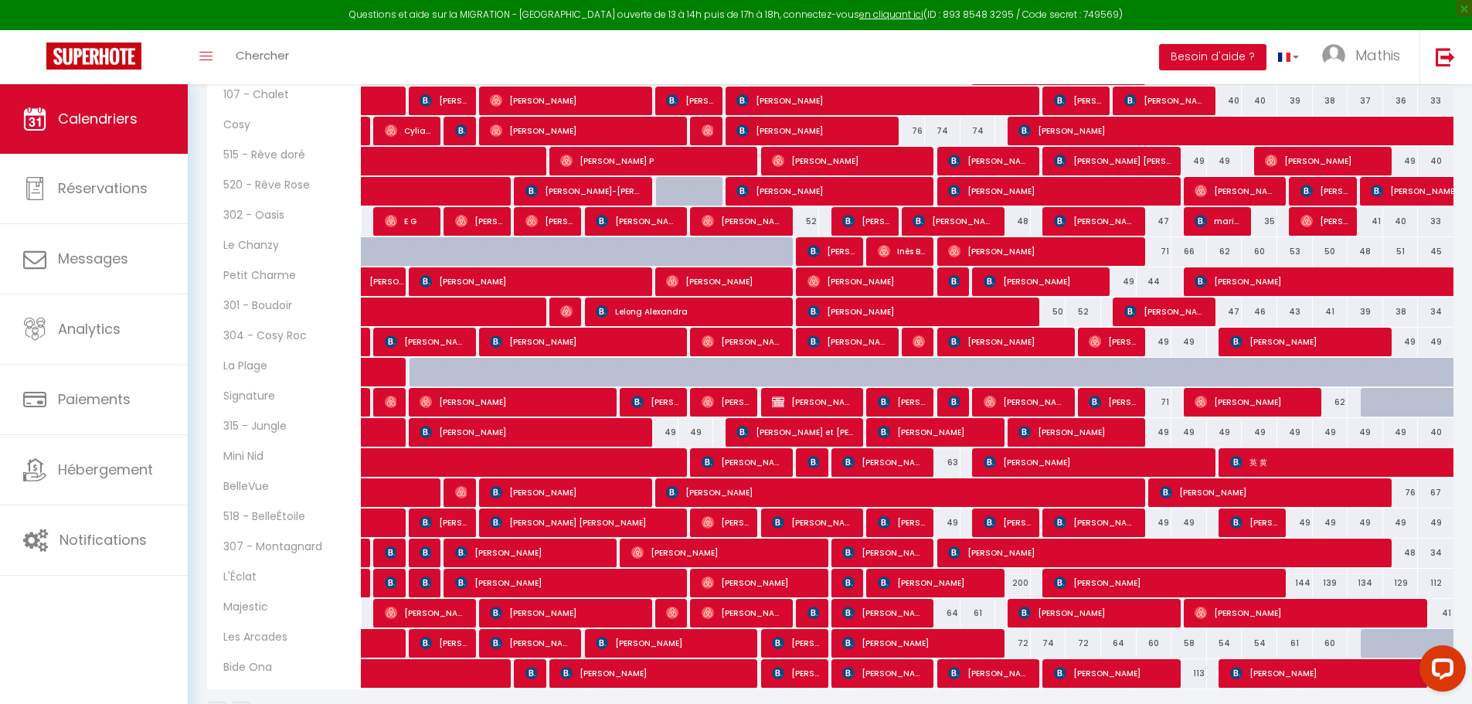
scroll to position [901, 0]
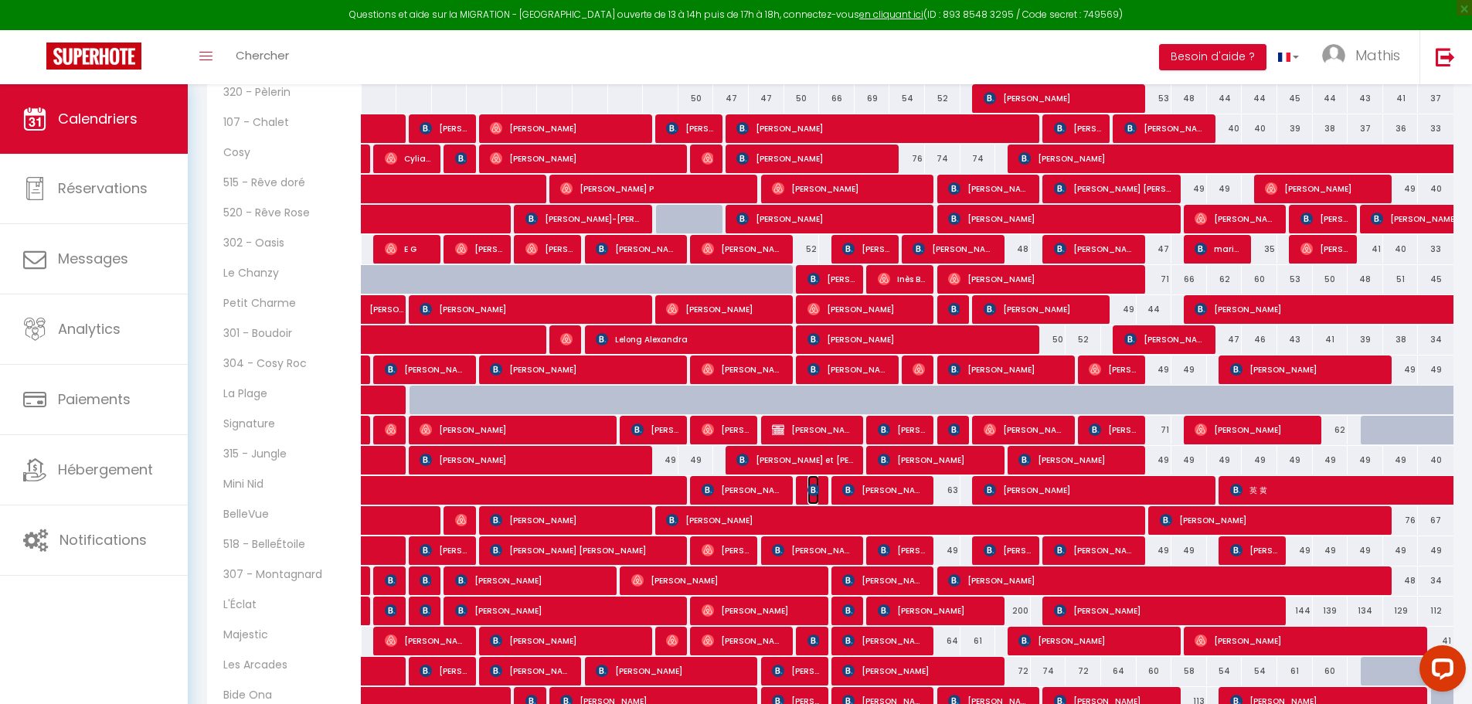
click at [815, 494] on img at bounding box center [813, 490] width 12 height 12
select select "KO"
select select "0"
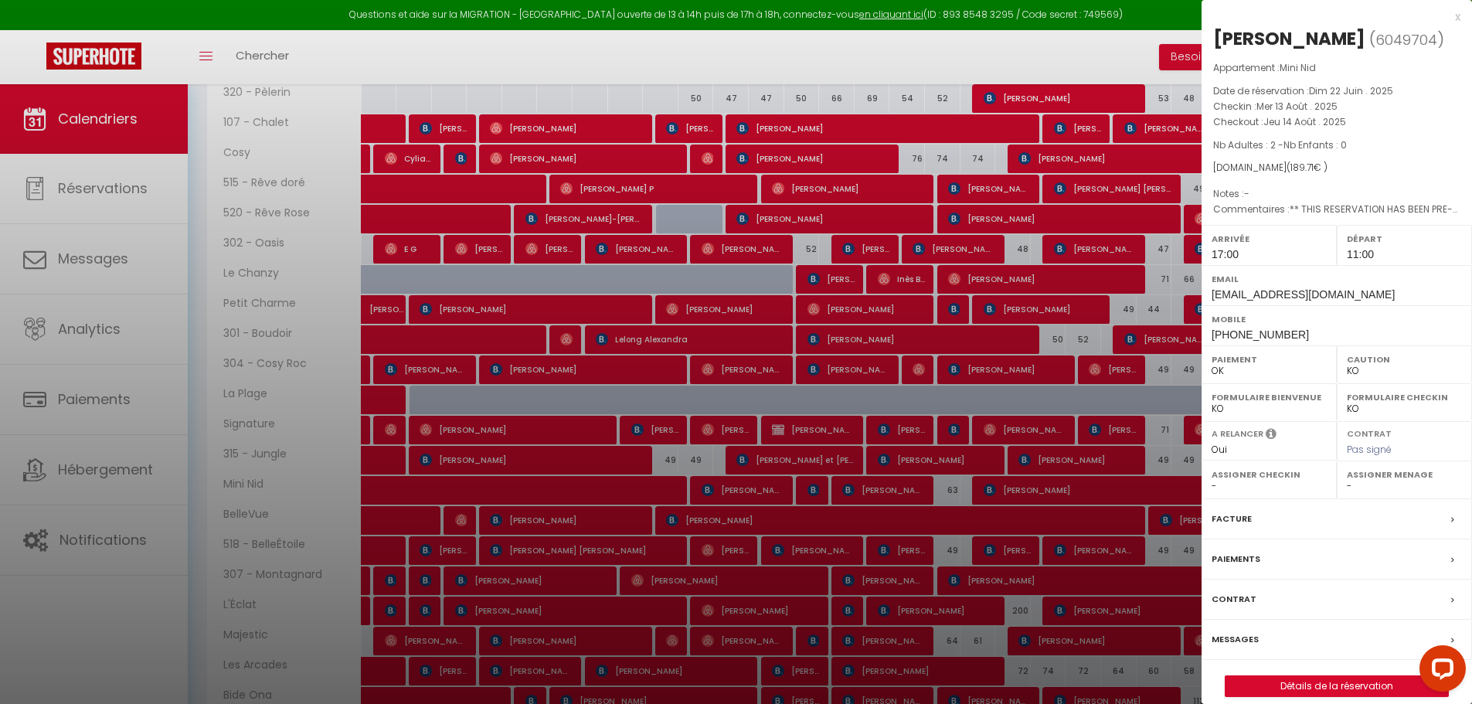
click at [807, 548] on div at bounding box center [736, 352] width 1472 height 704
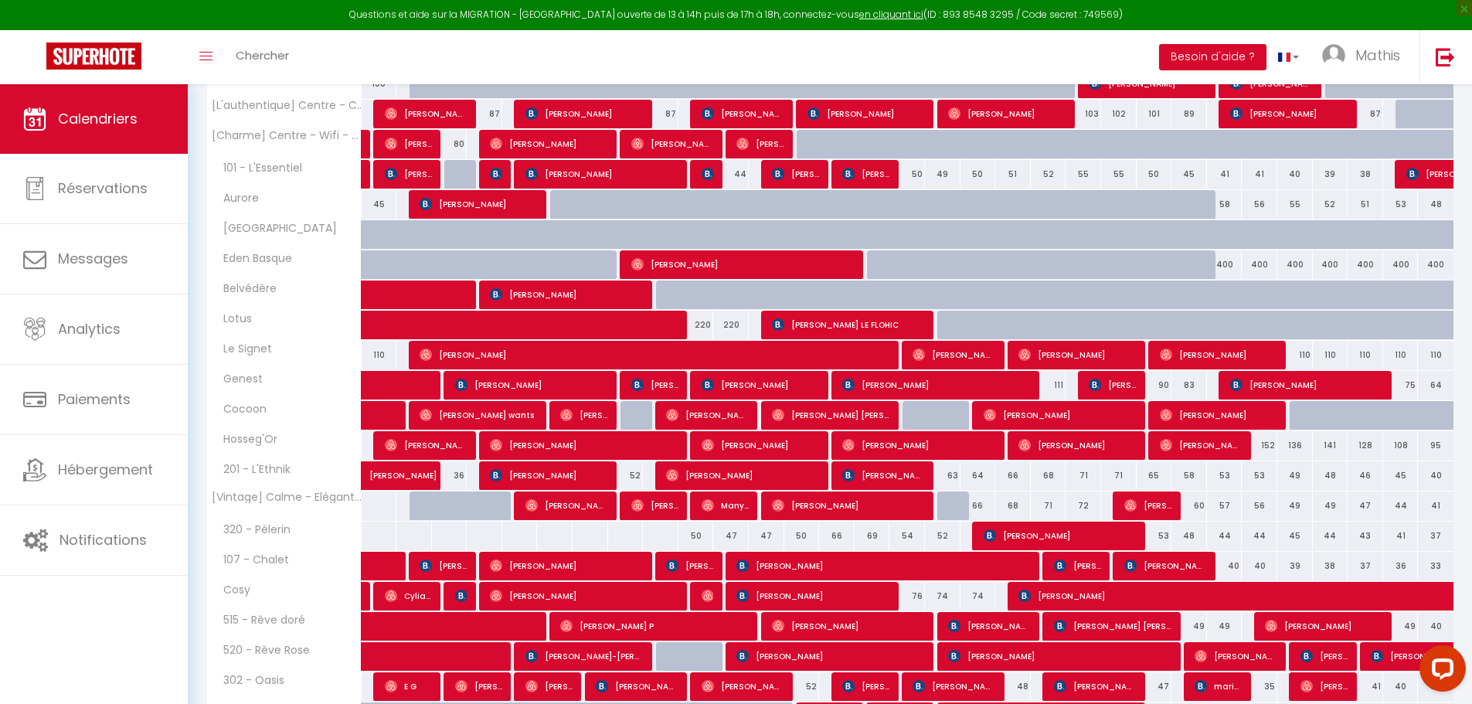
scroll to position [978, 0]
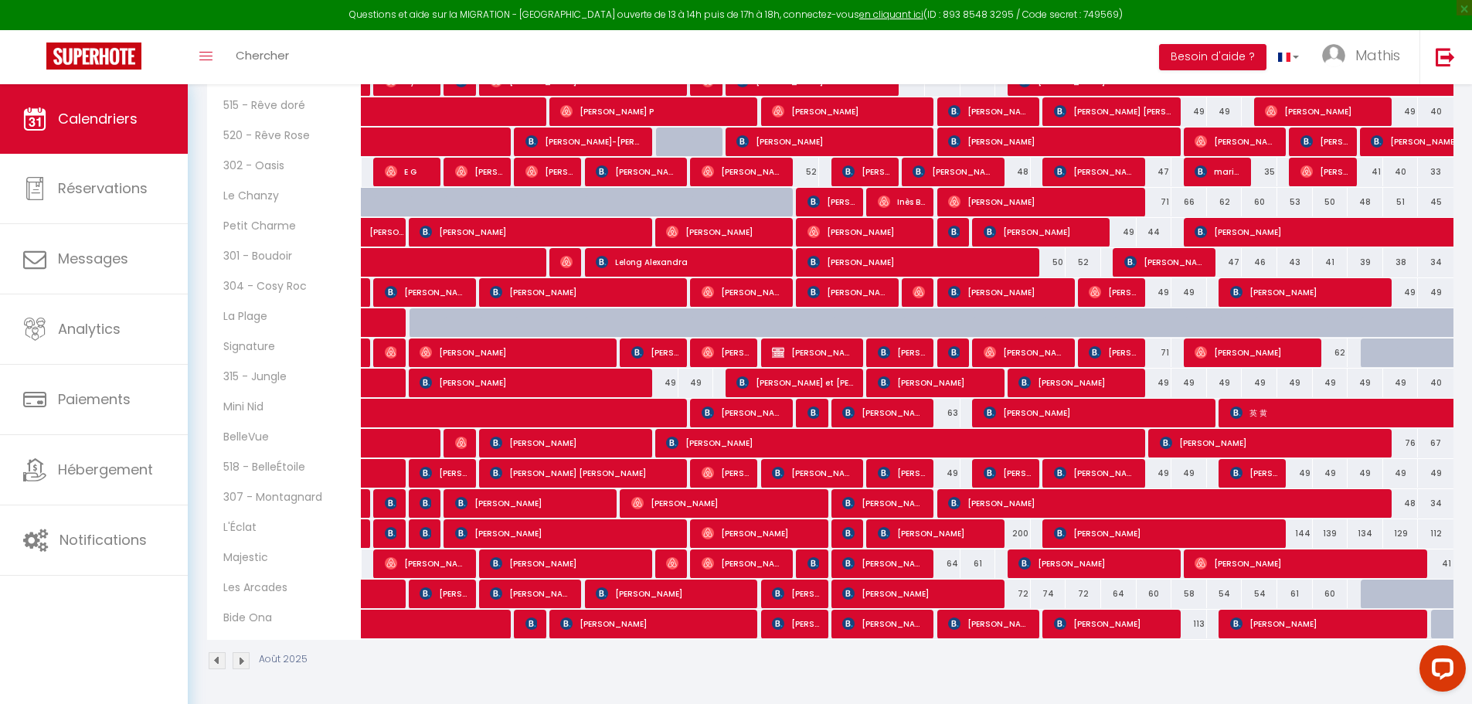
click at [240, 662] on img at bounding box center [241, 660] width 17 height 17
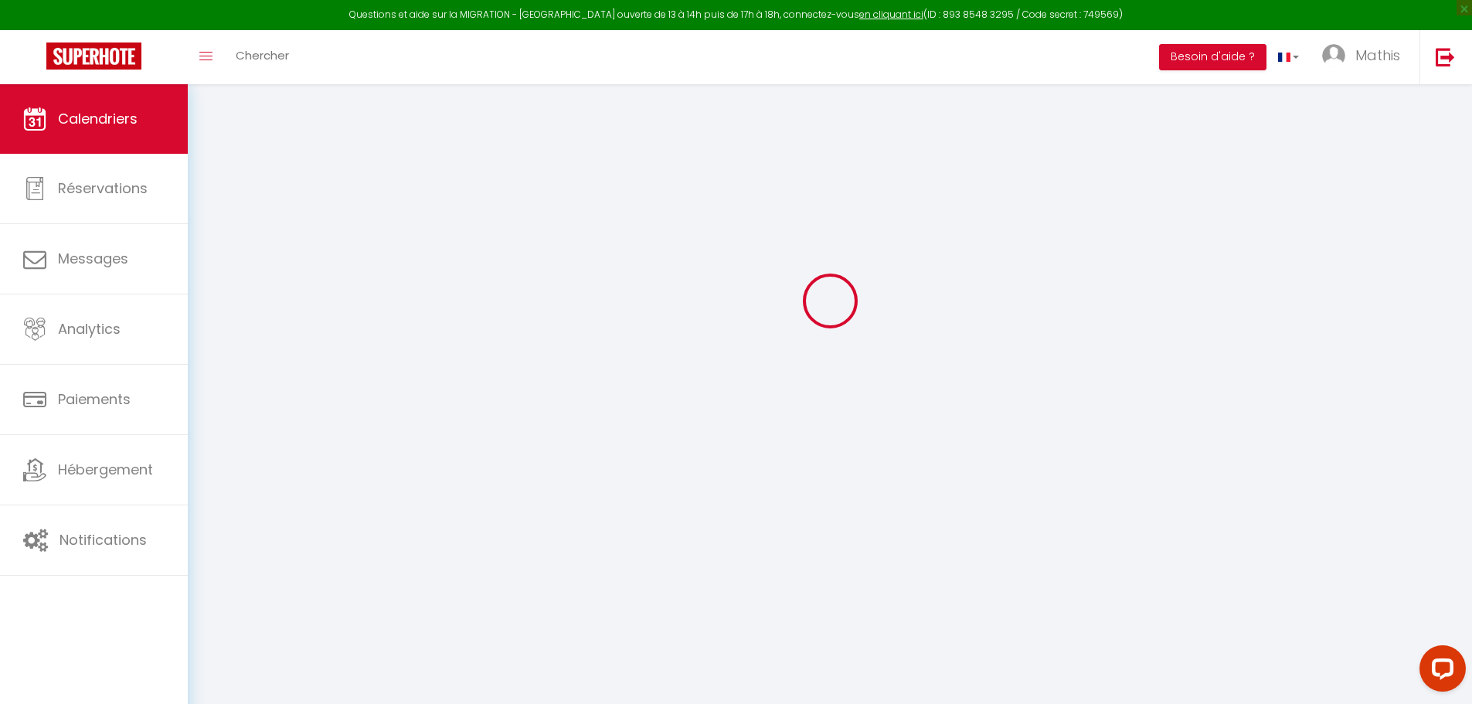
scroll to position [84, 0]
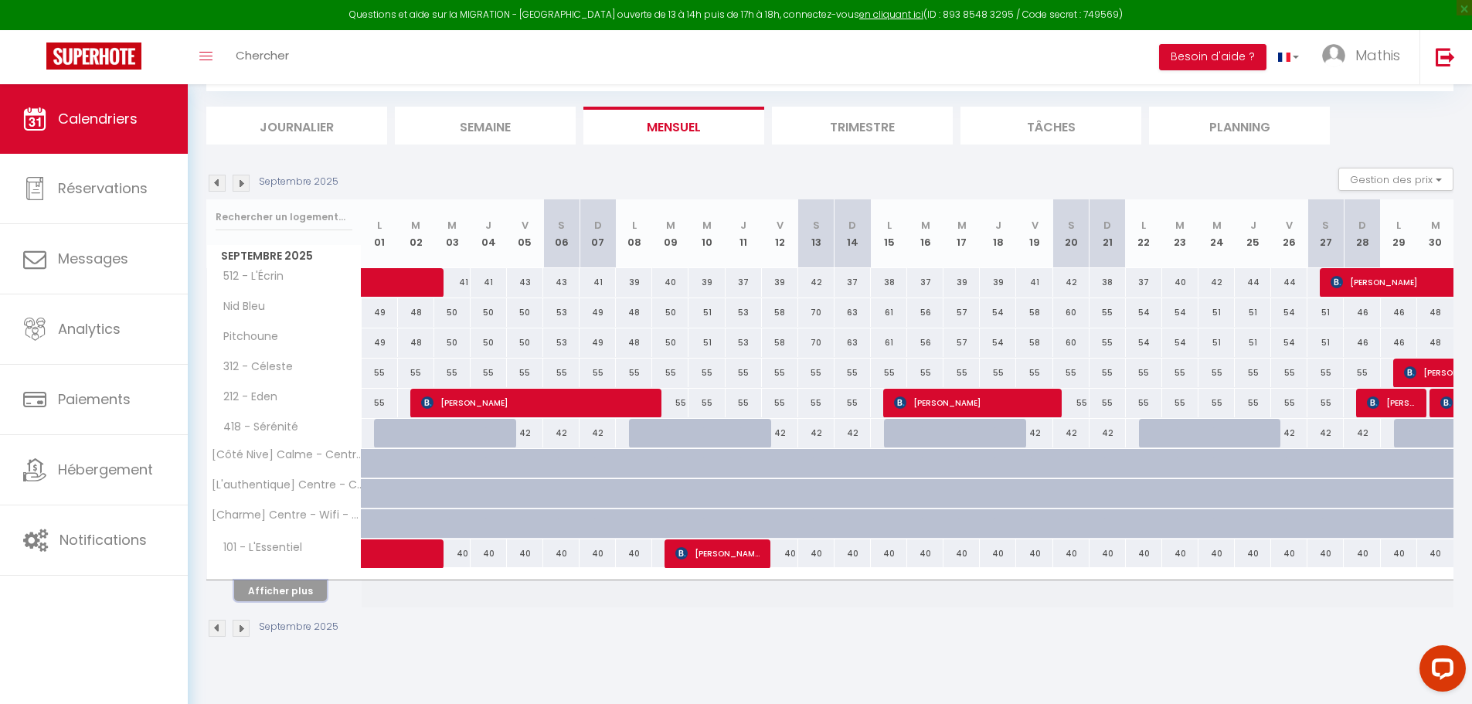
click at [263, 586] on button "Afficher plus" at bounding box center [280, 590] width 93 height 21
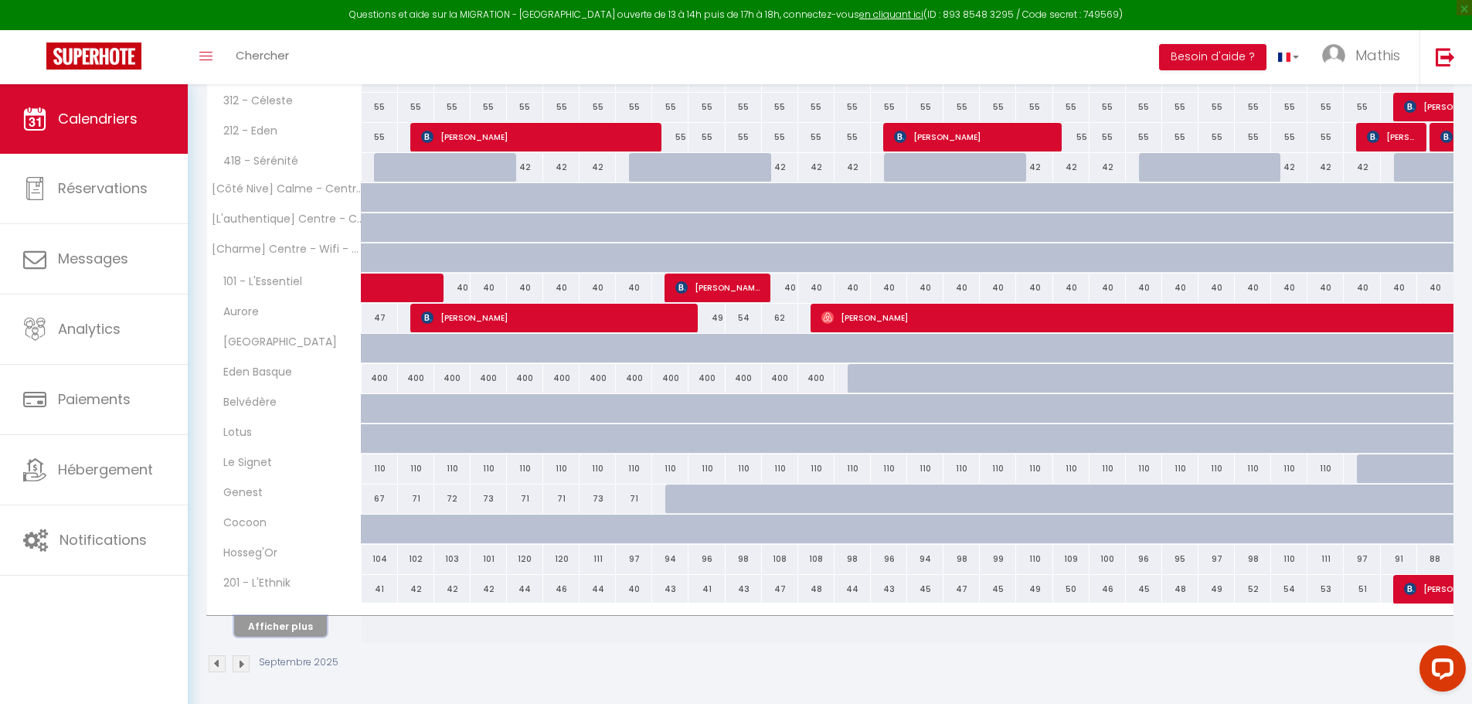
scroll to position [353, 0]
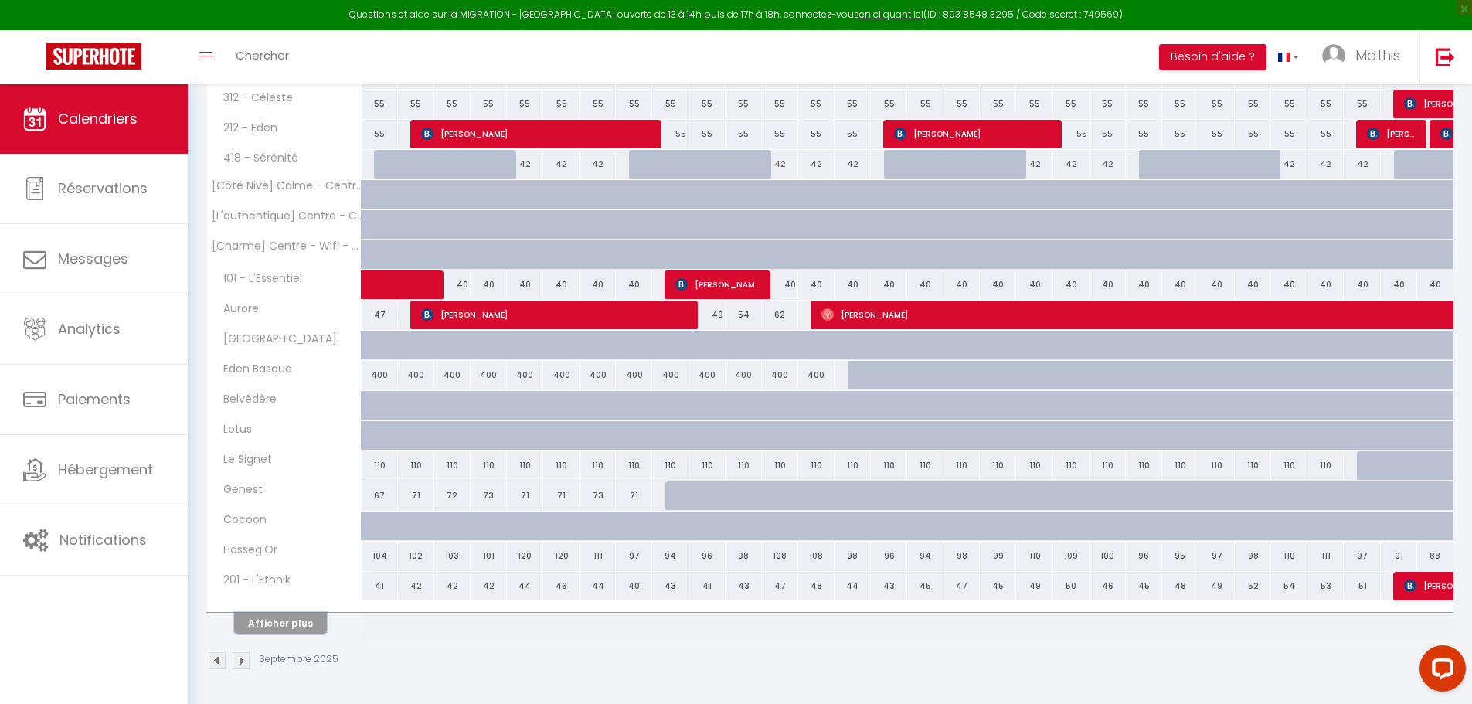
click at [306, 628] on button "Afficher plus" at bounding box center [280, 623] width 93 height 21
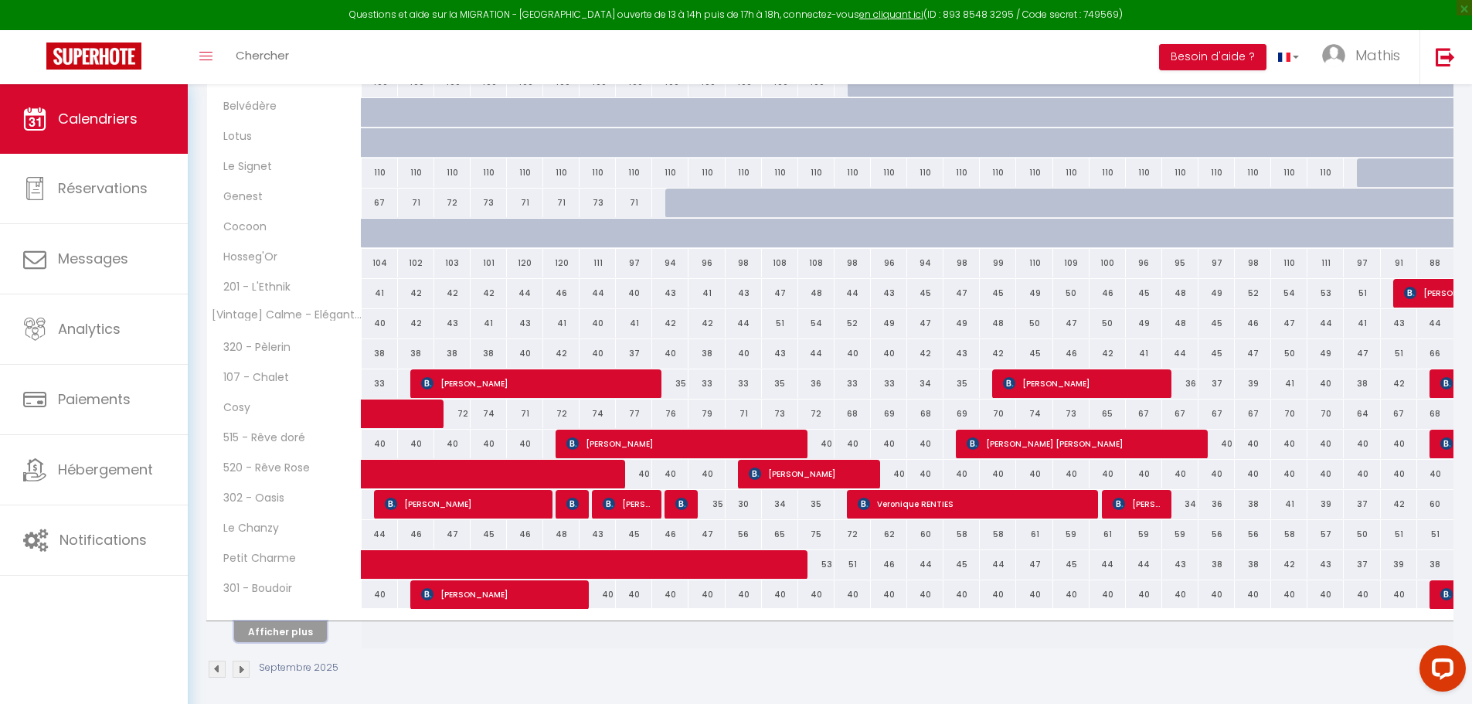
scroll to position [654, 0]
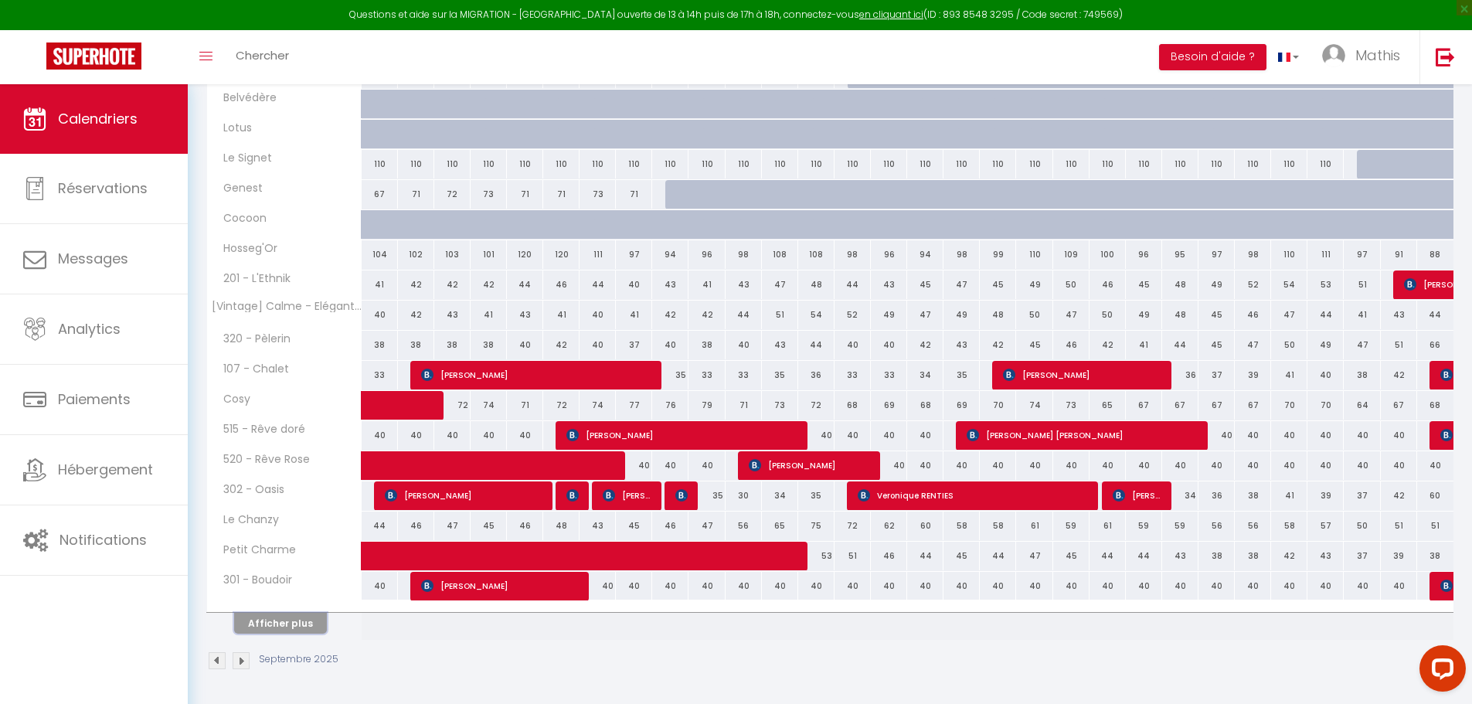
click at [292, 629] on button "Afficher plus" at bounding box center [280, 623] width 93 height 21
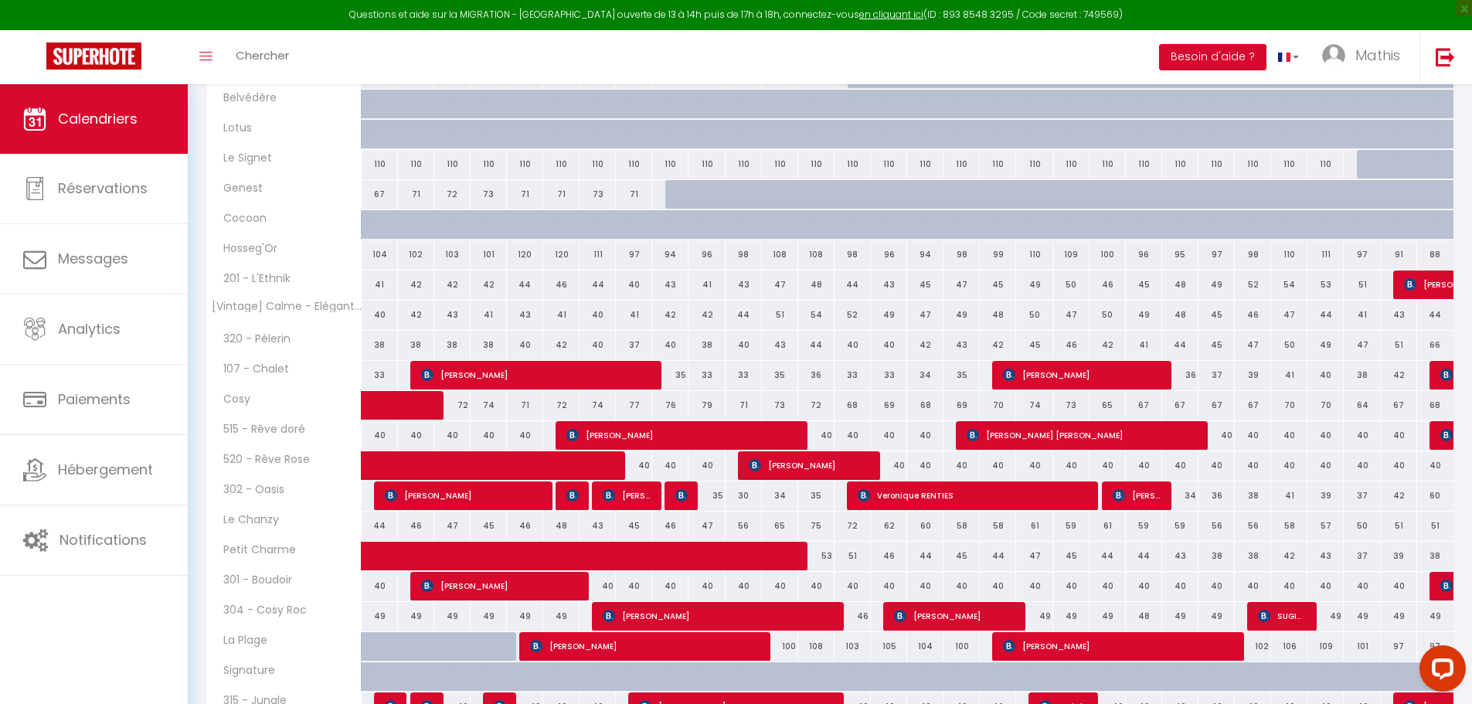
scroll to position [956, 0]
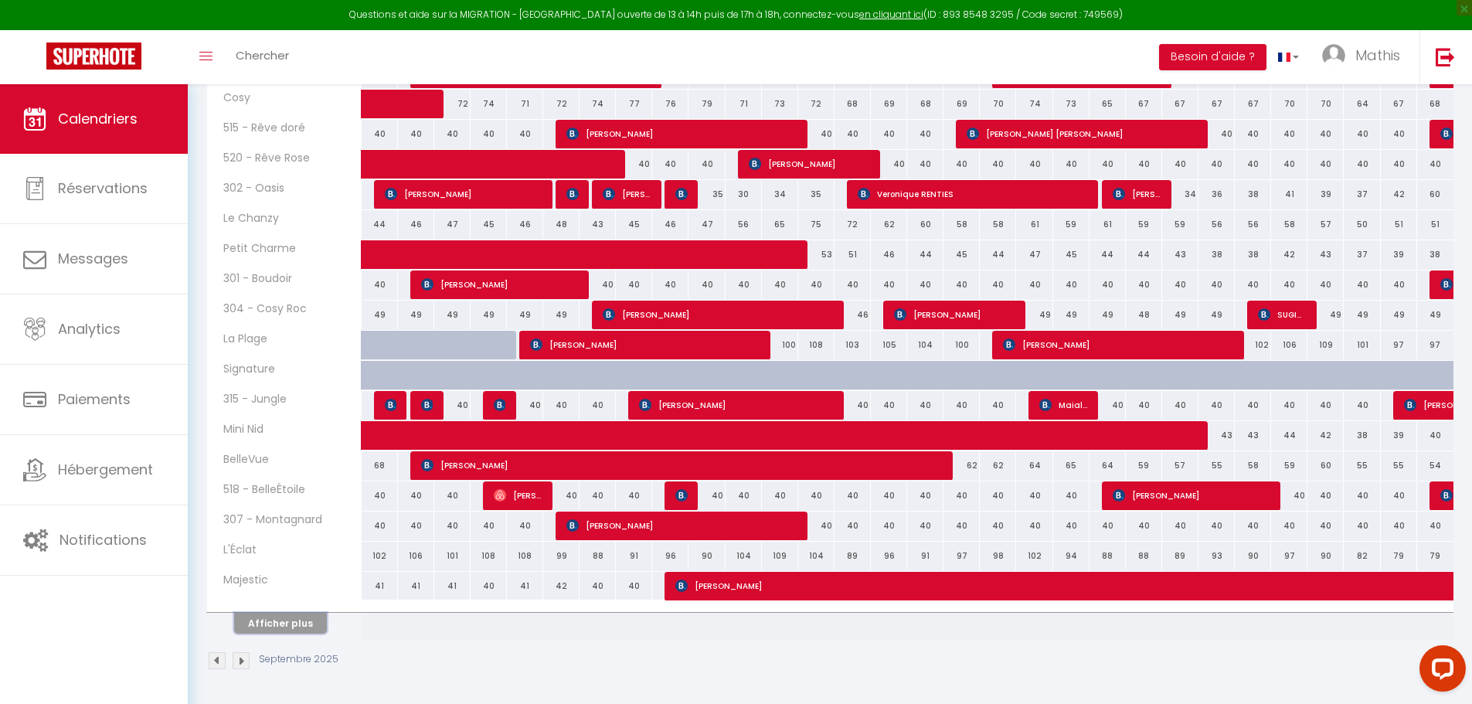
click at [275, 620] on button "Afficher plus" at bounding box center [280, 623] width 93 height 21
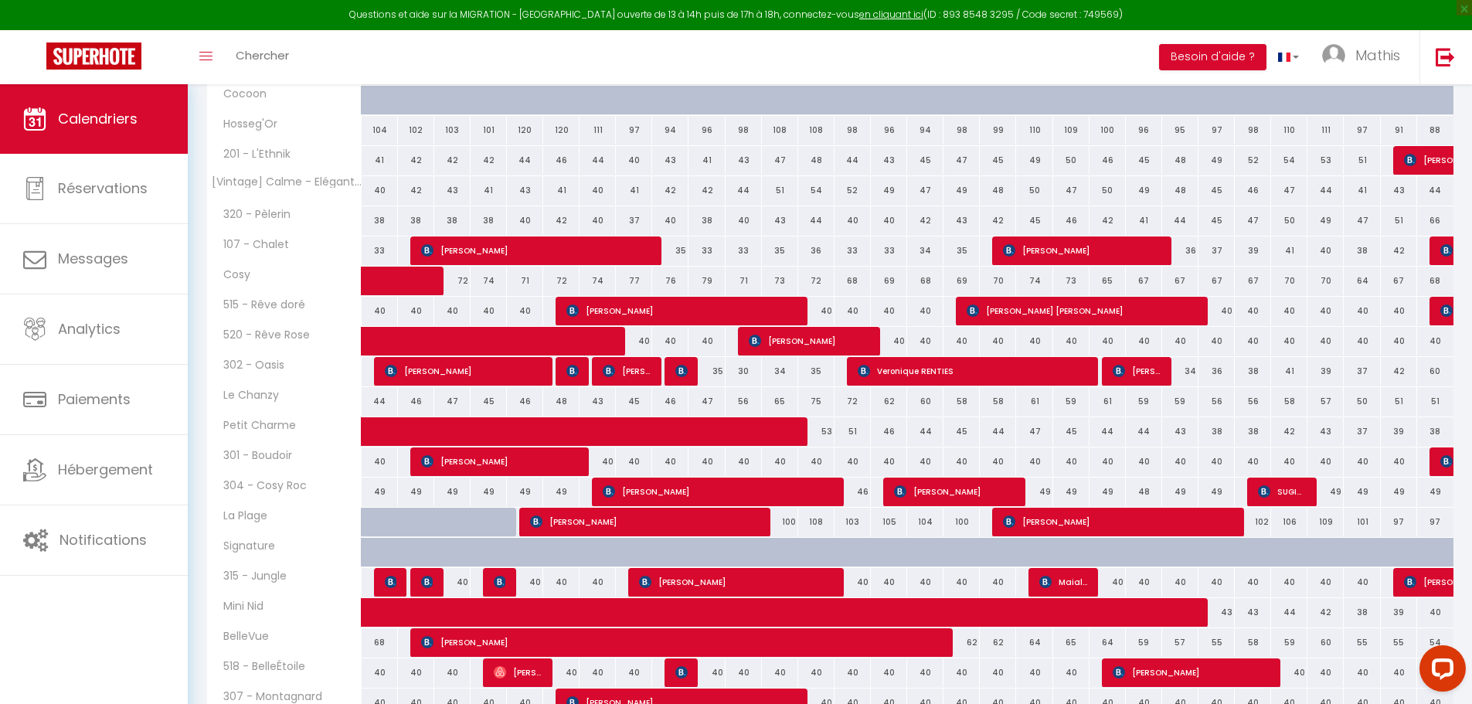
scroll to position [978, 0]
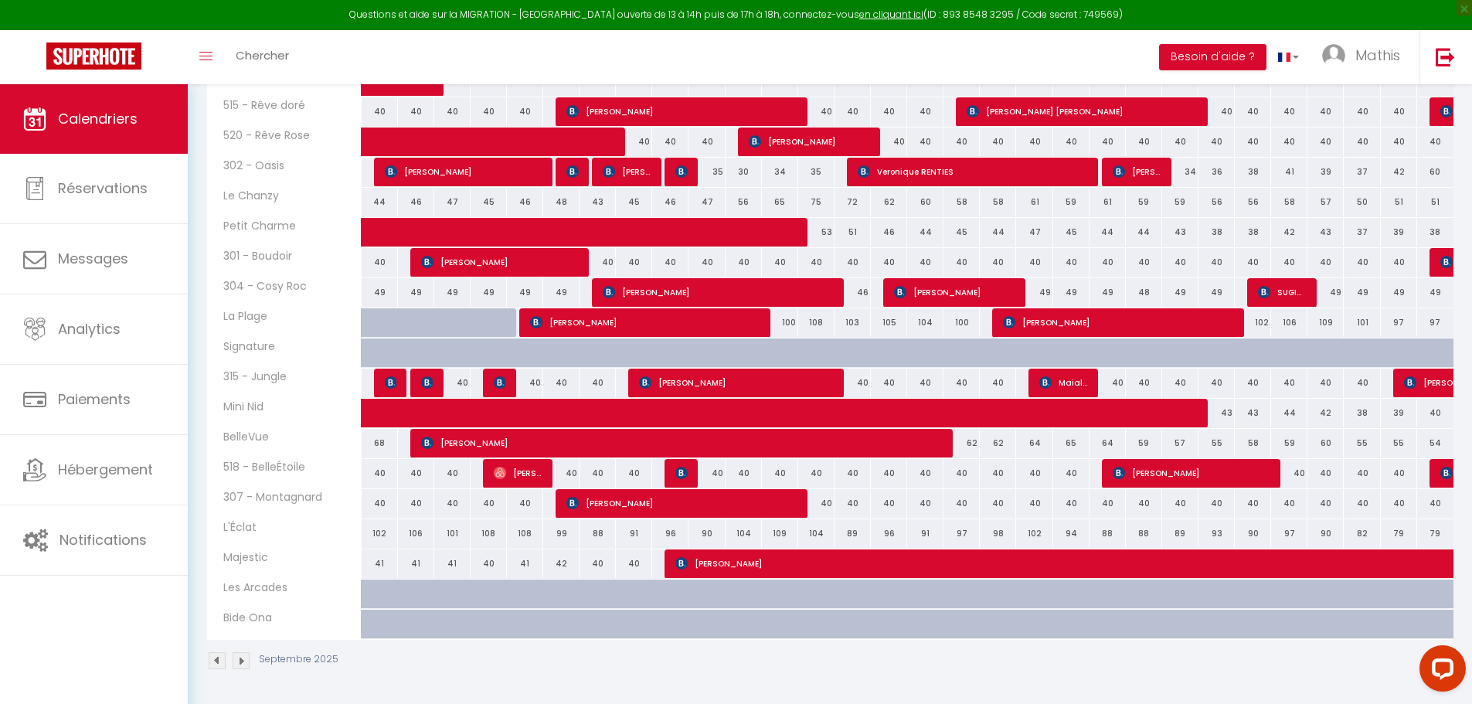
click at [221, 662] on img at bounding box center [217, 660] width 17 height 17
